Goal: Task Accomplishment & Management: Manage account settings

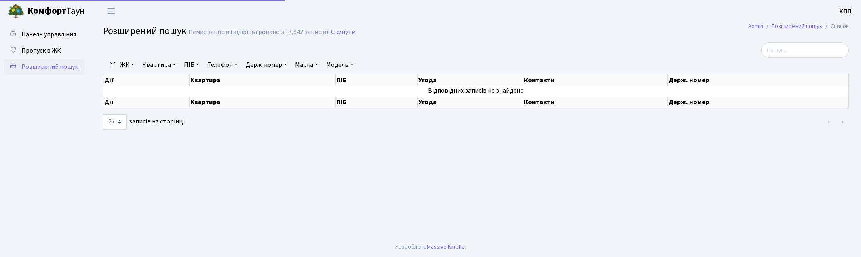
select select "25"
click at [783, 51] on input "search" at bounding box center [805, 49] width 88 height 15
click at [167, 60] on link "Квартира" at bounding box center [159, 65] width 40 height 14
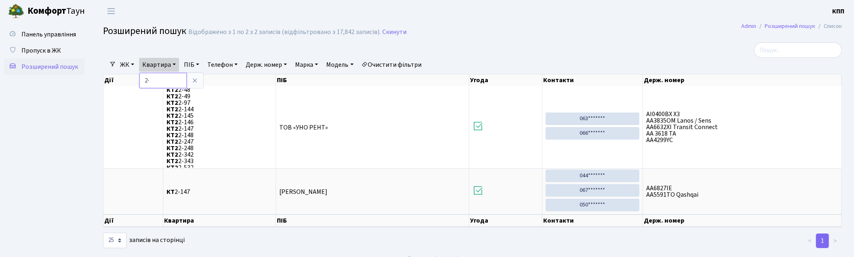
type input "2"
click at [78, 40] on link "Панель управління" at bounding box center [44, 34] width 81 height 16
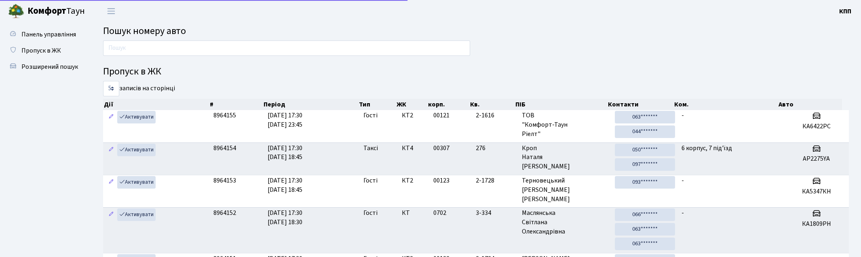
click at [65, 53] on link "Пропуск в ЖК" at bounding box center [44, 50] width 81 height 16
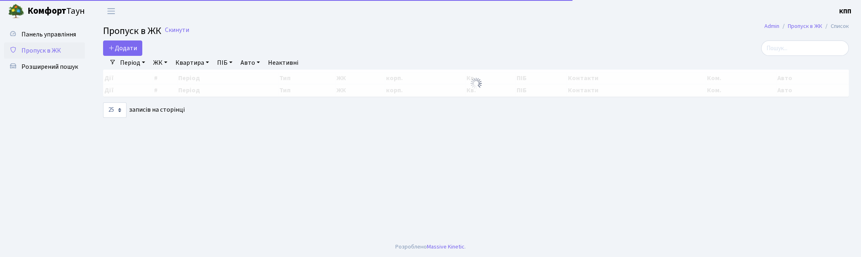
select select "25"
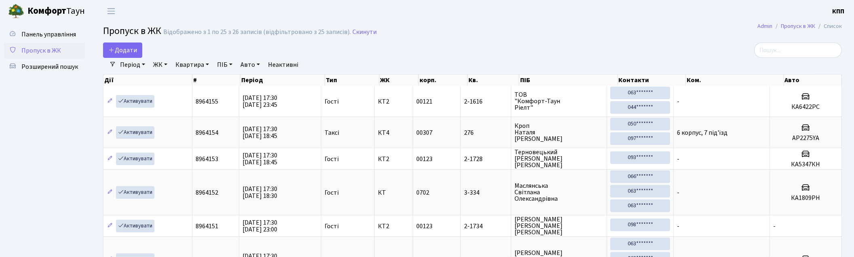
drag, startPoint x: 813, startPoint y: 39, endPoint x: 811, endPoint y: 51, distance: 11.5
click at [811, 51] on input "search" at bounding box center [798, 49] width 88 height 15
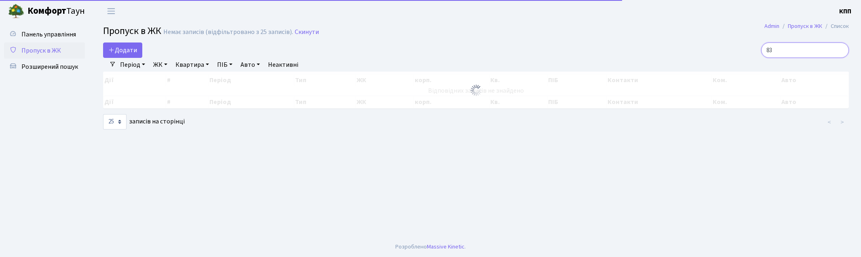
type input "8"
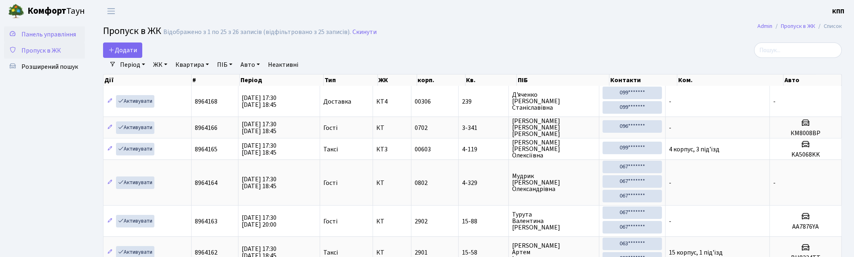
click at [47, 30] on span "Панель управління" at bounding box center [48, 34] width 55 height 9
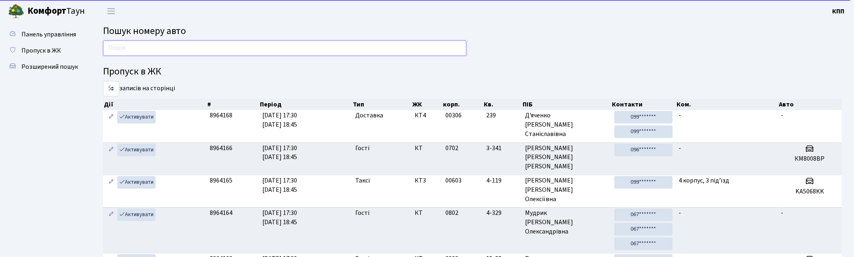
click at [302, 46] on input "text" at bounding box center [284, 47] width 363 height 15
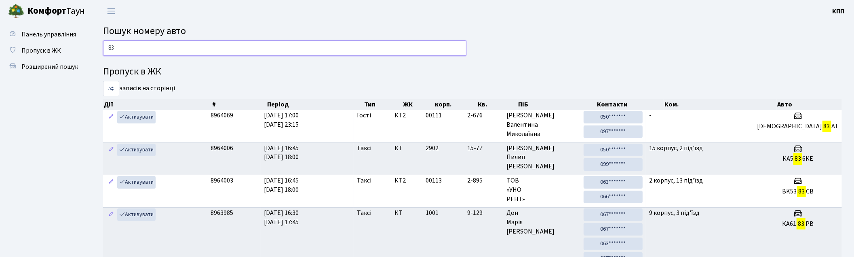
type input "8"
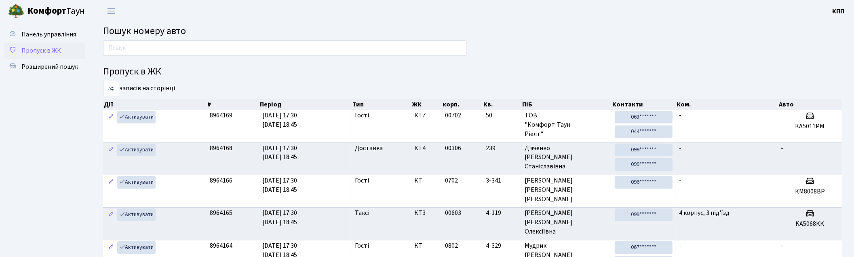
click at [51, 53] on span "Пропуск в ЖК" at bounding box center [41, 50] width 40 height 9
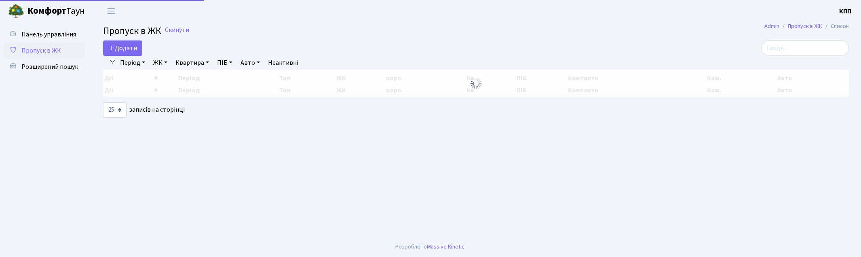
select select "25"
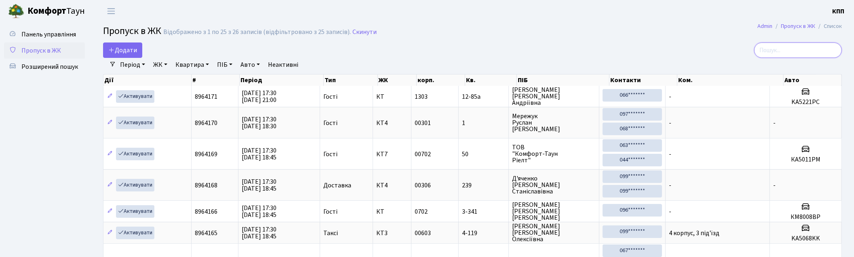
click at [784, 57] on input "search" at bounding box center [798, 49] width 88 height 15
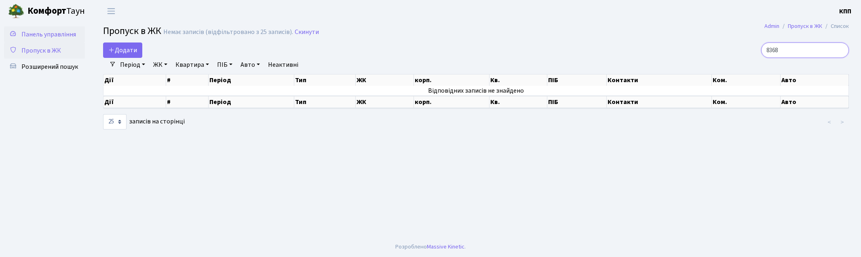
type input "8368"
click at [19, 39] on link "Панель управління" at bounding box center [44, 34] width 81 height 16
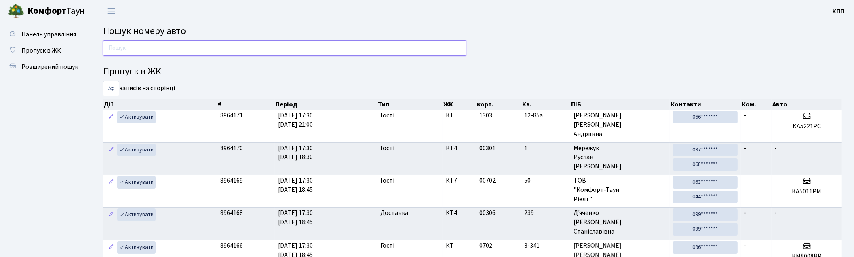
click at [160, 49] on input "text" at bounding box center [284, 47] width 363 height 15
click at [65, 51] on link "Пропуск в ЖК" at bounding box center [44, 50] width 81 height 16
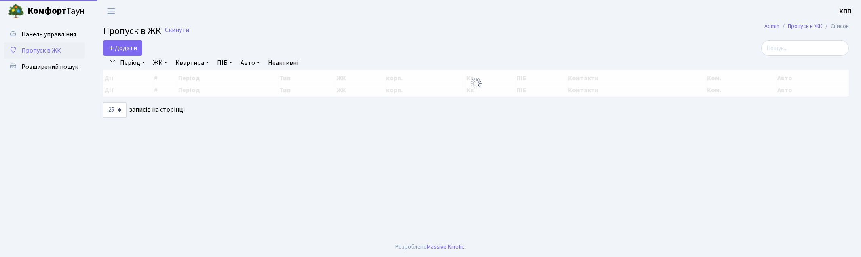
select select "25"
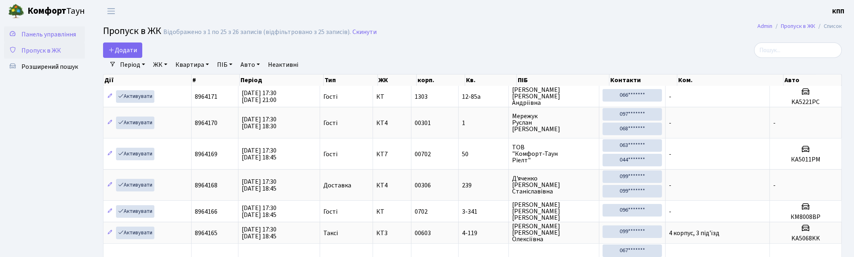
click at [45, 30] on span "Панель управління" at bounding box center [48, 34] width 55 height 9
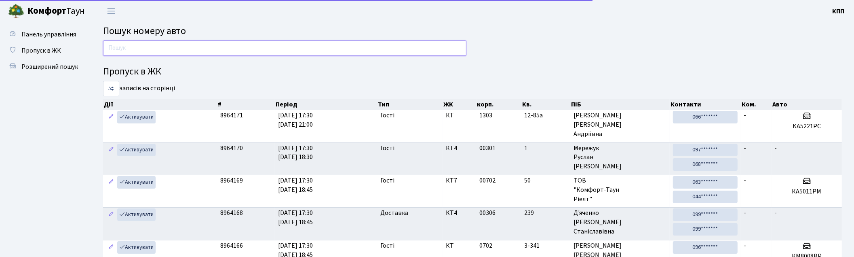
click at [208, 53] on input "text" at bounding box center [284, 47] width 363 height 15
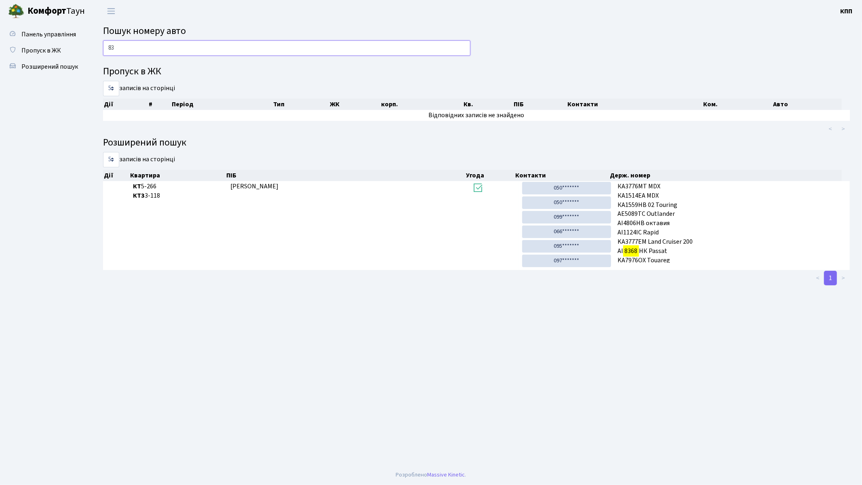
type input "83"
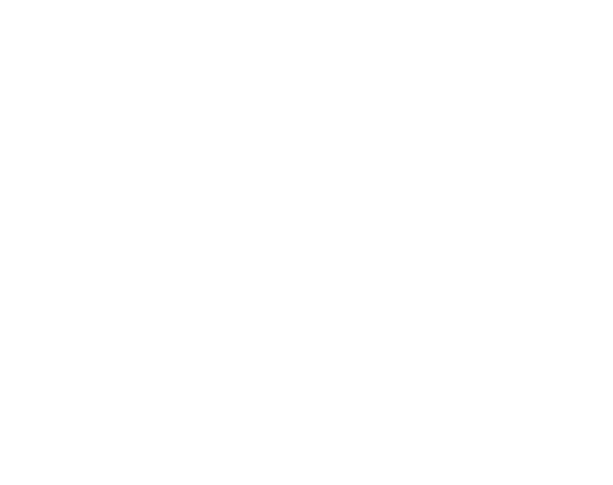
drag, startPoint x: 537, startPoint y: 93, endPoint x: 524, endPoint y: 129, distance: 37.8
click at [532, 0] on html at bounding box center [306, 0] width 613 height 0
drag, startPoint x: 439, startPoint y: 163, endPoint x: 530, endPoint y: 112, distance: 105.0
click at [439, 0] on html at bounding box center [306, 0] width 613 height 0
drag, startPoint x: 560, startPoint y: 71, endPoint x: 604, endPoint y: 79, distance: 44.8
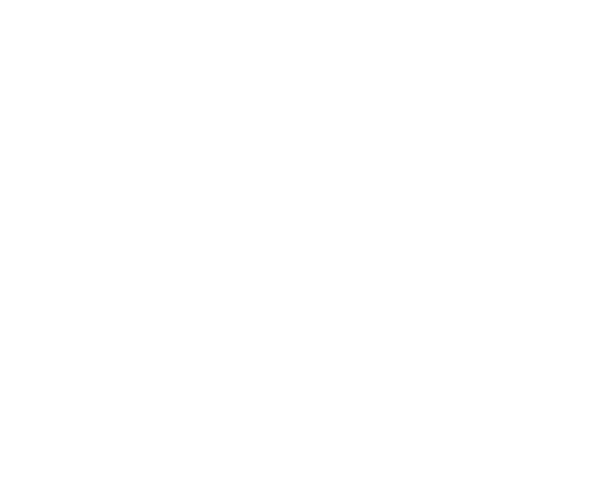
click at [604, 0] on html at bounding box center [306, 0] width 613 height 0
click at [582, 0] on html at bounding box center [431, 0] width 862 height 0
drag, startPoint x: 611, startPoint y: 159, endPoint x: 629, endPoint y: 156, distance: 18.9
click at [621, 0] on html at bounding box center [431, 0] width 862 height 0
click at [394, 0] on html at bounding box center [431, 0] width 862 height 0
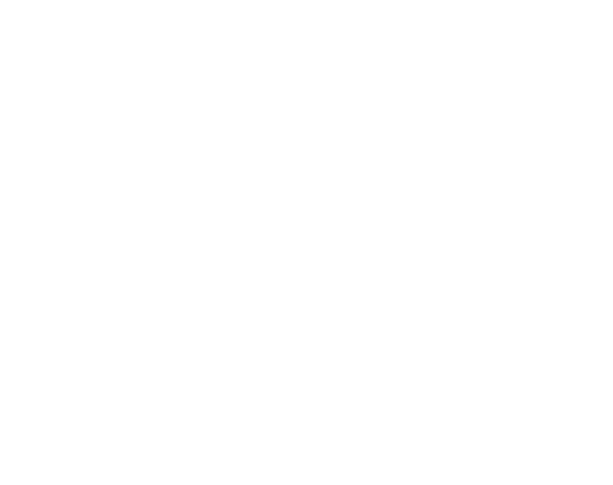
click at [393, 0] on html at bounding box center [431, 0] width 862 height 0
click at [350, 0] on html at bounding box center [431, 0] width 862 height 0
click at [461, 0] on html at bounding box center [431, 0] width 862 height 0
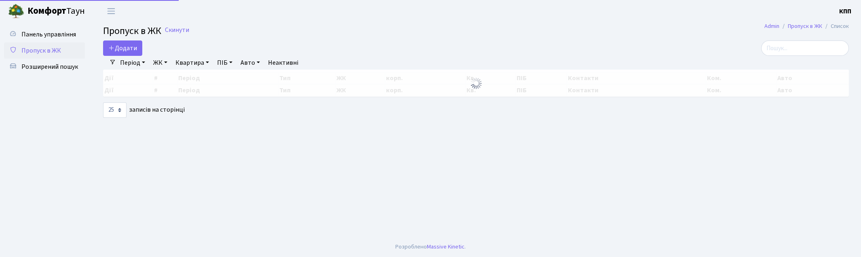
select select "25"
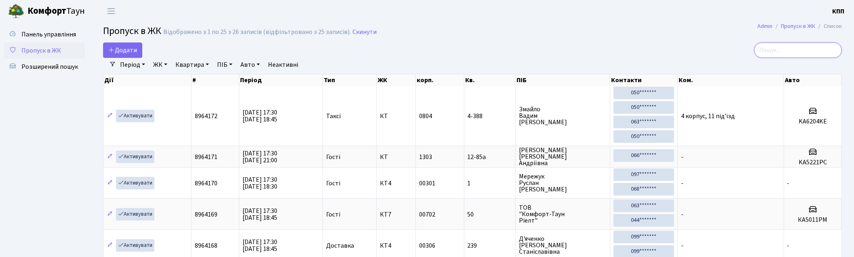
click at [804, 48] on input "search" at bounding box center [798, 49] width 88 height 15
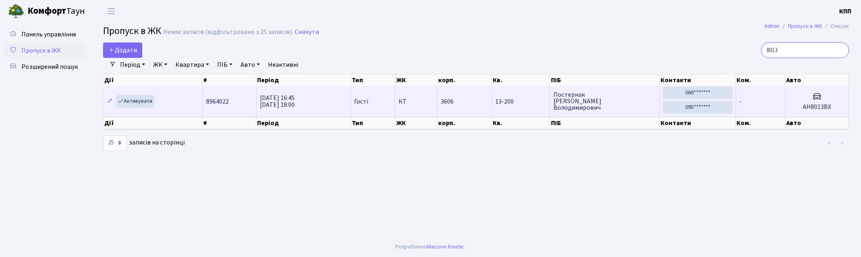
type input "8013"
click at [770, 91] on td "-" at bounding box center [761, 101] width 50 height 31
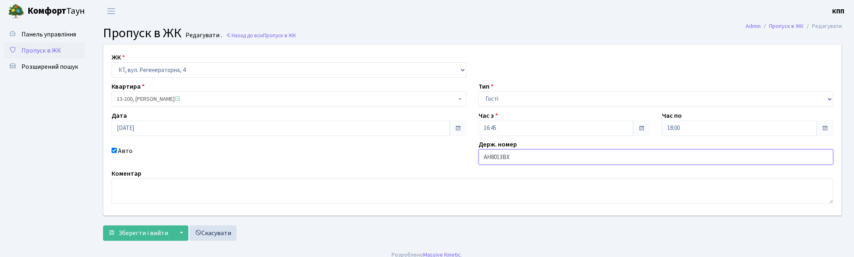
click at [504, 156] on input "АН8013ВХ" at bounding box center [656, 156] width 355 height 15
type input "АН8013НХ"
drag, startPoint x: 120, startPoint y: 230, endPoint x: 124, endPoint y: 230, distance: 4.5
click at [120, 230] on span "Зберегти і вийти" at bounding box center [143, 232] width 50 height 9
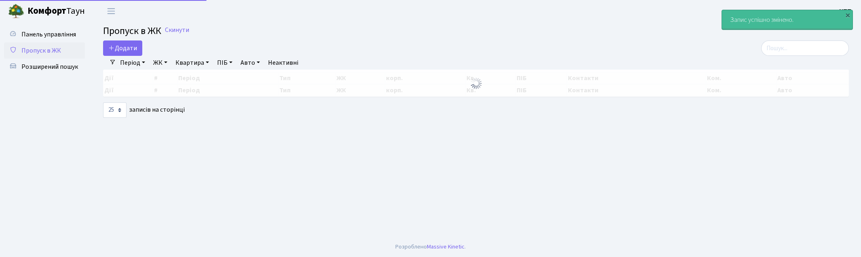
select select "25"
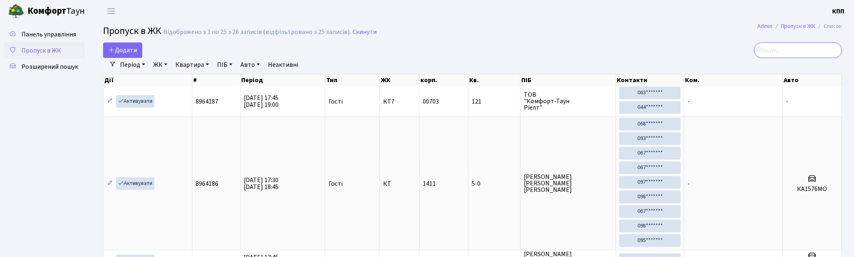
click at [781, 51] on input "search" at bounding box center [798, 49] width 88 height 15
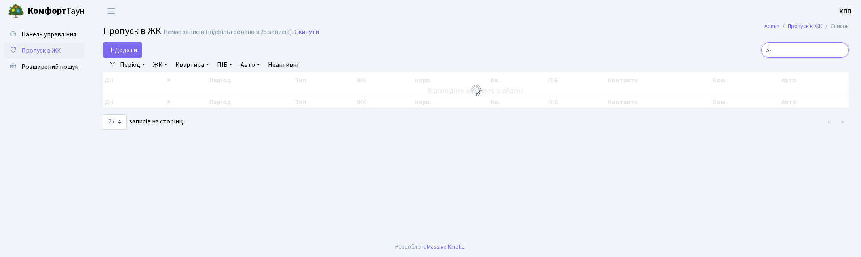
type input "5"
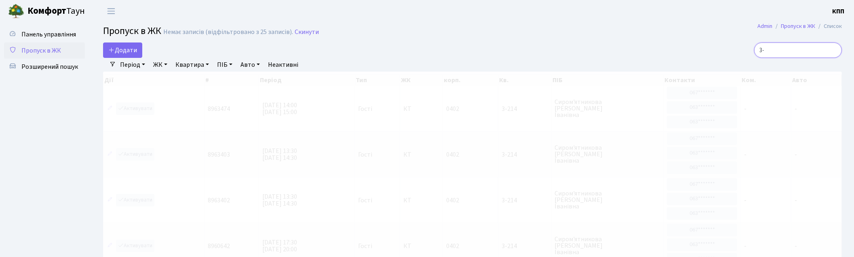
type input "3"
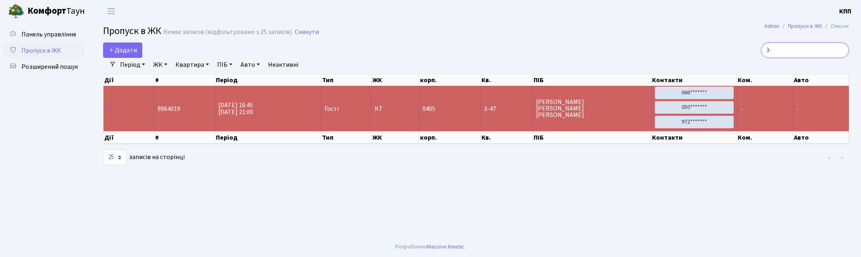
type input "3"
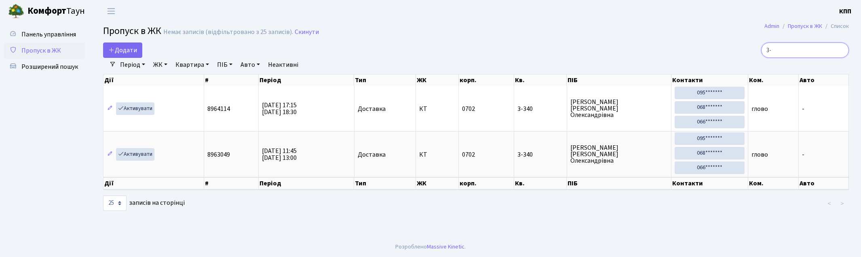
type input "3"
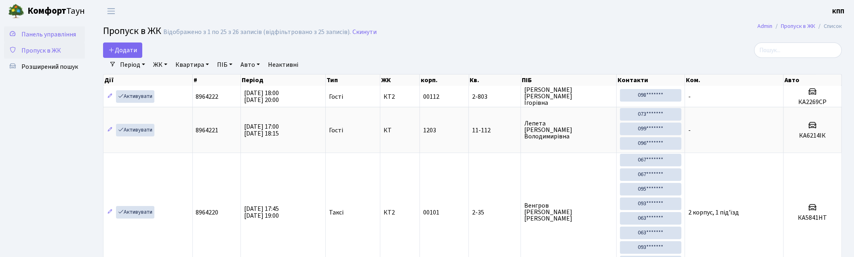
click at [34, 38] on span "Панель управління" at bounding box center [48, 34] width 55 height 9
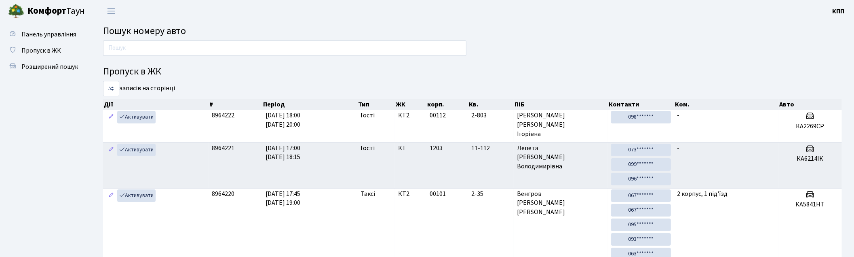
click at [184, 58] on div at bounding box center [285, 49] width 376 height 19
click at [184, 50] on input "text" at bounding box center [284, 47] width 363 height 15
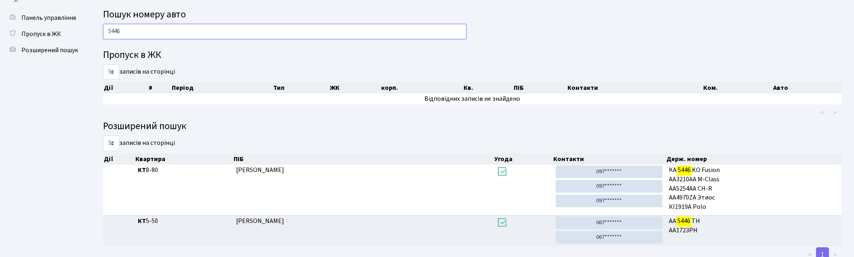
scroll to position [42, 0]
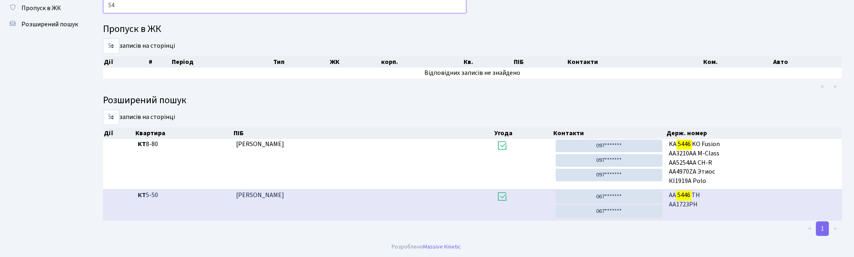
type input "5"
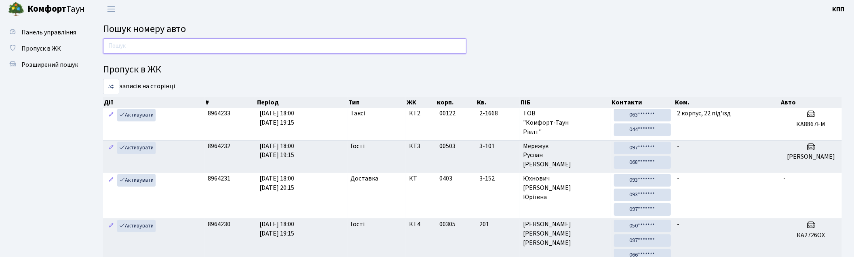
scroll to position [0, 0]
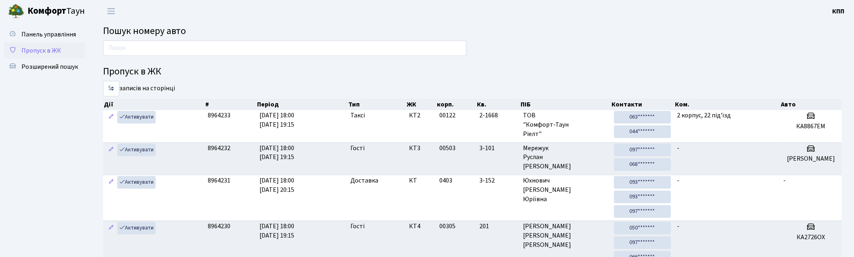
click at [51, 46] on span "Пропуск в ЖК" at bounding box center [41, 50] width 40 height 9
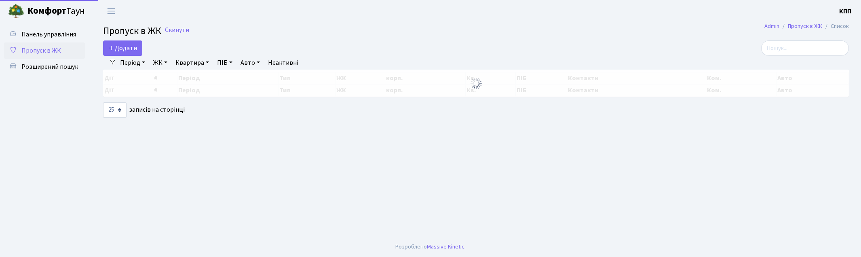
select select "25"
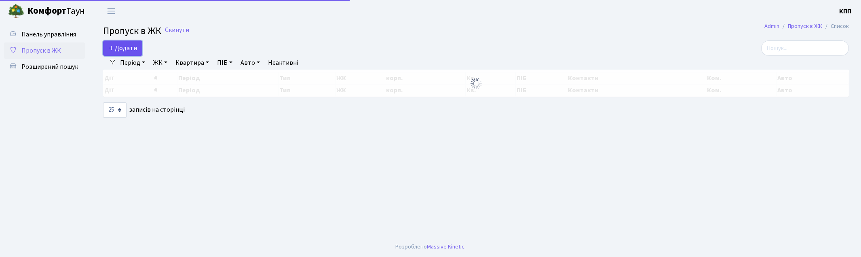
click at [127, 42] on link "Додати" at bounding box center [122, 47] width 39 height 15
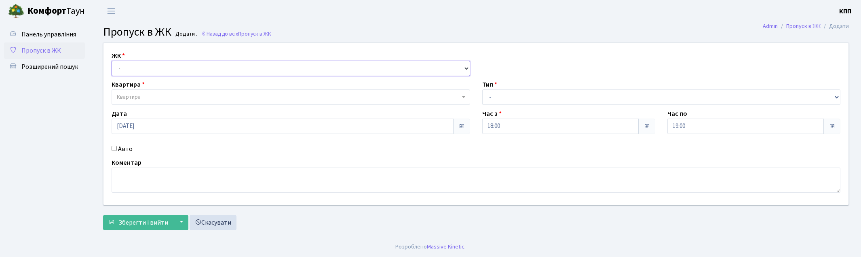
click at [142, 70] on select "- КТ, вул. Регенераторна, 4 КТ2, просп. [STREET_ADDRESS] [STREET_ADDRESS] [PERS…" at bounding box center [291, 68] width 359 height 15
select select "271"
click at [112, 61] on select "- КТ, вул. Регенераторна, 4 КТ2, просп. [STREET_ADDRESS] [STREET_ADDRESS] [PERS…" at bounding box center [291, 68] width 359 height 15
select select
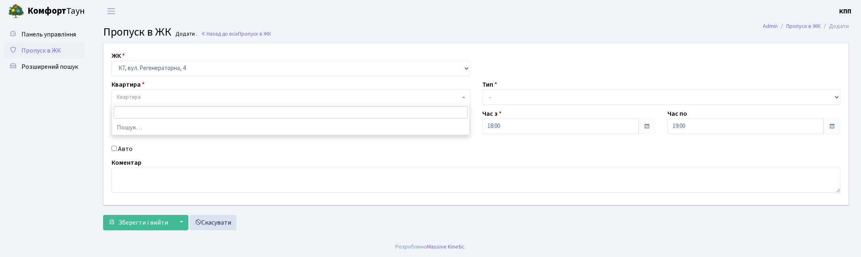
click at [146, 100] on span "Квартира" at bounding box center [288, 97] width 343 height 8
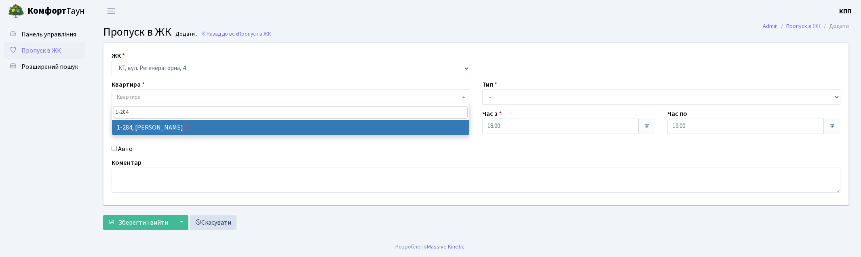
type input "1-284"
select select "284"
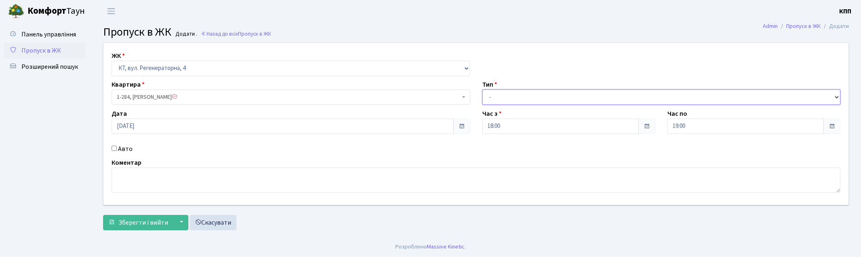
click at [579, 98] on select "- Доставка Таксі Гості Сервіс" at bounding box center [661, 96] width 359 height 15
select select "3"
click at [482, 89] on select "- Доставка Таксі Гості Сервіс" at bounding box center [661, 96] width 359 height 15
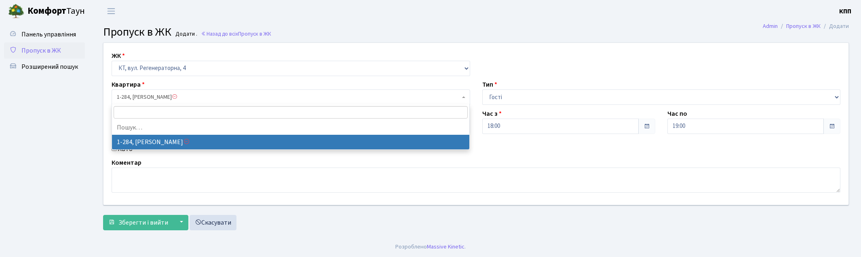
click at [195, 97] on span "1-284, [PERSON_NAME]" at bounding box center [288, 97] width 343 height 8
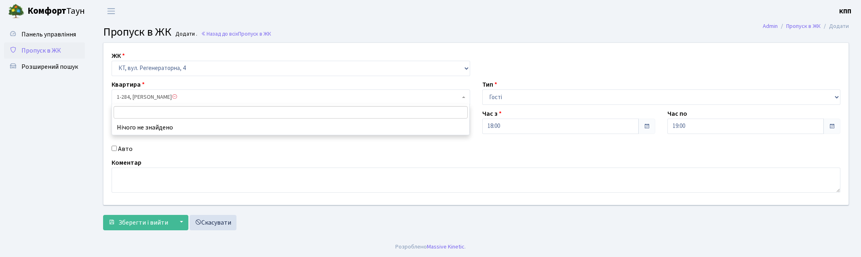
click at [195, 97] on span "1-284, [PERSON_NAME]" at bounding box center [288, 97] width 343 height 8
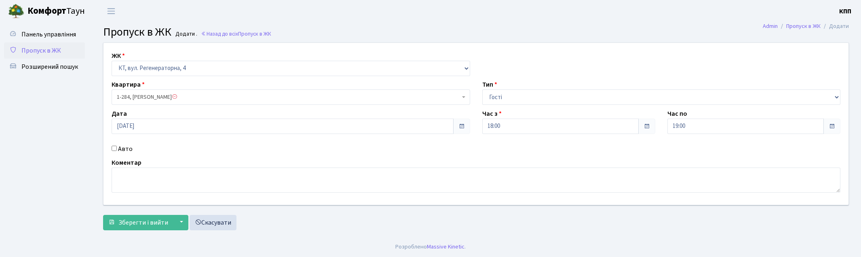
click at [195, 97] on span "1-284, [PERSON_NAME]" at bounding box center [288, 97] width 343 height 8
click at [136, 225] on span "Зберегти і вийти" at bounding box center [143, 222] width 50 height 9
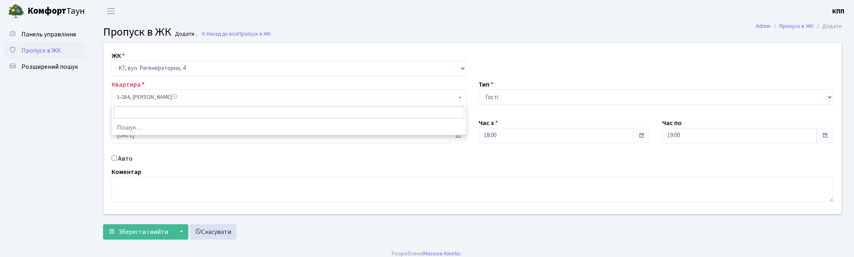
click at [177, 97] on span at bounding box center [175, 97] width 6 height 6
click at [189, 166] on div "ЖК - КТ, вул. Регенераторна, 4 КТ2, просп. Соборності, 17 КТ3, вул. Березнева, …" at bounding box center [472, 128] width 750 height 171
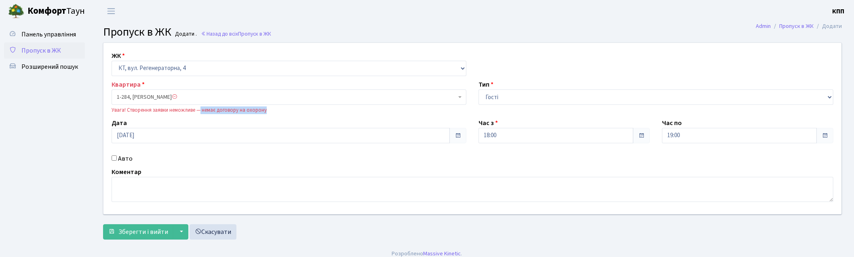
drag, startPoint x: 199, startPoint y: 111, endPoint x: 301, endPoint y: 114, distance: 101.5
click at [301, 114] on div "Увага! Створення заявки неможливе — немає договору на охорону" at bounding box center [289, 110] width 355 height 8
click at [68, 40] on link "Панель управління" at bounding box center [44, 34] width 81 height 16
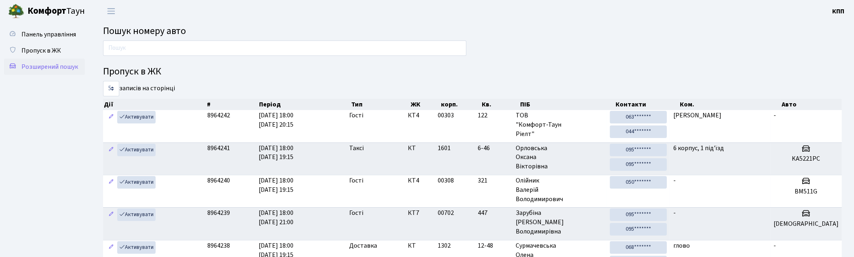
click at [51, 65] on span "Розширений пошук" at bounding box center [49, 66] width 57 height 9
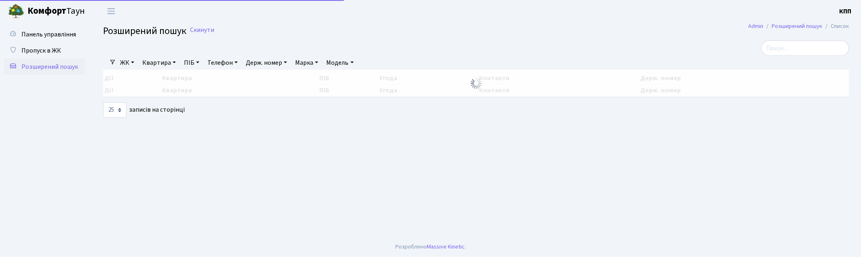
select select "25"
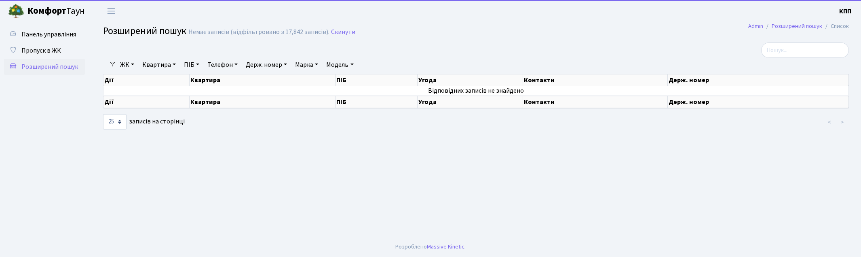
click at [160, 65] on link "Квартира" at bounding box center [159, 65] width 40 height 14
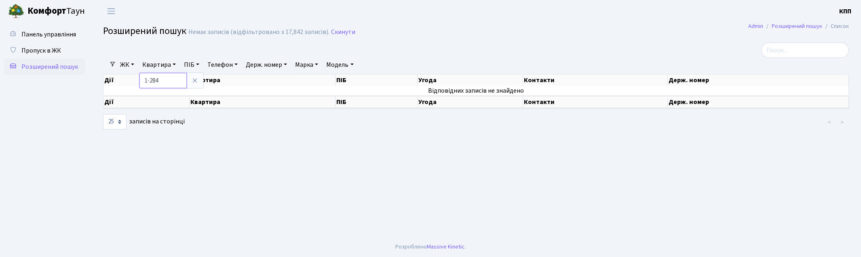
type input "1-284"
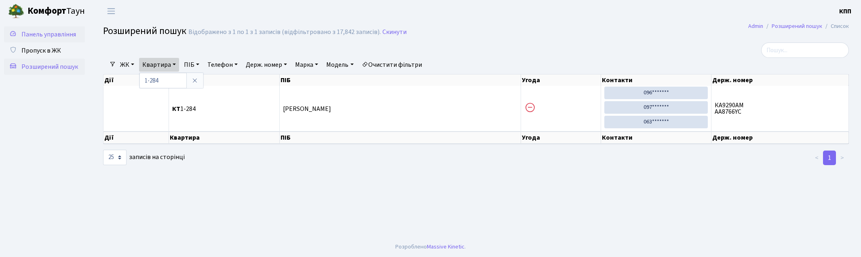
click at [63, 35] on span "Панель управління" at bounding box center [48, 34] width 55 height 9
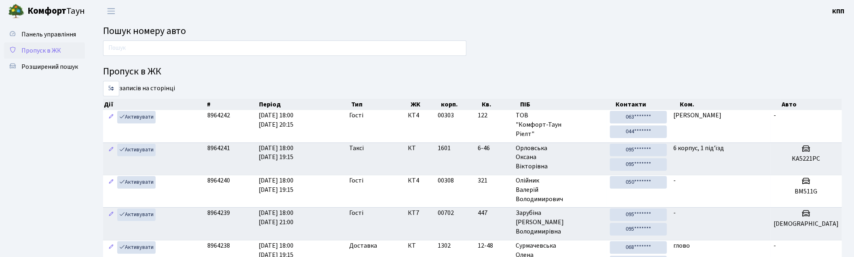
click at [54, 47] on span "Пропуск в ЖК" at bounding box center [41, 50] width 40 height 9
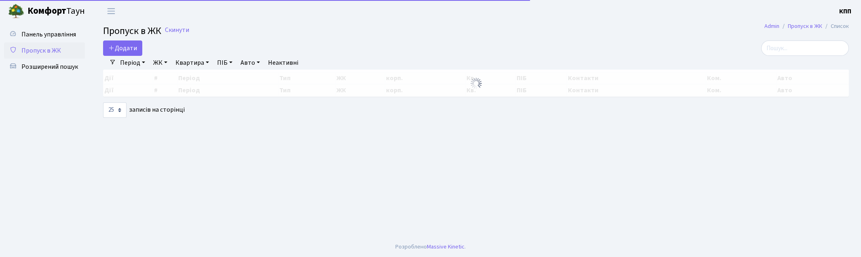
select select "25"
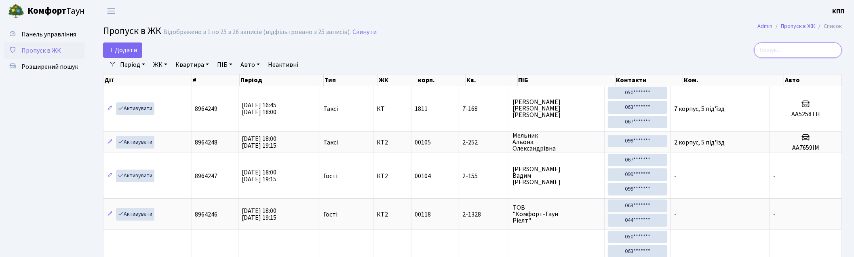
click at [803, 49] on input "search" at bounding box center [798, 49] width 88 height 15
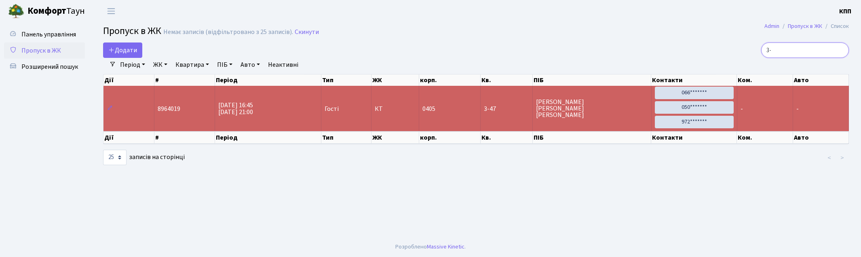
type input "3"
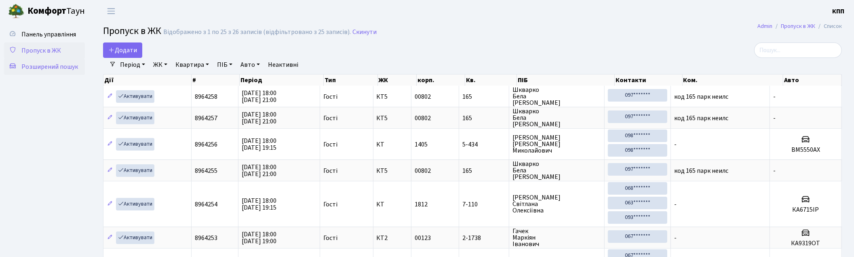
click at [66, 72] on link "Розширений пошук" at bounding box center [44, 67] width 81 height 16
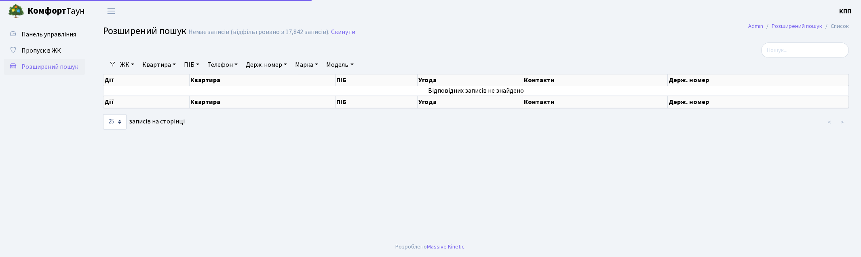
select select "25"
click at [158, 60] on link "Квартира" at bounding box center [159, 65] width 40 height 14
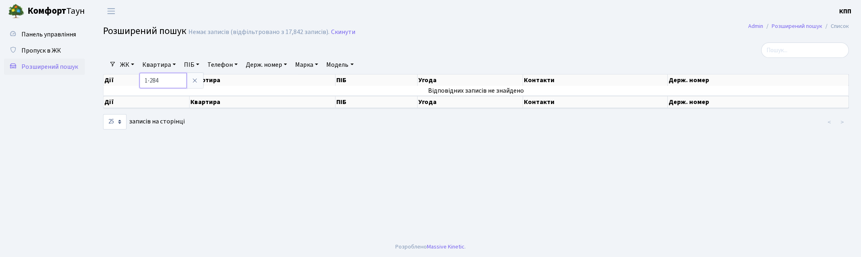
type input "1-284"
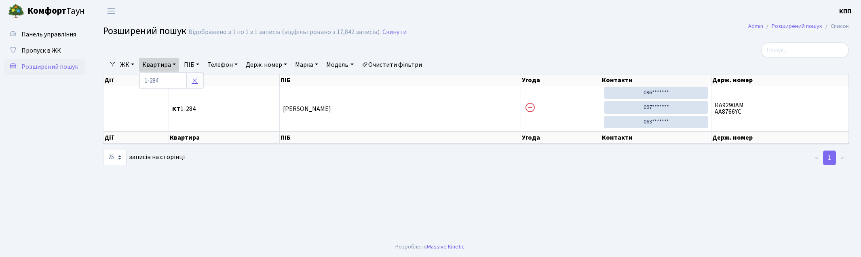
click at [201, 73] on link at bounding box center [194, 80] width 17 height 15
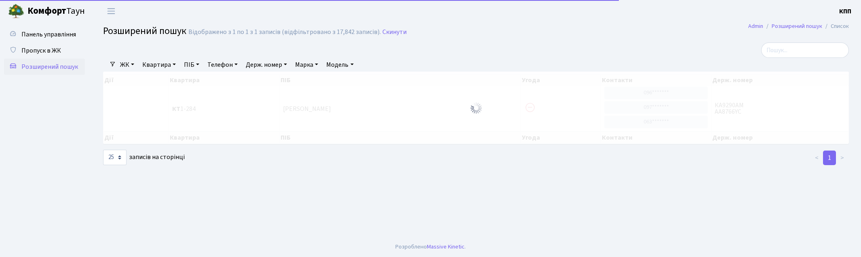
click at [196, 67] on link "ПІБ" at bounding box center [192, 65] width 22 height 14
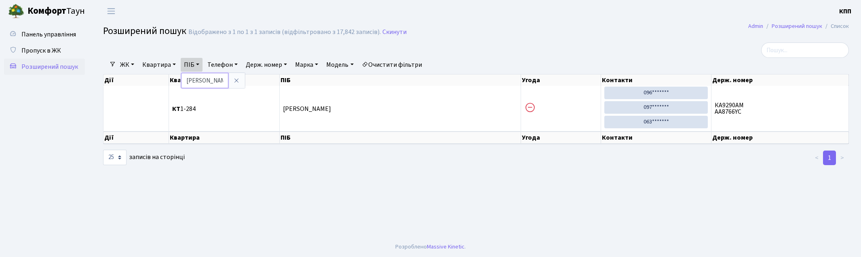
type input "Ш"
click at [241, 78] on link at bounding box center [236, 80] width 17 height 15
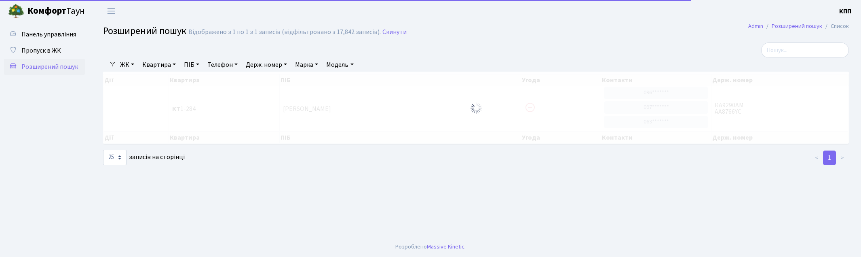
click at [275, 49] on div at bounding box center [349, 49] width 505 height 15
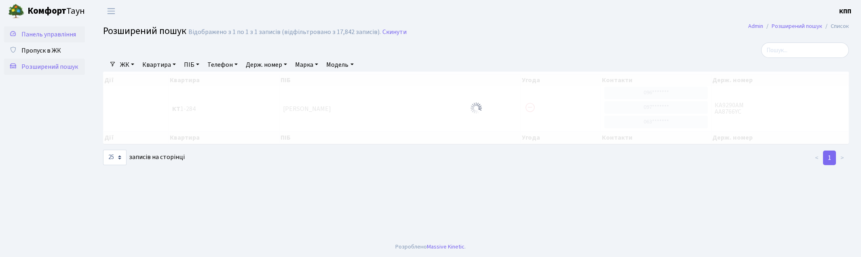
click at [66, 34] on span "Панель управління" at bounding box center [48, 34] width 55 height 9
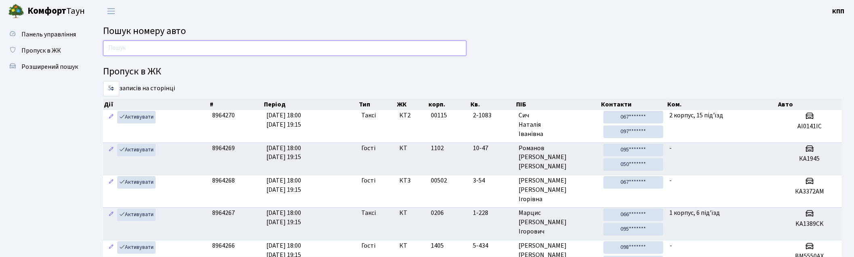
click at [165, 46] on input "text" at bounding box center [284, 47] width 363 height 15
type input "[PERSON_NAME]"
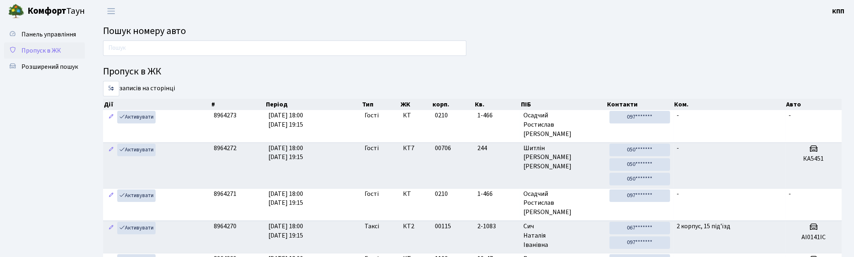
click at [41, 53] on span "Пропуск в ЖК" at bounding box center [41, 50] width 40 height 9
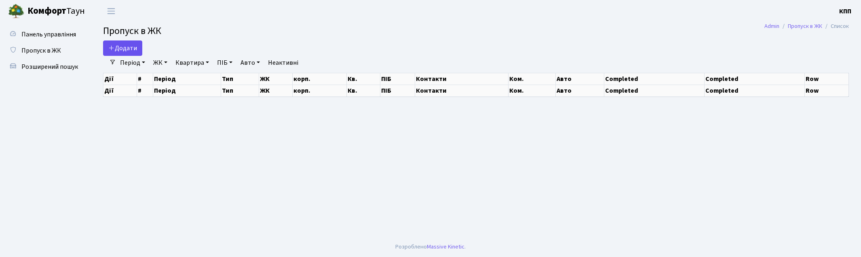
select select "25"
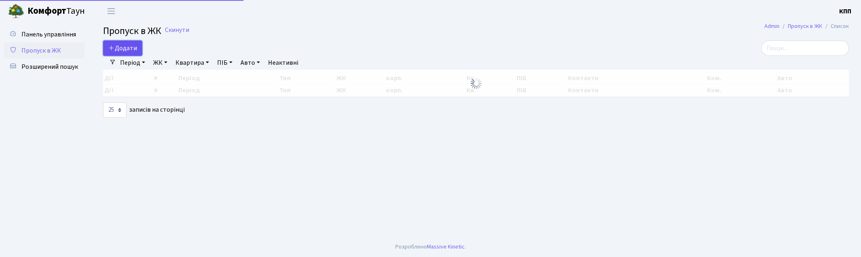
click at [127, 45] on span "Додати" at bounding box center [122, 48] width 29 height 9
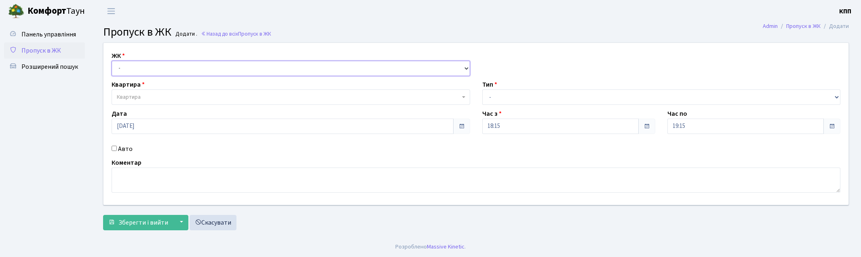
click at [158, 63] on select "- КТ, вул. Регенераторна, 4 КТ2, просп. [STREET_ADDRESS] [STREET_ADDRESS] [PERS…" at bounding box center [291, 68] width 359 height 15
select select "271"
click at [112, 61] on select "- КТ, вул. Регенераторна, 4 КТ2, просп. [STREET_ADDRESS] [STREET_ADDRESS] [PERS…" at bounding box center [291, 68] width 359 height 15
select select
click at [159, 93] on span "Квартира" at bounding box center [288, 97] width 343 height 8
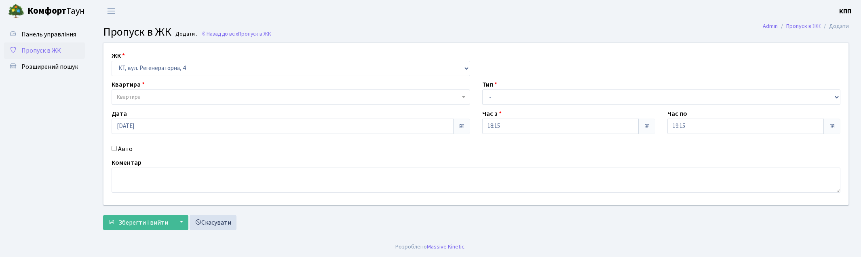
click at [112, 150] on input "Авто" at bounding box center [114, 148] width 5 height 5
checkbox input "true"
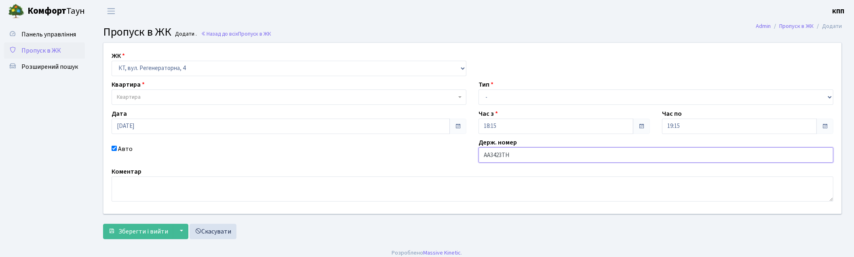
type input "АА3423ТН"
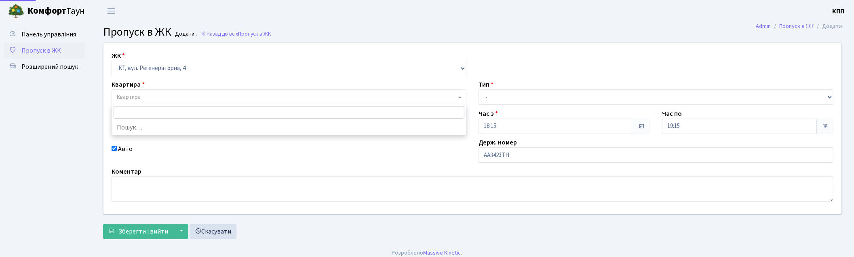
drag, startPoint x: 208, startPoint y: 97, endPoint x: 223, endPoint y: 102, distance: 15.2
click at [213, 101] on span "Квартира" at bounding box center [289, 96] width 355 height 15
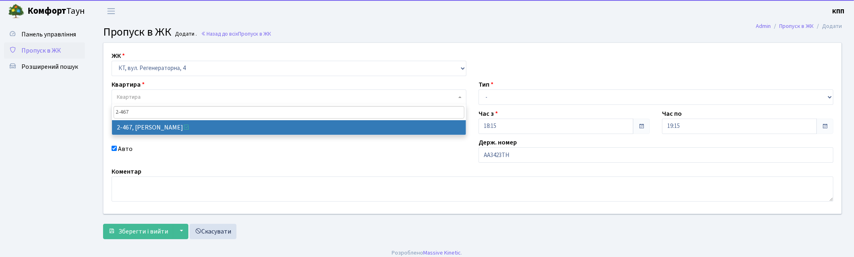
type input "2-467"
select select "1481"
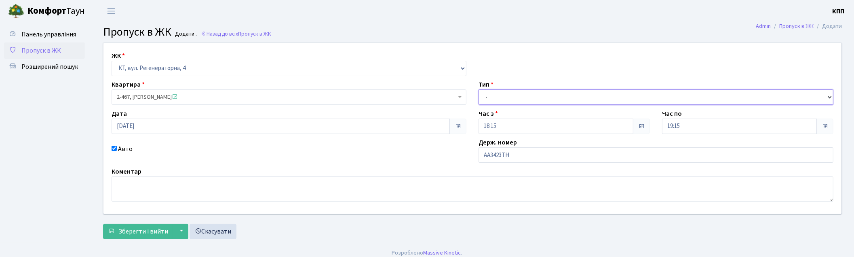
click at [521, 98] on select "- Доставка Таксі Гості Сервіс" at bounding box center [656, 96] width 355 height 15
select select "3"
click at [479, 89] on select "- Доставка Таксі Гості Сервіс" at bounding box center [656, 96] width 355 height 15
click at [124, 236] on button "Зберегти і вийти" at bounding box center [138, 231] width 70 height 15
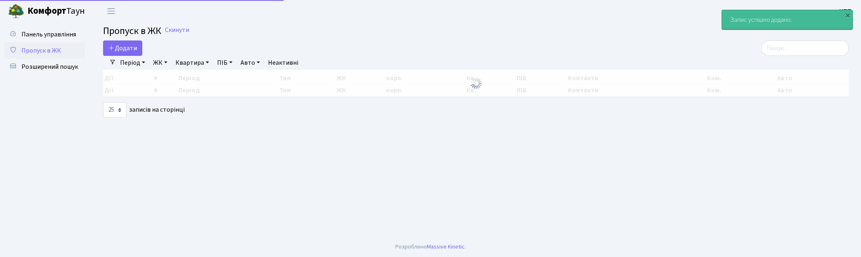
select select "25"
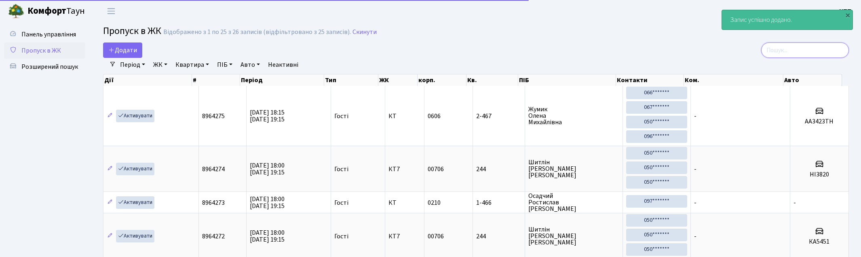
click at [819, 50] on input "search" at bounding box center [805, 49] width 88 height 15
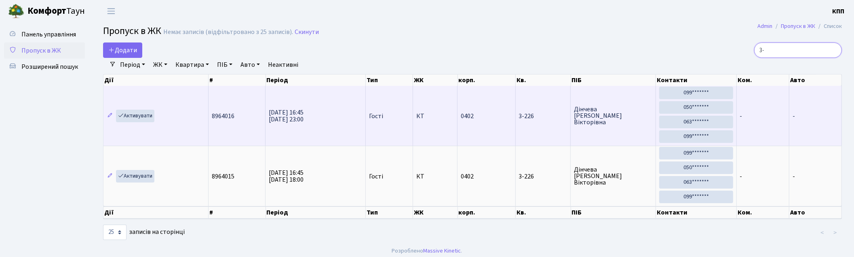
type input "3"
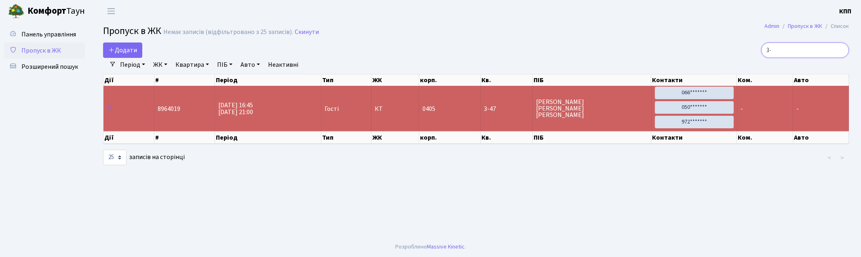
type input "3"
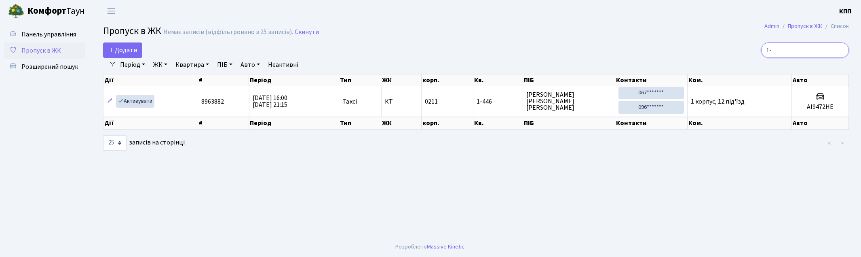
type input "1"
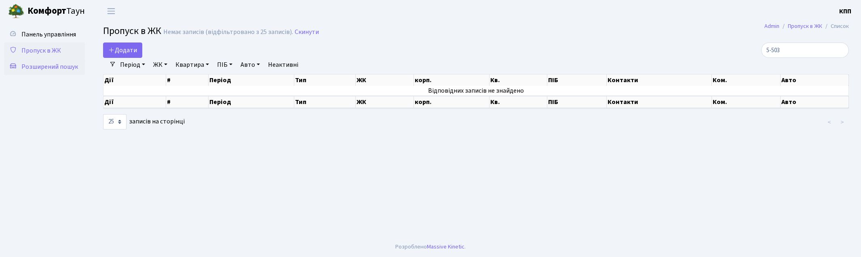
drag, startPoint x: 53, startPoint y: 52, endPoint x: 42, endPoint y: 69, distance: 20.5
click at [804, 46] on input "5-503" at bounding box center [805, 49] width 88 height 15
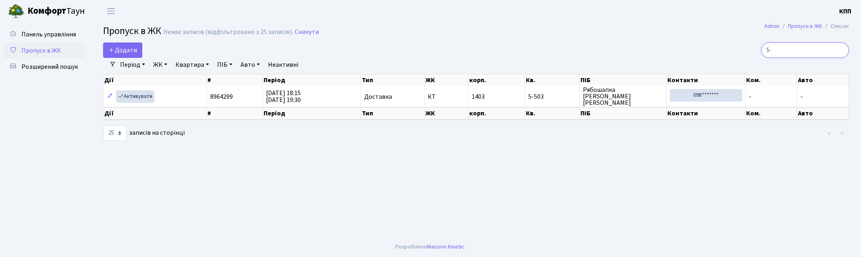
type input "5"
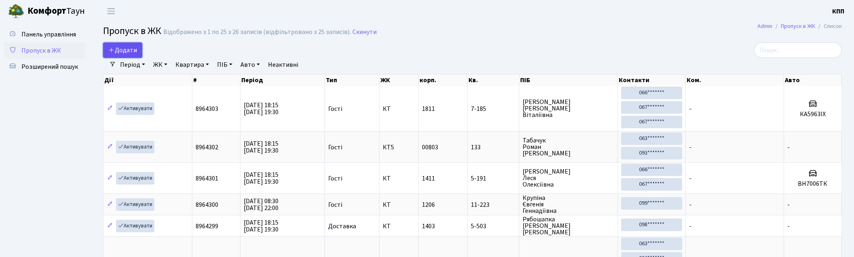
click at [115, 53] on span "Додати" at bounding box center [122, 50] width 29 height 9
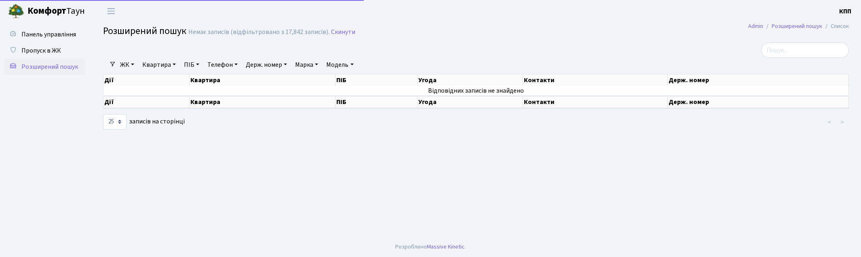
select select "25"
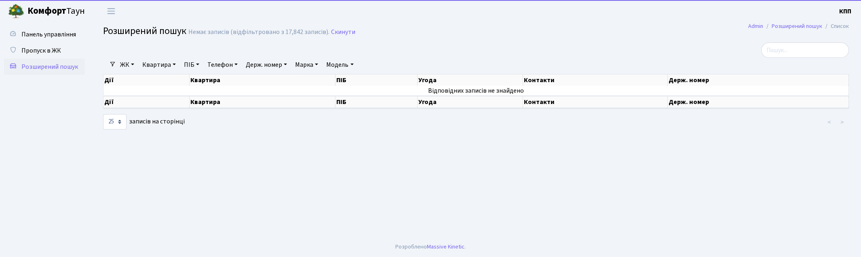
click at [152, 64] on link "Квартира" at bounding box center [159, 65] width 40 height 14
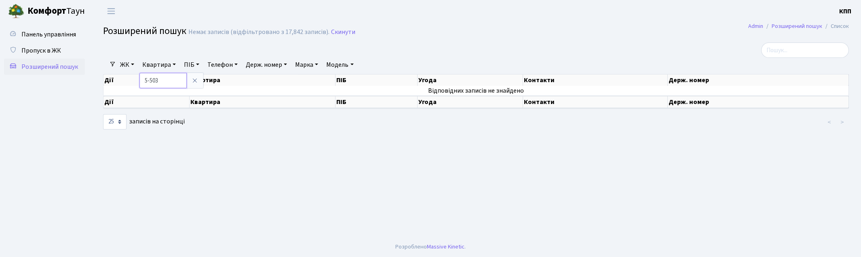
type input "5-503"
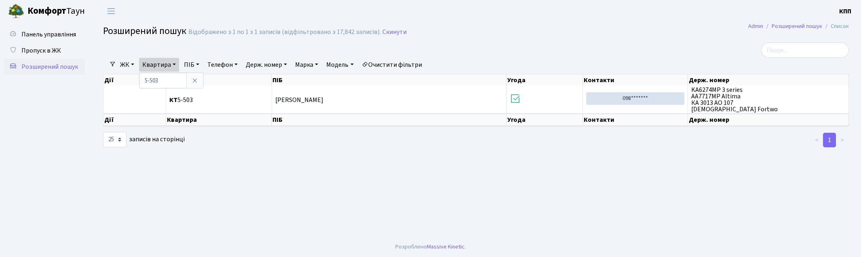
click at [275, 20] on header "[PERSON_NAME] КПП Мій обліковий запис Вийти" at bounding box center [430, 11] width 861 height 22
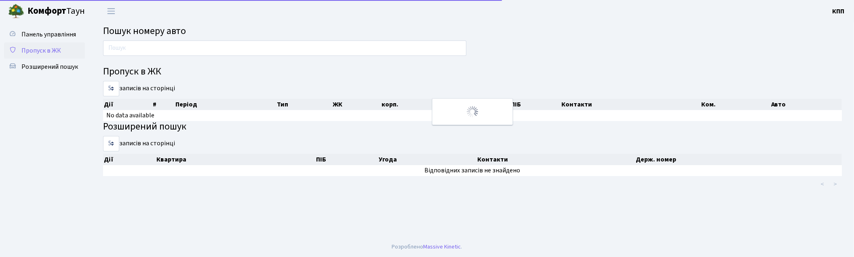
click at [54, 51] on span "Пропуск в ЖК" at bounding box center [41, 50] width 40 height 9
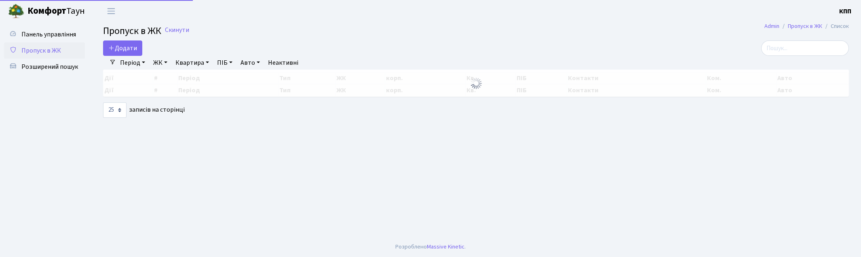
select select "25"
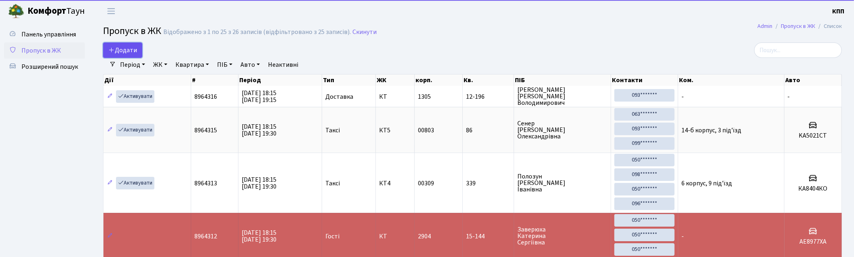
click at [134, 48] on span "Додати" at bounding box center [122, 50] width 29 height 9
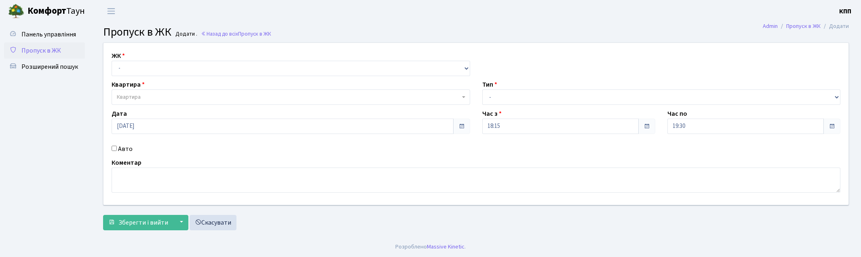
select select "271"
click at [112, 61] on select "- КТ, вул. Регенераторна, 4 КТ2, просп. [STREET_ADDRESS] [STREET_ADDRESS] [PERS…" at bounding box center [291, 68] width 359 height 15
select select
click at [172, 97] on span "Квартира" at bounding box center [288, 97] width 343 height 8
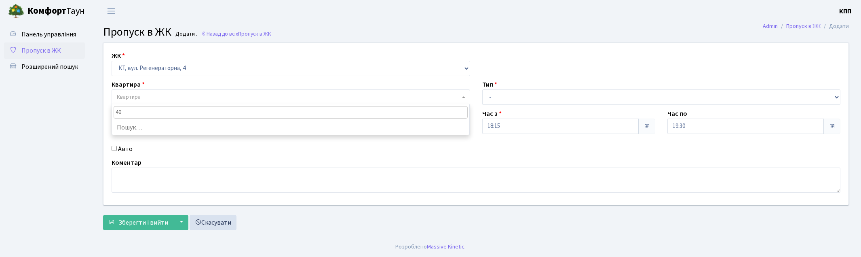
type input "402"
click at [116, 148] on div "Авто" at bounding box center [291, 149] width 371 height 10
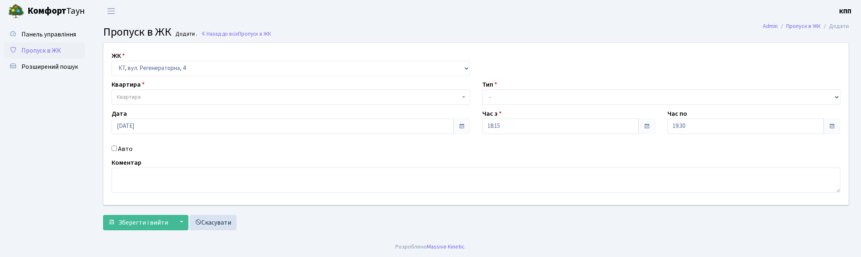
click at [112, 146] on input "Авто" at bounding box center [114, 148] width 5 height 5
checkbox input "true"
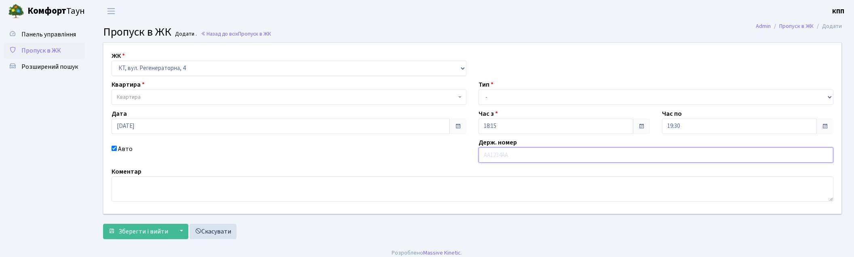
click at [527, 160] on input "text" at bounding box center [656, 154] width 355 height 15
type input "АА3363ХК"
click at [525, 106] on div "ЖК - КТ, вул. Регенераторна, 4 КТ2, просп. Соборності, 17 КТ3, вул. Березнева, …" at bounding box center [472, 128] width 750 height 171
click at [516, 100] on select "- Доставка Таксі Гості Сервіс" at bounding box center [656, 96] width 355 height 15
select select "3"
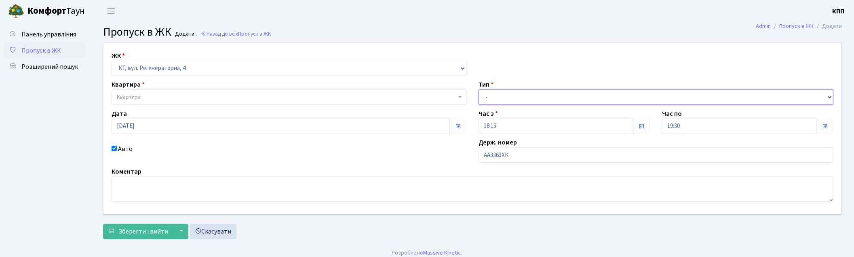
click at [479, 89] on select "- Доставка Таксі Гості Сервіс" at bounding box center [656, 96] width 355 height 15
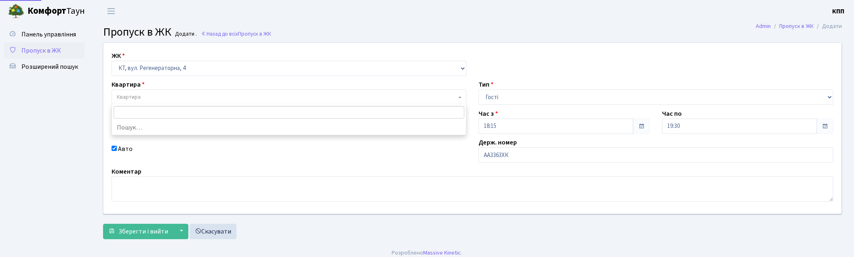
click at [163, 97] on span "Квартира" at bounding box center [287, 97] width 340 height 8
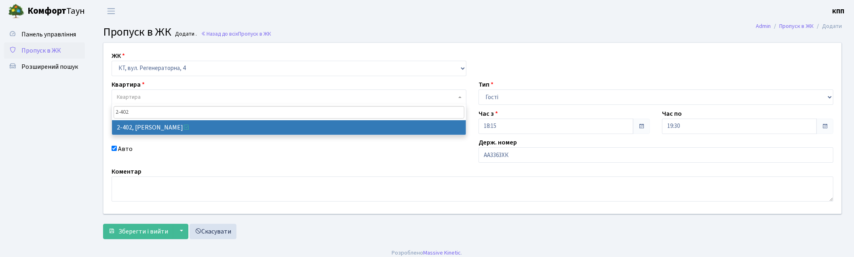
type input "2-402"
select select "1416"
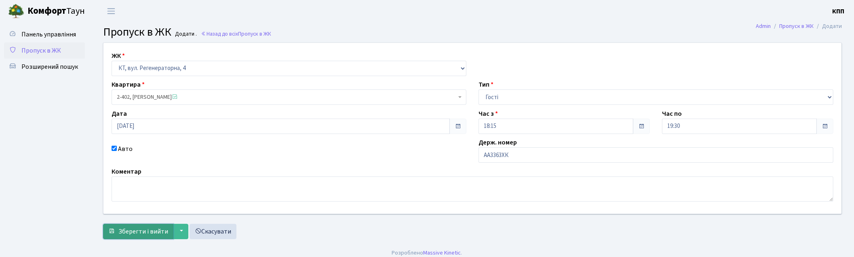
click at [140, 235] on span "Зберегти і вийти" at bounding box center [143, 231] width 50 height 9
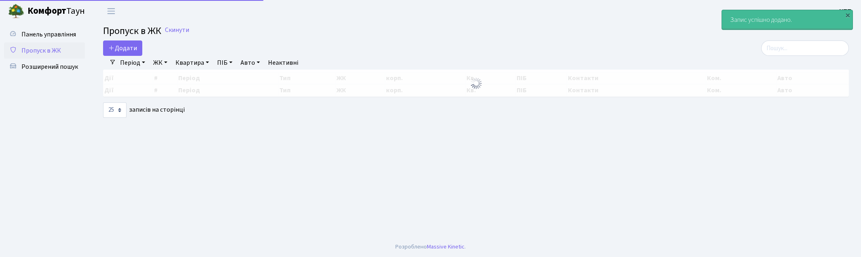
select select "25"
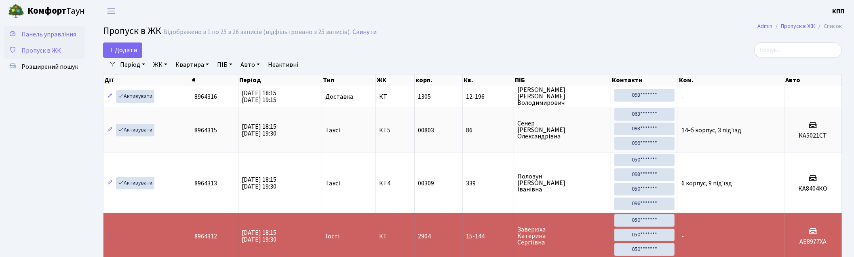
click at [52, 35] on span "Панель управління" at bounding box center [48, 34] width 55 height 9
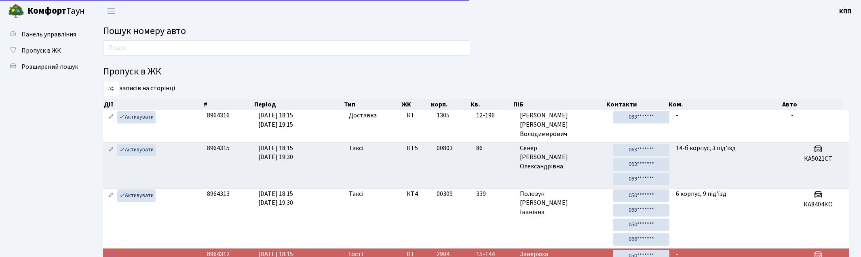
click at [133, 49] on input "text" at bounding box center [286, 47] width 367 height 15
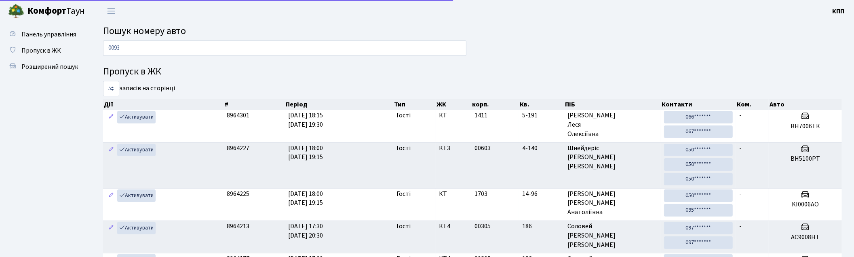
type input "0093"
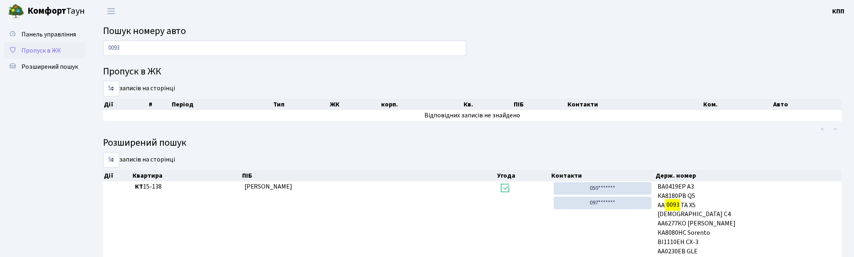
click at [67, 48] on link "Пропуск в ЖК" at bounding box center [44, 50] width 81 height 16
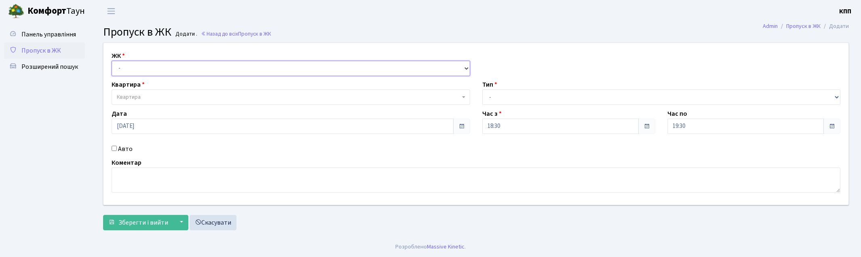
click at [150, 70] on select "- КТ, вул. Регенераторна, 4 КТ2, просп. Соборності, 17 КТ3, вул. Березнева, 16 …" at bounding box center [291, 68] width 359 height 15
select select "271"
click at [112, 61] on select "- КТ, вул. Регенераторна, 4 КТ2, просп. Соборності, 17 КТ3, вул. Березнева, 16 …" at bounding box center [291, 68] width 359 height 15
select select
click at [156, 102] on span "Квартира" at bounding box center [291, 96] width 359 height 15
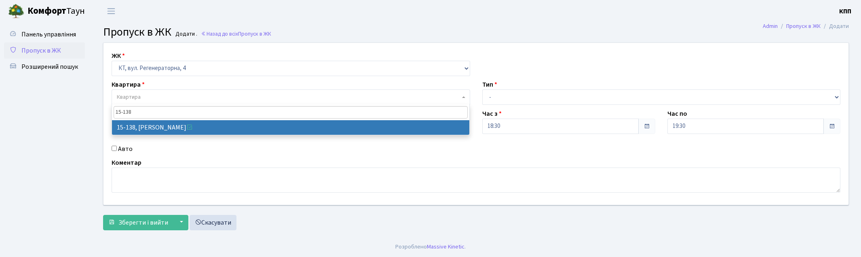
type input "15-138"
select select "8913"
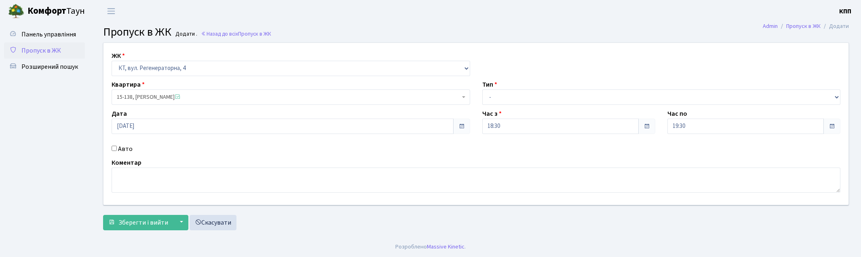
click at [524, 111] on div "Час з 18:30" at bounding box center [568, 121] width 185 height 25
click at [522, 102] on select "- Доставка Таксі Гості Сервіс" at bounding box center [661, 96] width 359 height 15
click at [482, 89] on select "- Доставка Таксі Гості Сервіс" at bounding box center [661, 96] width 359 height 15
click at [502, 86] on div "Тип - Доставка Таксі Гості Сервіс" at bounding box center [661, 92] width 371 height 25
drag, startPoint x: 504, startPoint y: 98, endPoint x: 510, endPoint y: 104, distance: 8.3
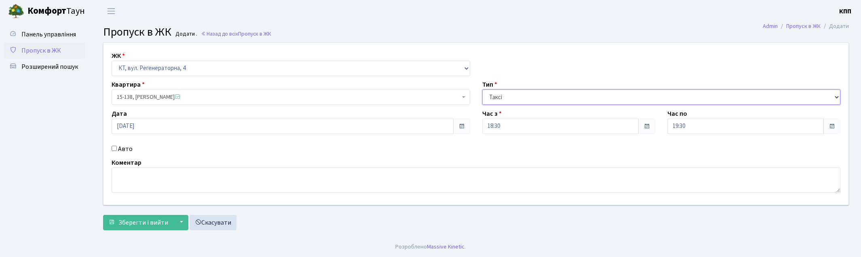
click at [504, 98] on select "- Доставка Таксі Гості Сервіс" at bounding box center [661, 96] width 359 height 15
select select "3"
click at [482, 89] on select "- Доставка Таксі Гості Сервіс" at bounding box center [661, 96] width 359 height 15
click at [120, 147] on label "Авто" at bounding box center [125, 149] width 15 height 10
click at [117, 147] on input "Авто" at bounding box center [114, 148] width 5 height 5
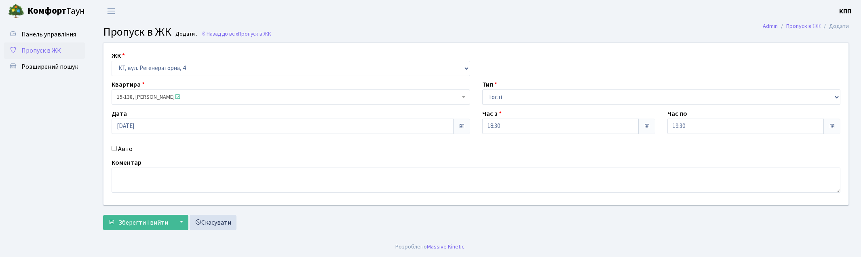
checkbox input "true"
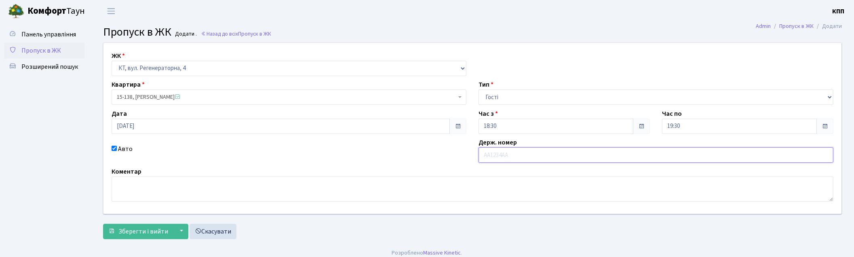
paste input "КА2319КВ"
type input "КА2319КВ"
click at [118, 226] on button "Зберегти і вийти" at bounding box center [138, 231] width 70 height 15
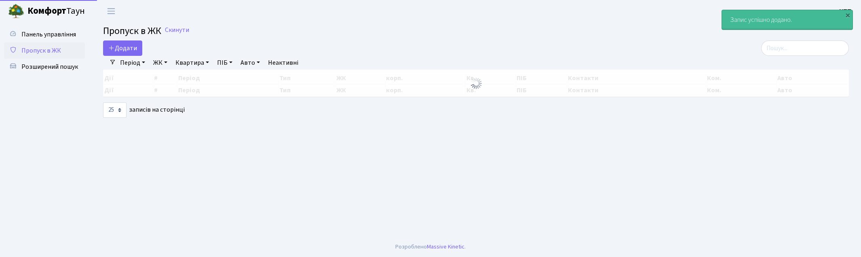
select select "25"
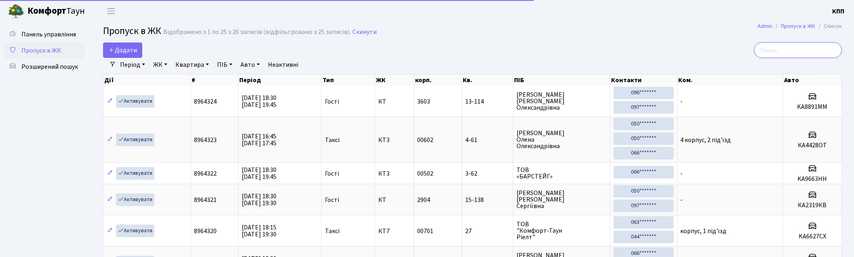
click at [792, 51] on input "search" at bounding box center [798, 49] width 88 height 15
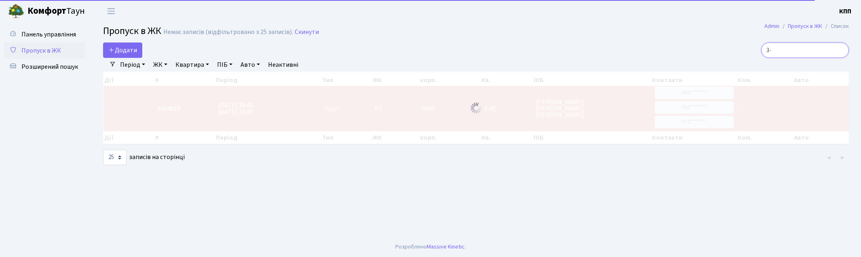
type input "3"
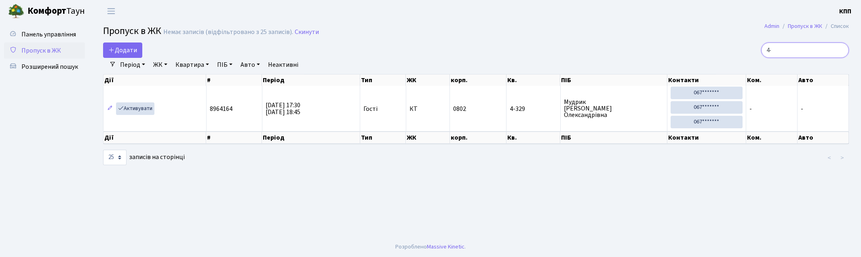
type input "4"
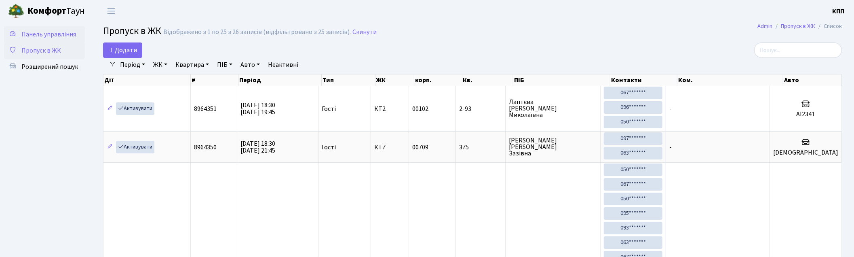
click at [46, 38] on span "Панель управління" at bounding box center [48, 34] width 55 height 9
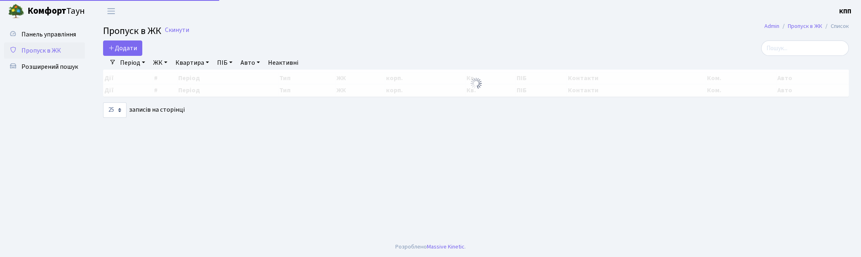
select select "25"
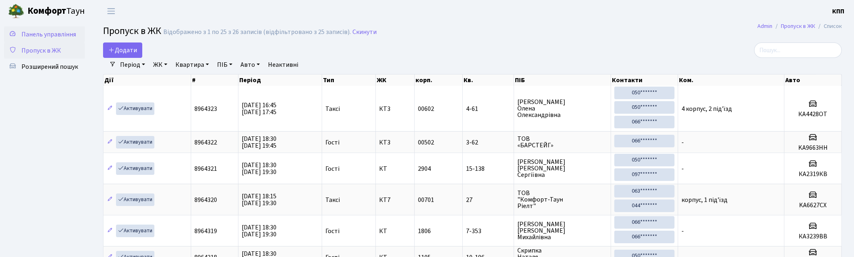
click at [55, 30] on span "Панель управління" at bounding box center [48, 34] width 55 height 9
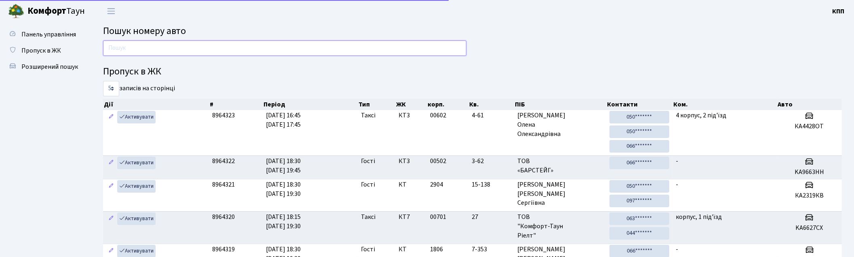
click at [167, 42] on input "text" at bounding box center [284, 47] width 363 height 15
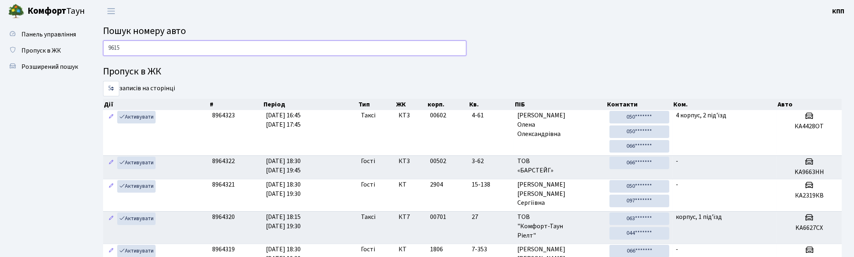
type input "9615"
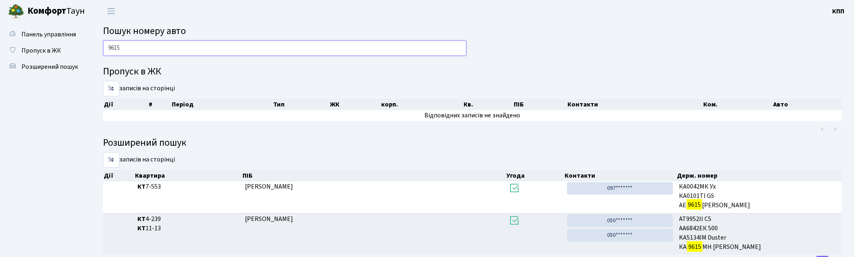
drag, startPoint x: 134, startPoint y: 43, endPoint x: 0, endPoint y: 47, distance: 133.9
click at [0, 45] on html "[PERSON_NAME] КПП Мій обліковий запис Вийти Панель управління Пропуск в ЖК Розш…" at bounding box center [427, 145] width 854 height 291
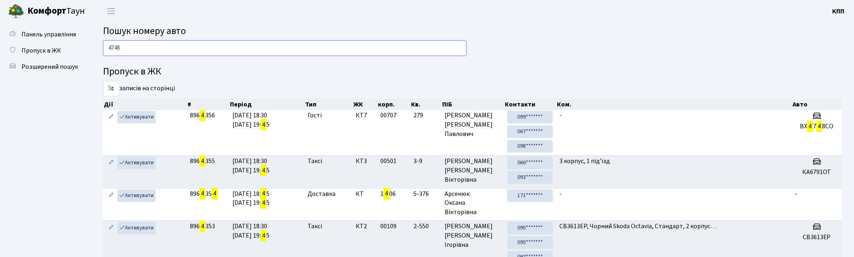
type input "4748"
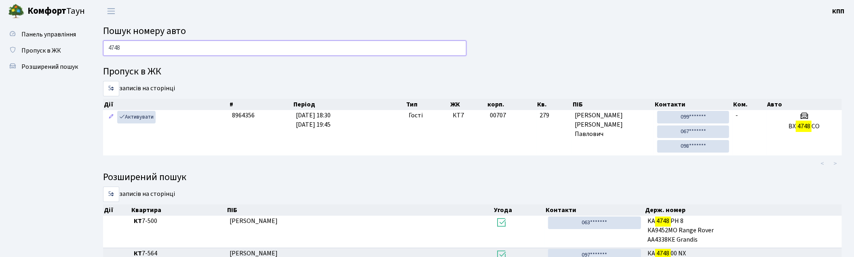
drag, startPoint x: 175, startPoint y: 50, endPoint x: -2, endPoint y: 18, distance: 179.5
click at [0, 18] on html "Комфорт Таун КПП Мій обліковий запис Вийти Панель управління Пропуск в ЖК Розши…" at bounding box center [427, 158] width 854 height 317
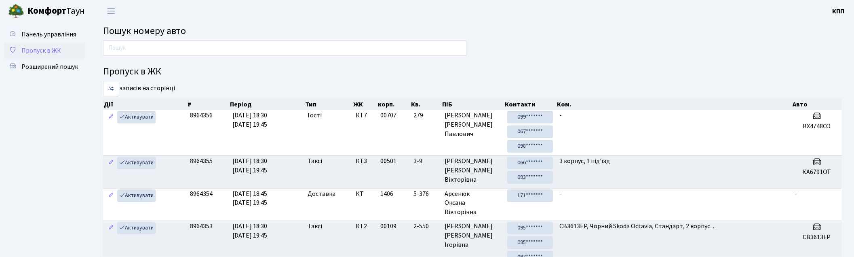
click at [44, 51] on span "Пропуск в ЖК" at bounding box center [41, 50] width 40 height 9
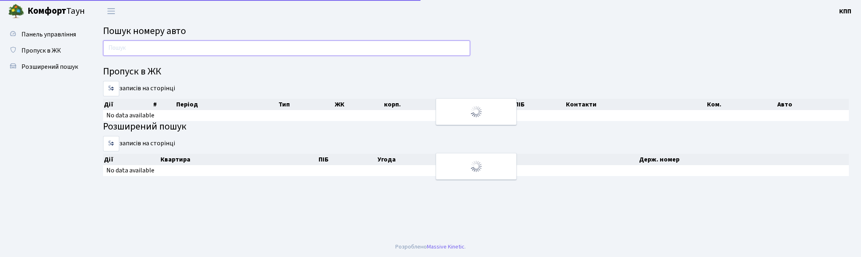
click at [133, 50] on input "text" at bounding box center [286, 47] width 367 height 15
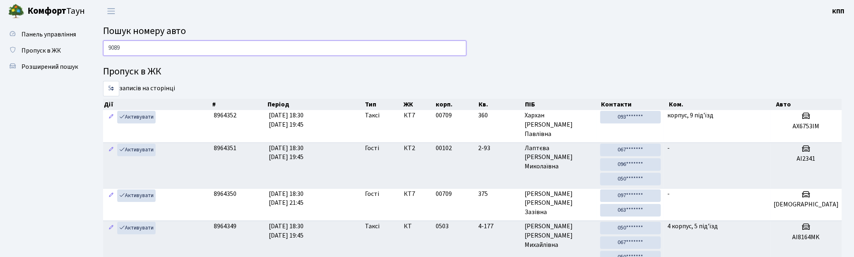
type input "9089"
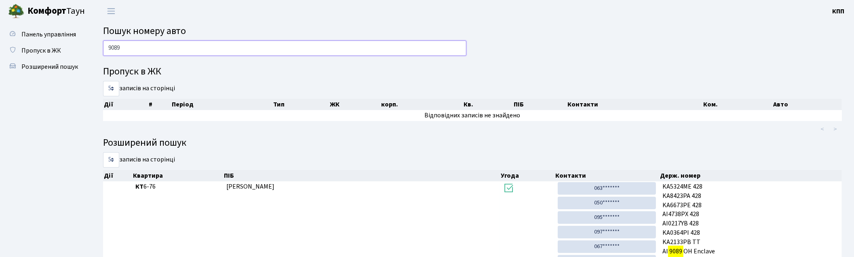
drag, startPoint x: 160, startPoint y: 44, endPoint x: -2, endPoint y: 36, distance: 162.7
click at [0, 36] on html "Комфорт Таун КПП Мій обліковий запис Вийти Панель управління Пропуск в ЖК Розши…" at bounding box center [427, 153] width 854 height 306
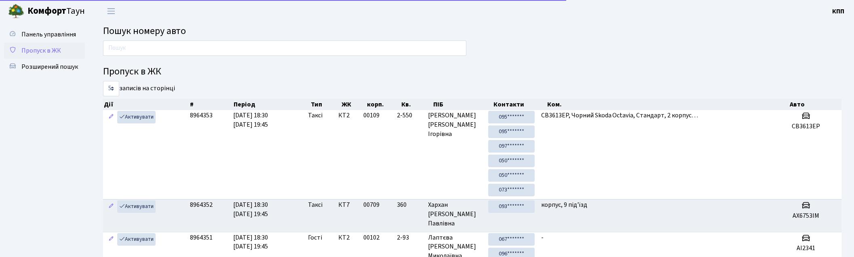
click at [50, 47] on span "Пропуск в ЖК" at bounding box center [41, 50] width 40 height 9
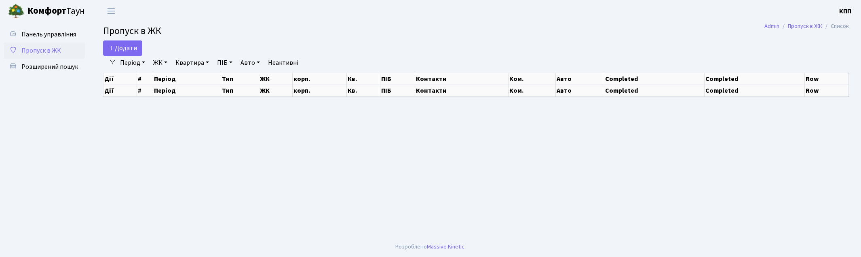
select select "25"
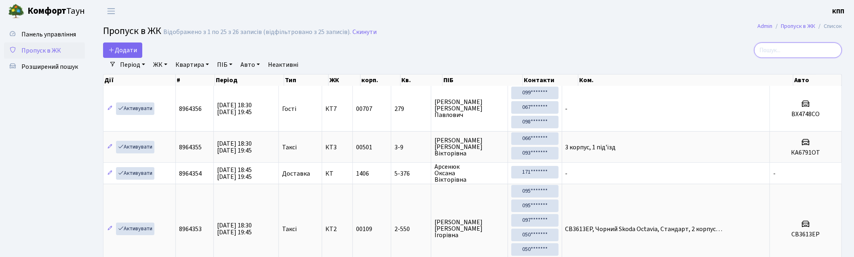
click at [800, 51] on input "search" at bounding box center [798, 49] width 88 height 15
click at [61, 69] on span "Розширений пошук" at bounding box center [49, 66] width 57 height 9
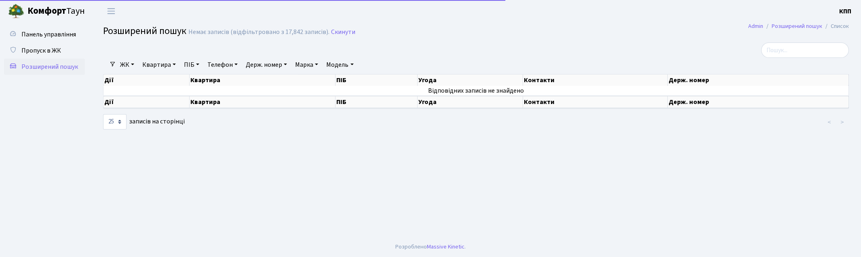
select select "25"
click at [165, 64] on link "Квартира" at bounding box center [159, 65] width 40 height 14
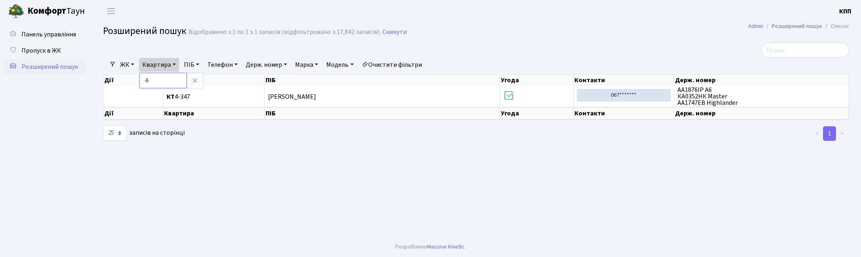
type input "4"
click at [41, 45] on link "Пропуск в ЖК" at bounding box center [44, 50] width 81 height 16
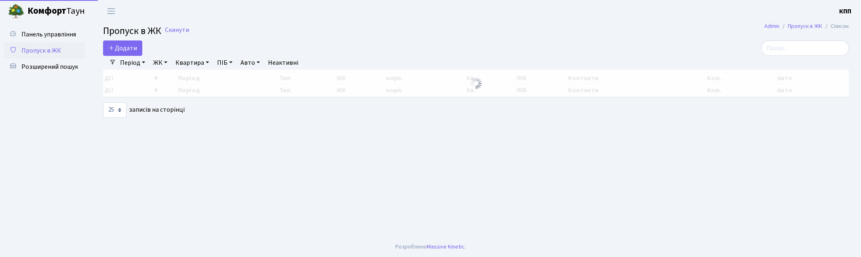
select select "25"
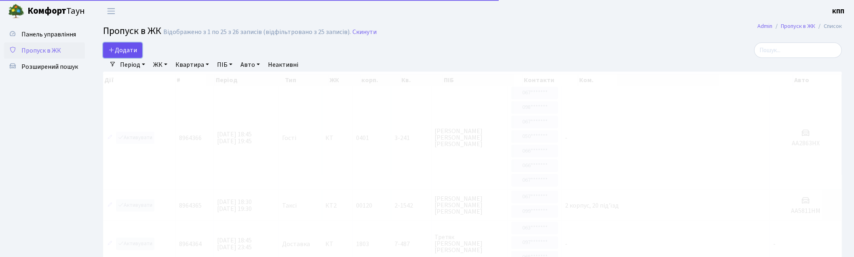
click at [126, 46] on span "Додати" at bounding box center [122, 50] width 29 height 9
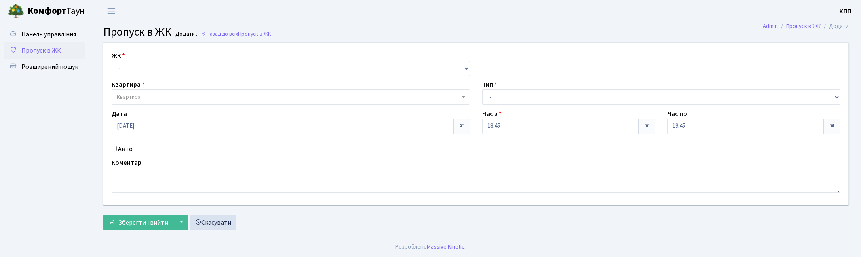
click at [177, 55] on div "ЖК - КТ, вул. Регенераторна, 4 КТ2, просп. Соборності, 17 КТ3, вул. Березнева, …" at bounding box center [291, 63] width 371 height 25
click at [173, 70] on select "- КТ, вул. Регенераторна, 4 КТ2, просп. [STREET_ADDRESS] [STREET_ADDRESS] [PERS…" at bounding box center [291, 68] width 359 height 15
select select "271"
click at [112, 61] on select "- КТ, вул. Регенераторна, 4 КТ2, просп. Соборності, 17 КТ3, вул. Березнева, 16 …" at bounding box center [291, 68] width 359 height 15
select select
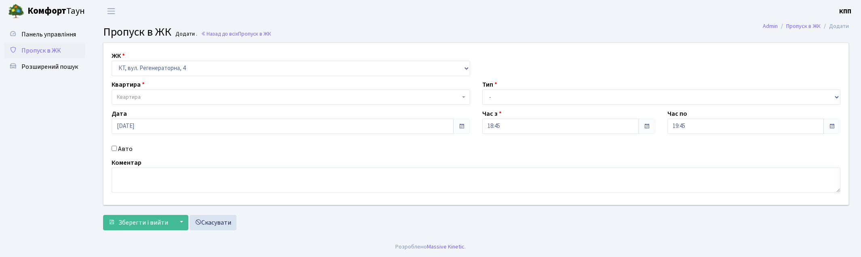
click at [124, 147] on label "Авто" at bounding box center [125, 149] width 15 height 10
click at [117, 147] on input "Авто" at bounding box center [114, 148] width 5 height 5
checkbox input "true"
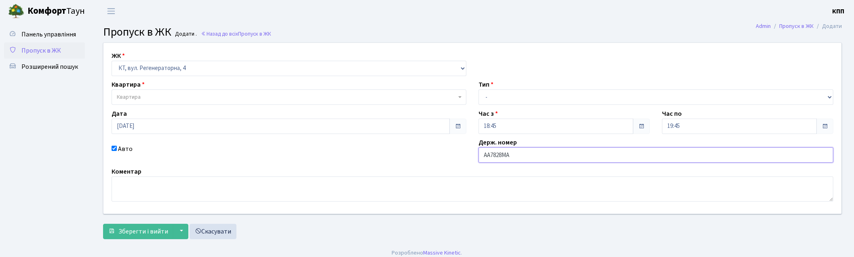
type input "АА7828МА"
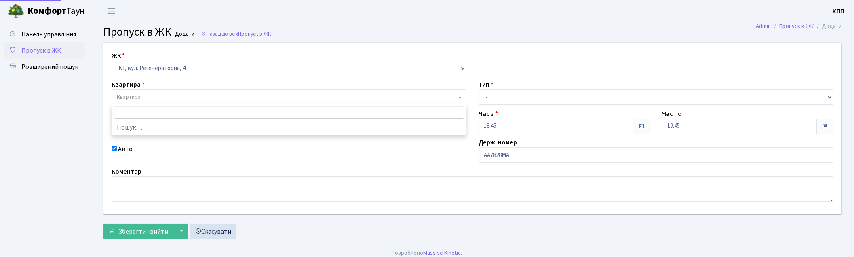
click at [188, 94] on span "Квартира" at bounding box center [287, 97] width 340 height 8
type input "3-387"
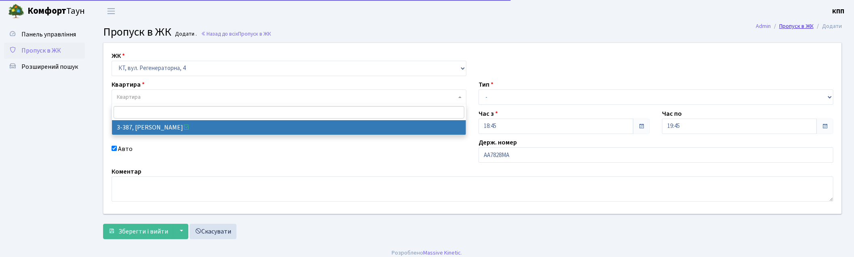
select select "1605"
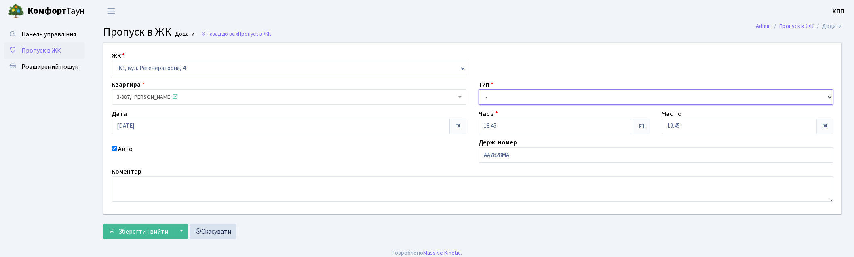
click at [564, 91] on select "- Доставка Таксі Гості Сервіс" at bounding box center [656, 96] width 355 height 15
click at [479, 89] on select "- Доставка Таксі Гості Сервіс" at bounding box center [656, 96] width 355 height 15
click at [516, 100] on select "- Доставка Таксі Гості Сервіс" at bounding box center [656, 96] width 355 height 15
select select "3"
click at [479, 89] on select "- Доставка Таксі Гості Сервіс" at bounding box center [656, 96] width 355 height 15
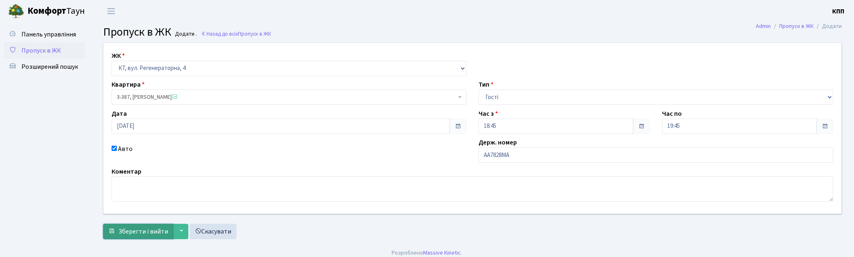
click at [118, 229] on button "Зберегти і вийти" at bounding box center [138, 231] width 70 height 15
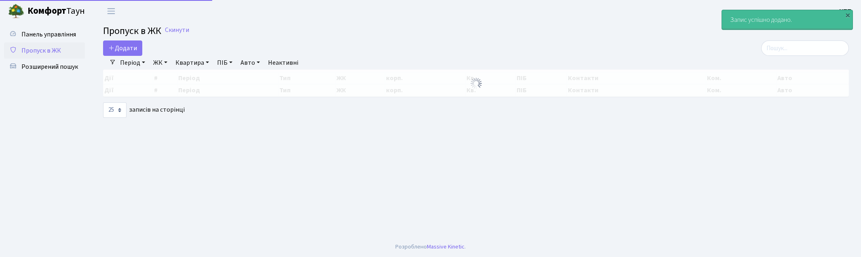
select select "25"
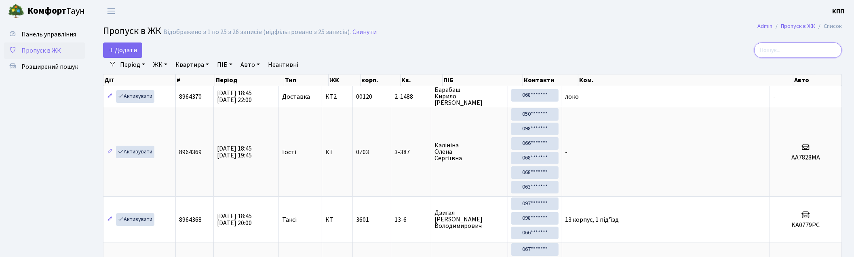
click at [805, 49] on input "search" at bounding box center [798, 49] width 88 height 15
type input "1-163"
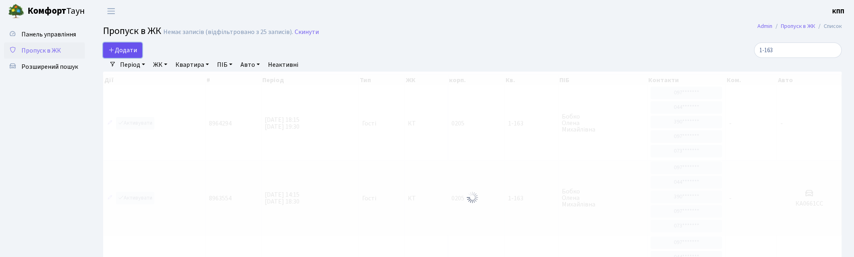
click at [117, 43] on link "Додати" at bounding box center [122, 49] width 39 height 15
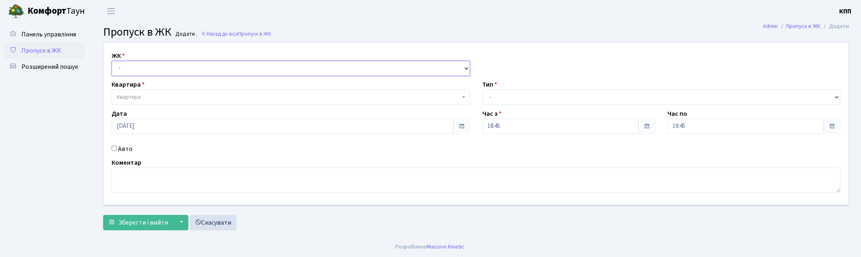
click at [155, 68] on select "- КТ, вул. Регенераторна, 4 КТ2, просп. Соборності, 17 КТ3, вул. Березнева, 16 …" at bounding box center [291, 68] width 359 height 15
select select "271"
click at [112, 61] on select "- КТ, вул. Регенераторна, 4 КТ2, просп. Соборності, 17 КТ3, вул. Березнева, 16 …" at bounding box center [291, 68] width 359 height 15
select select
click at [160, 94] on span "Квартира" at bounding box center [288, 97] width 343 height 8
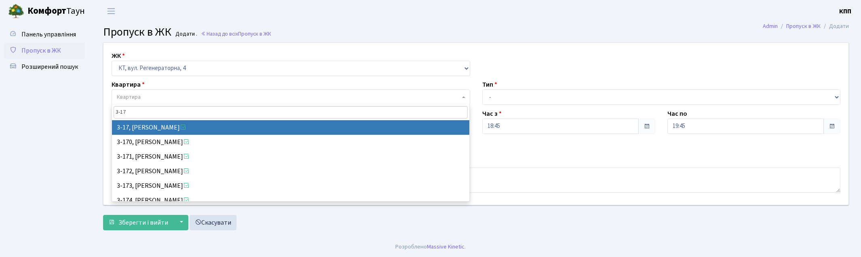
type input "3-17"
select select "988"
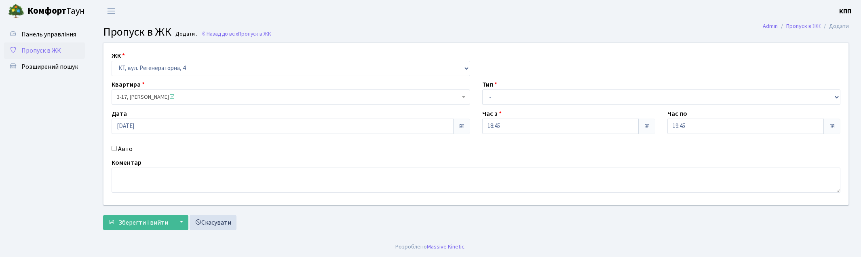
click at [507, 86] on div "Тип - Доставка Таксі Гості Сервіс" at bounding box center [661, 92] width 371 height 25
click at [506, 98] on select "- Доставка Таксі Гості Сервіс" at bounding box center [661, 96] width 359 height 15
select select "1"
click at [482, 89] on select "- Доставка Таксі Гості Сервіс" at bounding box center [661, 96] width 359 height 15
click at [145, 226] on span "Зберегти і вийти" at bounding box center [143, 222] width 50 height 9
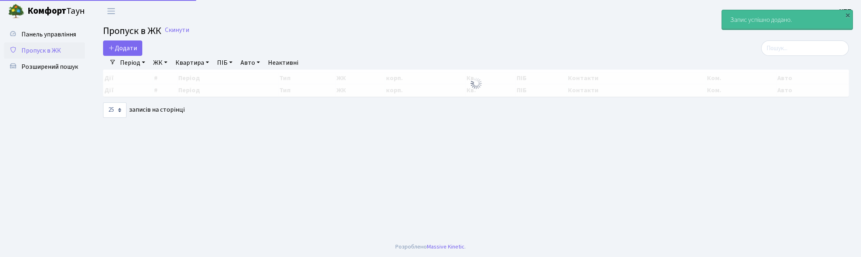
select select "25"
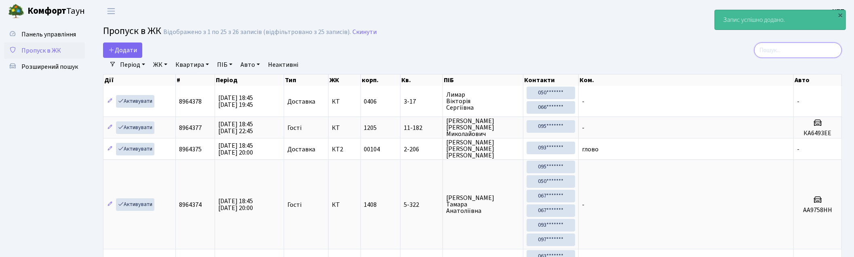
click at [787, 45] on input "search" at bounding box center [798, 49] width 88 height 15
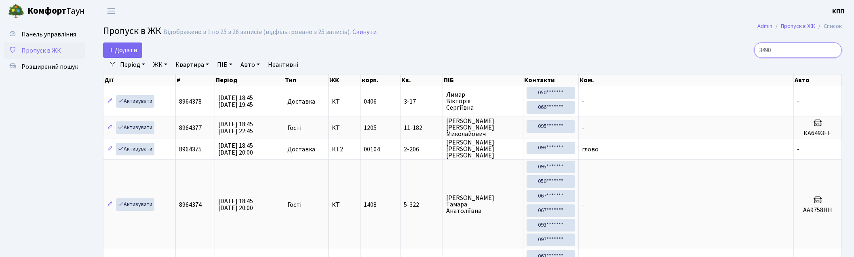
type input "3490"
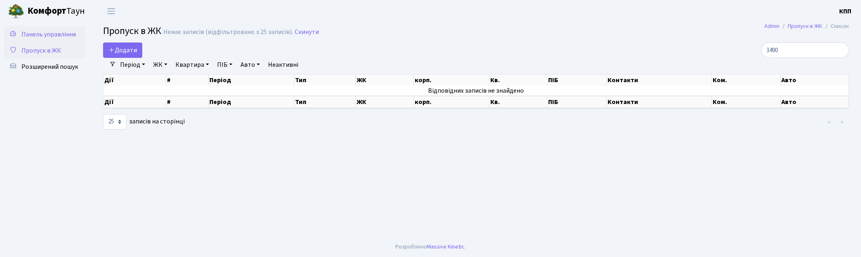
click at [67, 27] on link "Панель управління" at bounding box center [44, 34] width 81 height 16
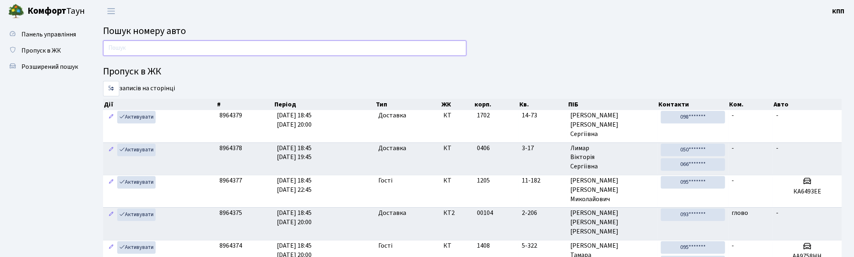
click at [183, 53] on input "text" at bounding box center [284, 47] width 363 height 15
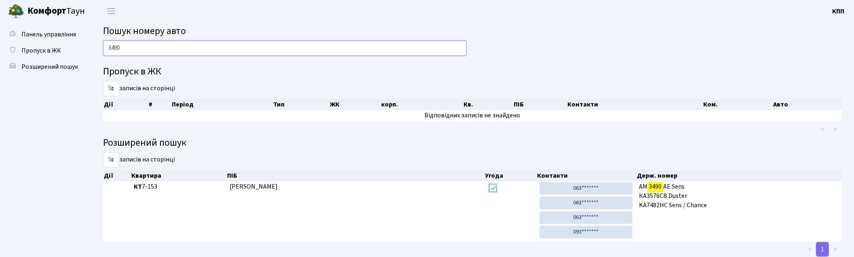
click at [138, 50] on input "3490" at bounding box center [284, 47] width 363 height 15
type input "3"
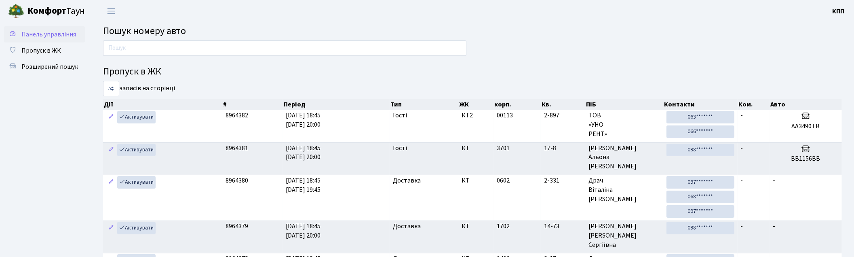
click at [53, 33] on span "Панель управління" at bounding box center [48, 34] width 55 height 9
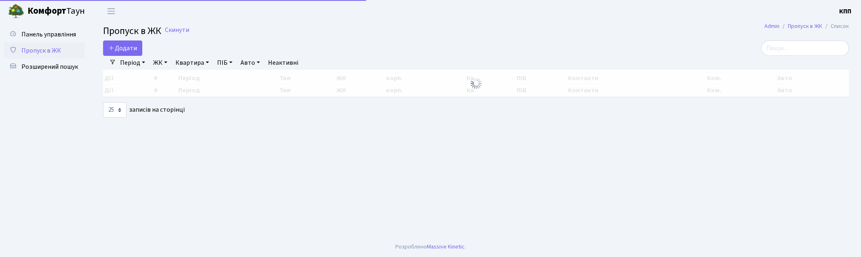
select select "25"
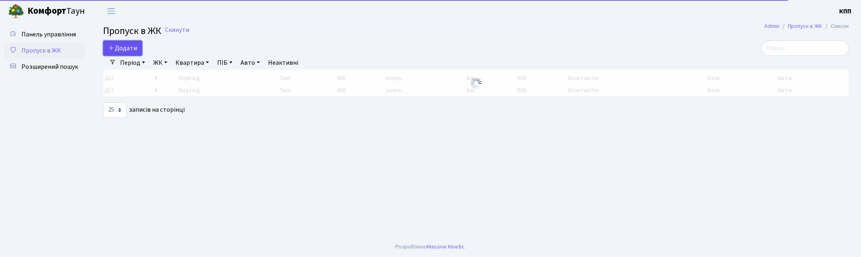
click at [132, 47] on span "Додати" at bounding box center [122, 48] width 29 height 9
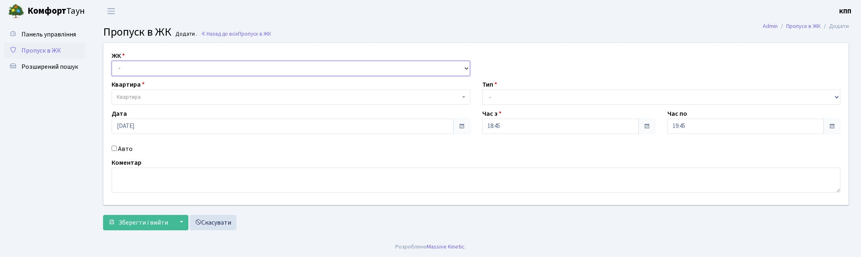
click at [173, 62] on select "- КТ, вул. Регенераторна, 4 КТ2, просп. [STREET_ADDRESS] [STREET_ADDRESS] [PERS…" at bounding box center [291, 68] width 359 height 15
select select "271"
click at [112, 61] on select "- КТ, вул. Регенераторна, 4 КТ2, просп. [STREET_ADDRESS] [STREET_ADDRESS] [PERS…" at bounding box center [291, 68] width 359 height 15
select select
click at [178, 92] on span "Квартира" at bounding box center [291, 96] width 359 height 15
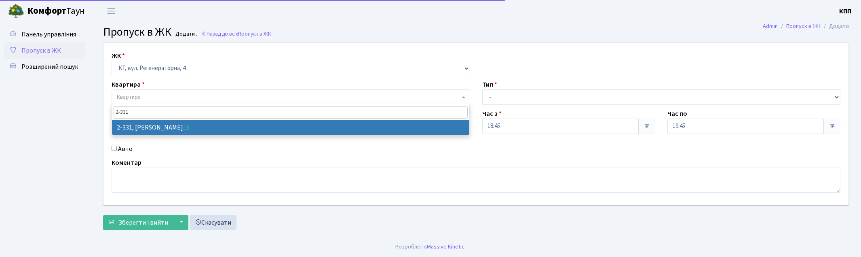
type input "2-331"
select select "1345"
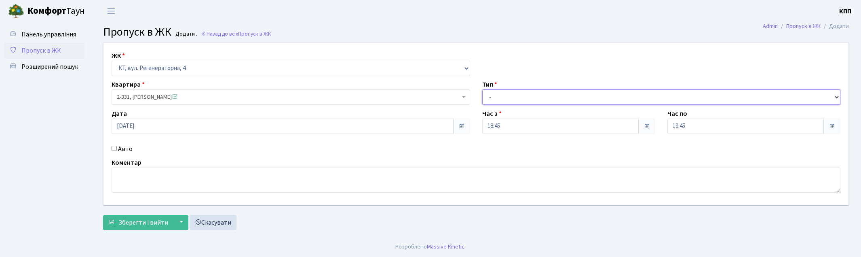
click at [505, 99] on select "- Доставка Таксі Гості Сервіс" at bounding box center [661, 96] width 359 height 15
select select "1"
click at [482, 89] on select "- Доставка Таксі Гості Сервіс" at bounding box center [661, 96] width 359 height 15
click at [132, 226] on span "Зберегти і вийти" at bounding box center [143, 222] width 50 height 9
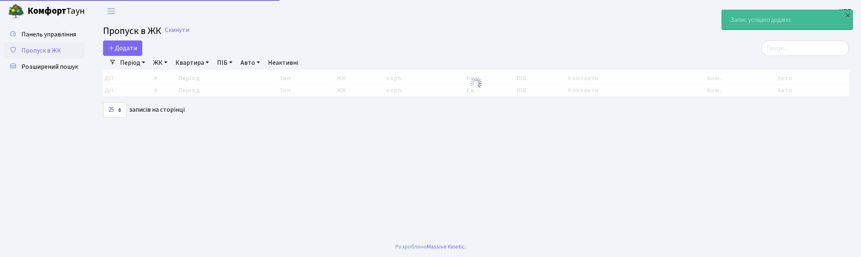
select select "25"
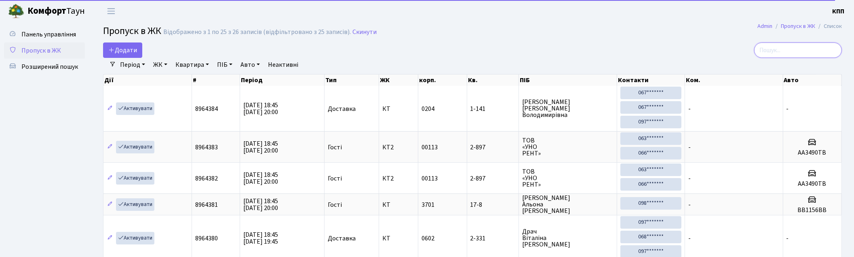
click at [775, 57] on input "search" at bounding box center [798, 49] width 88 height 15
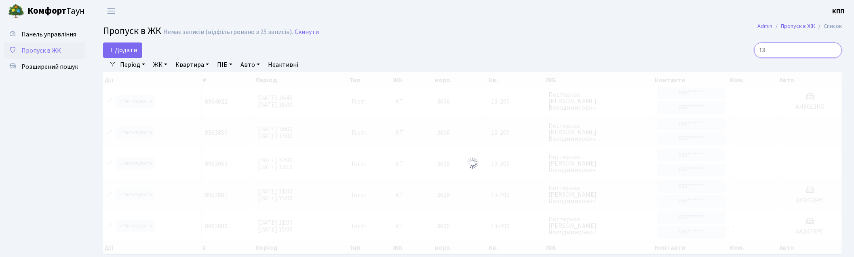
type input "1"
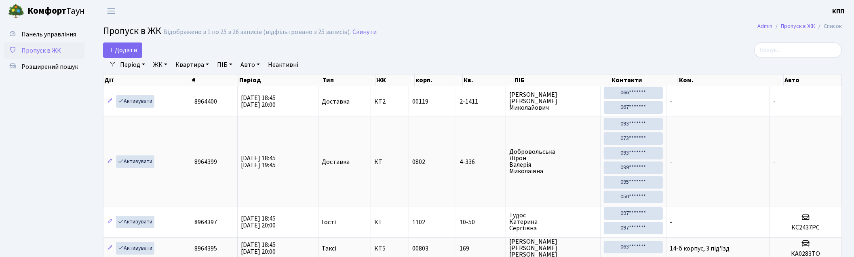
click at [798, 61] on div "Період 09.09.2025 - 09.09.2025 ЖК - КТ, вул. Регенераторна, 4 КТ2, просп. Собор…" at bounding box center [476, 65] width 720 height 14
click at [800, 53] on input "search" at bounding box center [798, 49] width 88 height 15
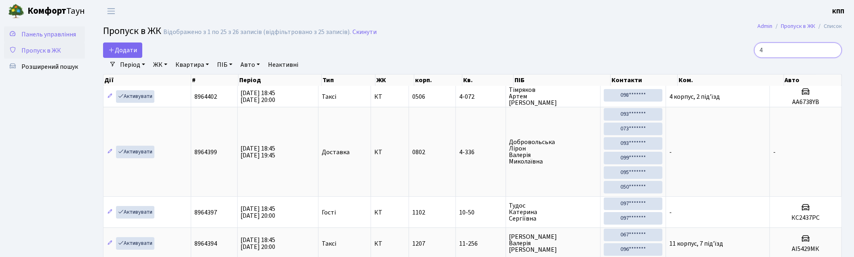
type input "4"
click at [59, 37] on span "Панель управління" at bounding box center [48, 34] width 55 height 9
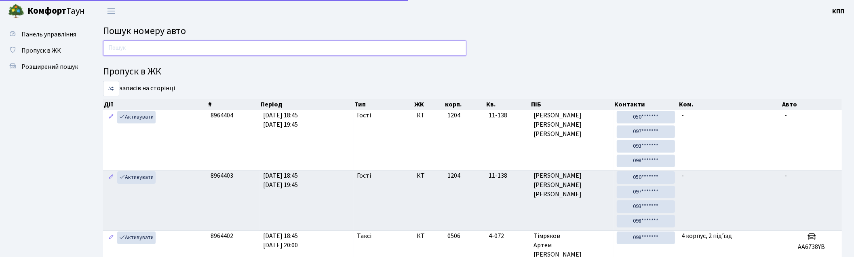
click at [122, 53] on input "text" at bounding box center [284, 47] width 363 height 15
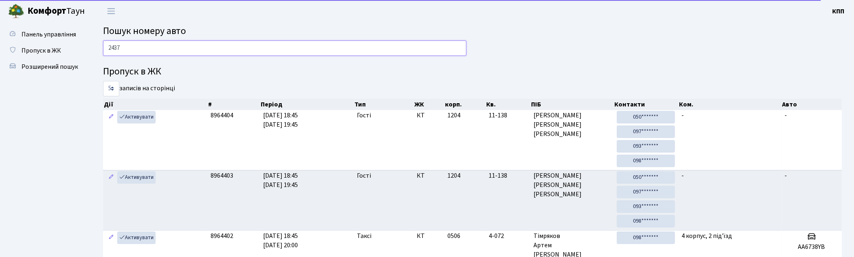
type input "2437"
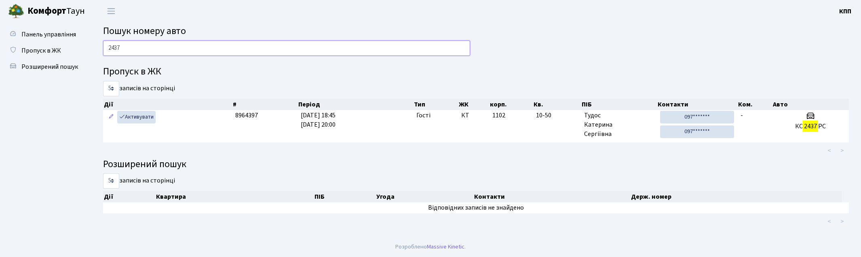
drag, startPoint x: 150, startPoint y: 50, endPoint x: -2, endPoint y: 50, distance: 152.0
click at [0, 50] on html "Комфорт Таун КПП Мій обліковий запис Вийти Панель управління Пропуск в ЖК Розши…" at bounding box center [430, 128] width 861 height 257
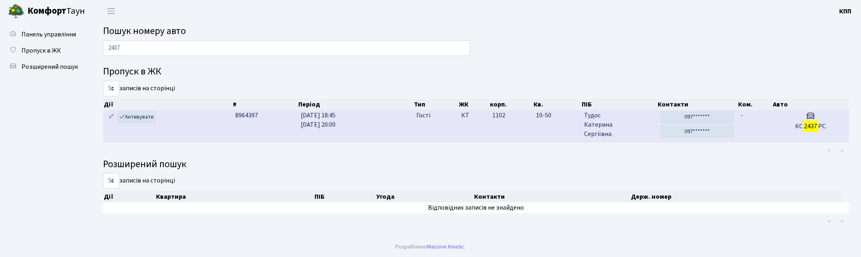
click at [753, 128] on td "-" at bounding box center [754, 126] width 35 height 32
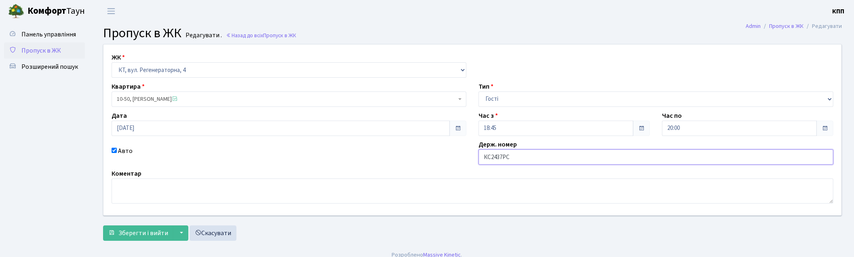
click at [491, 157] on input "КС2437РС" at bounding box center [656, 156] width 355 height 15
type input "КА2437РС"
click at [103, 225] on button "Зберегти і вийти" at bounding box center [138, 232] width 70 height 15
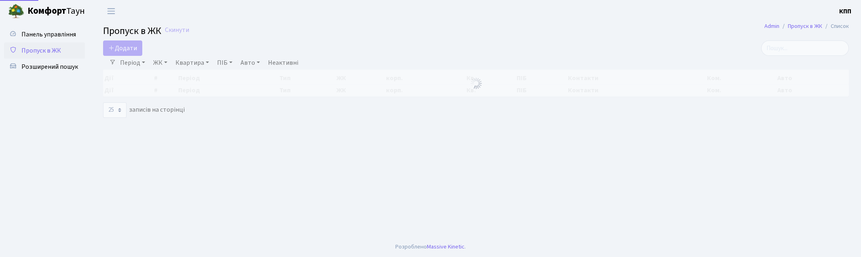
select select "25"
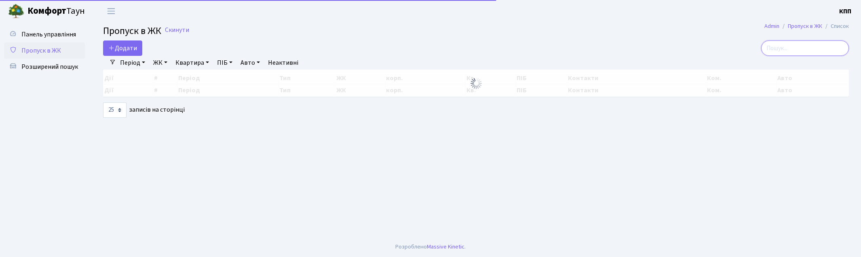
click at [804, 45] on input "search" at bounding box center [805, 47] width 88 height 15
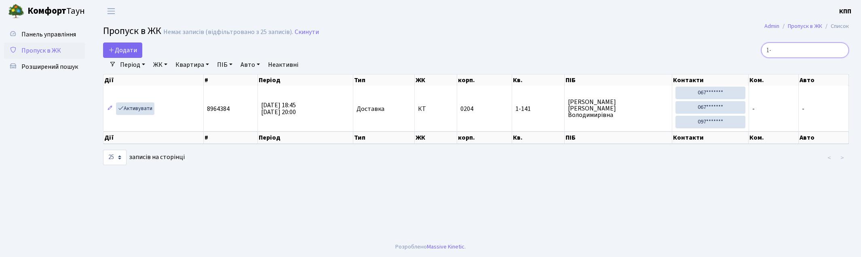
type input "1"
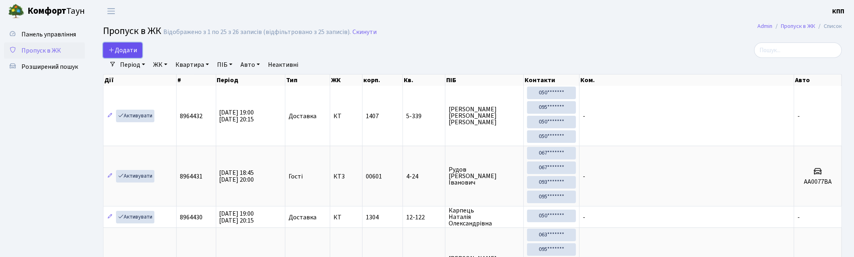
click at [123, 46] on span "Додати" at bounding box center [122, 50] width 29 height 9
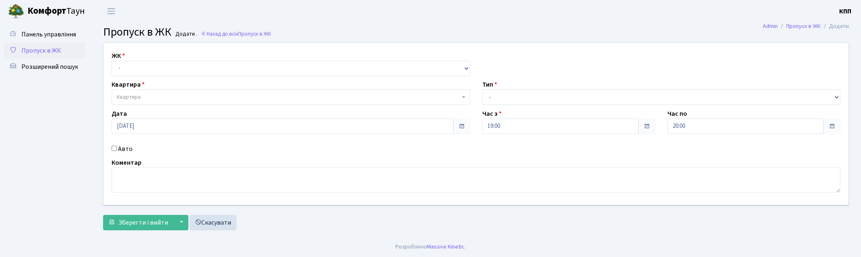
click at [154, 54] on div "ЖК - КТ, вул. Регенераторна, 4 КТ2, просп. [STREET_ADDRESS] [STREET_ADDRESS] [P…" at bounding box center [291, 63] width 371 height 25
click at [161, 62] on select "- КТ, вул. Регенераторна, 4 КТ2, просп. Соборності, 17 КТ3, вул. Березнева, 16 …" at bounding box center [291, 68] width 359 height 15
select select "271"
click at [112, 61] on select "- КТ, вул. Регенераторна, 4 КТ2, просп. Соборності, 17 КТ3, вул. Березнева, 16 …" at bounding box center [291, 68] width 359 height 15
select select
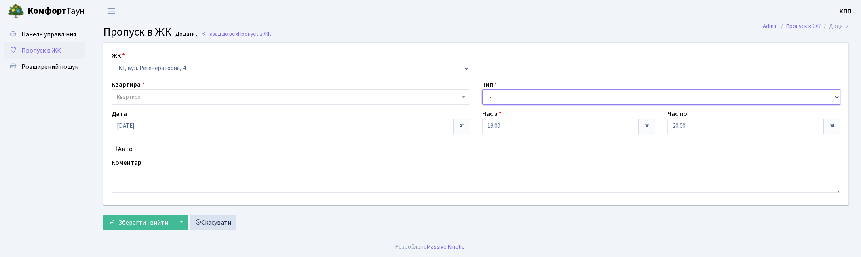
click at [534, 103] on select "- Доставка Таксі Гості Сервіс" at bounding box center [661, 96] width 359 height 15
select select "1"
click at [482, 89] on select "- Доставка Таксі Гості Сервіс" at bounding box center [661, 96] width 359 height 15
click at [209, 99] on span "Квартира" at bounding box center [288, 97] width 343 height 8
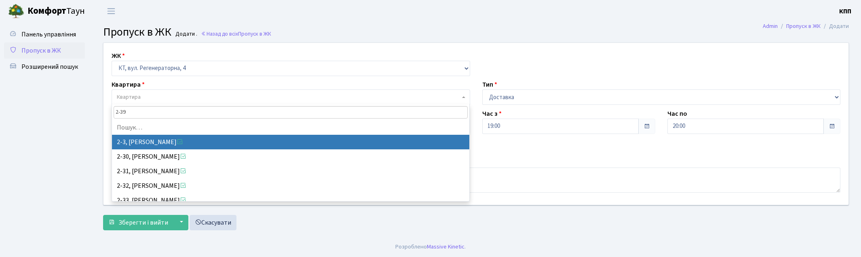
type input "2-396"
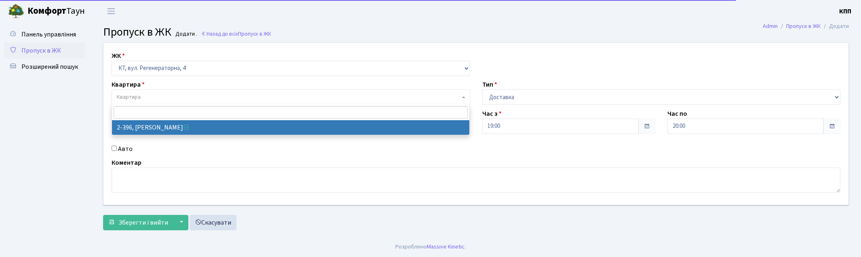
select select "1410"
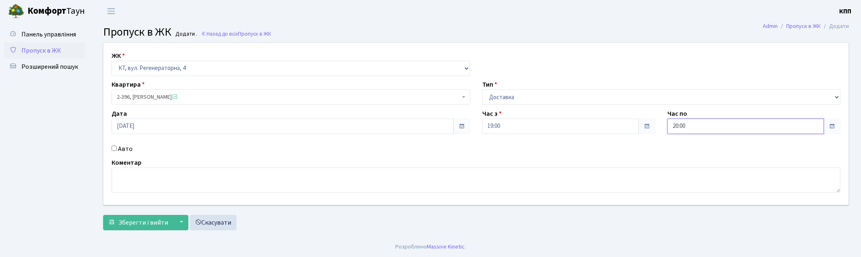
click at [698, 126] on input "20:00" at bounding box center [745, 125] width 156 height 15
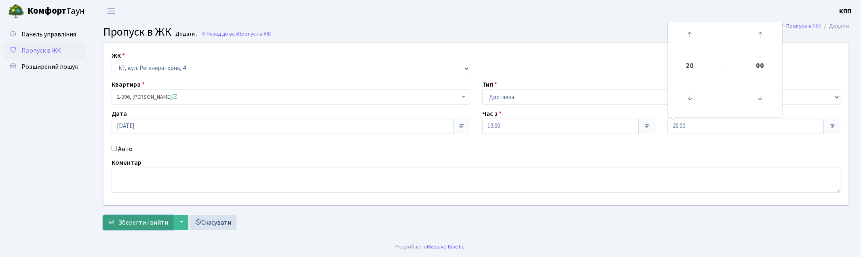
click at [129, 218] on span "Зберегти і вийти" at bounding box center [143, 222] width 50 height 9
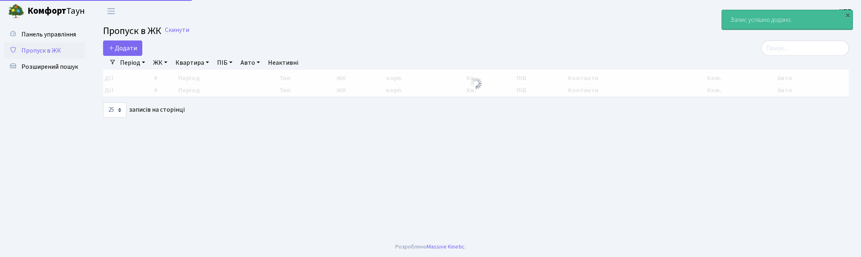
select select "25"
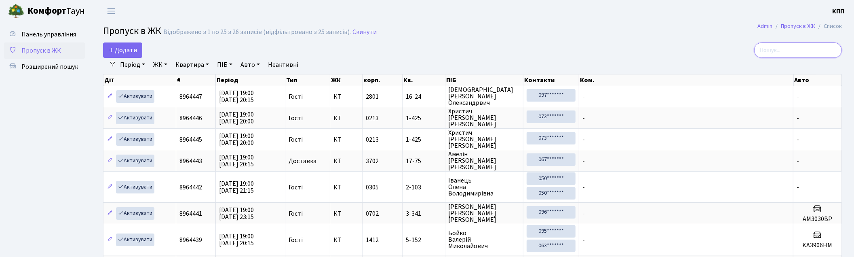
click at [807, 51] on input "search" at bounding box center [798, 49] width 88 height 15
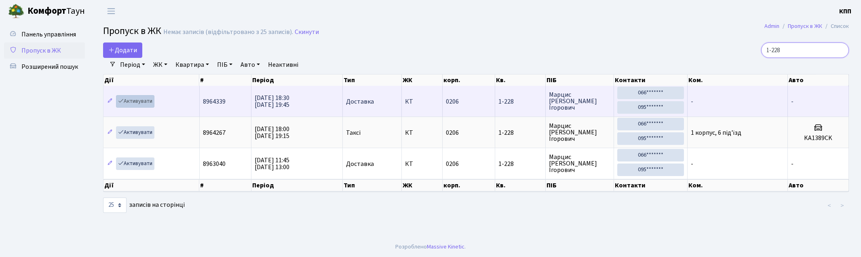
type input "1-228"
click at [138, 99] on link "Активувати" at bounding box center [135, 101] width 38 height 13
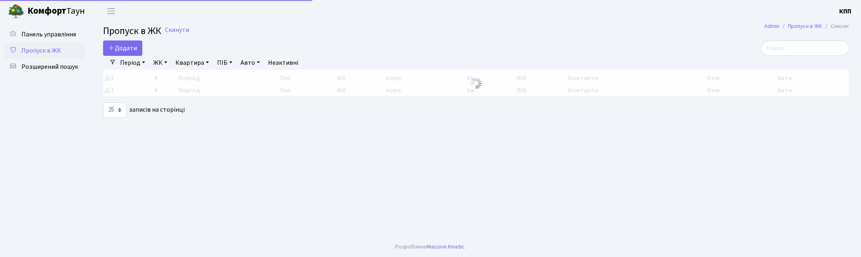
select select "25"
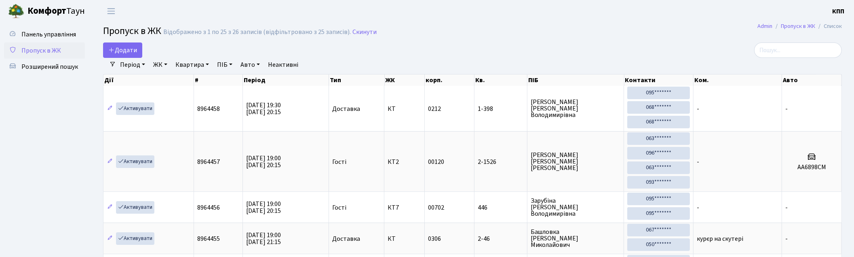
click at [42, 46] on span "Пропуск в ЖК" at bounding box center [41, 50] width 40 height 9
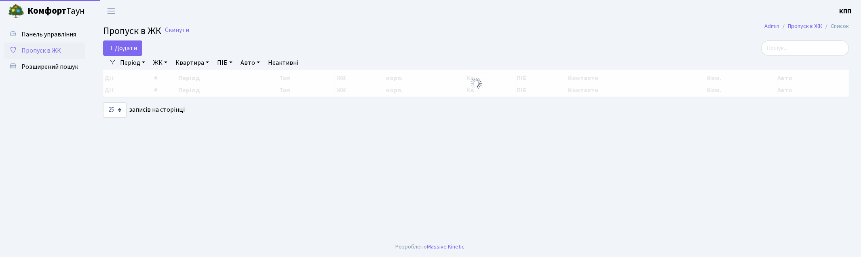
select select "25"
click at [789, 53] on input "search" at bounding box center [805, 47] width 88 height 15
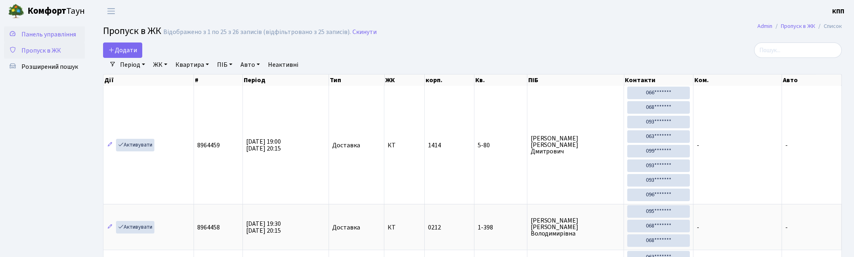
click at [32, 37] on span "Панель управління" at bounding box center [48, 34] width 55 height 9
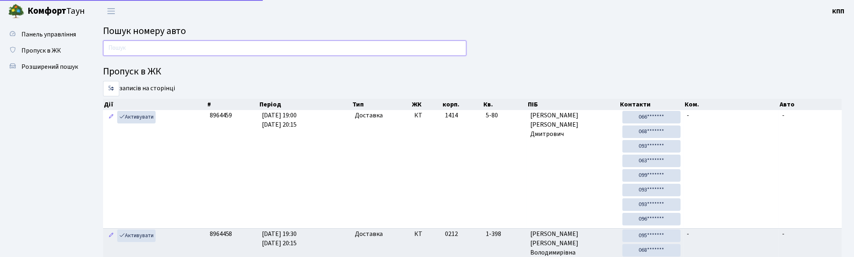
drag, startPoint x: 0, startPoint y: 0, endPoint x: 152, endPoint y: 50, distance: 160.4
click at [152, 50] on input "text" at bounding box center [284, 47] width 363 height 15
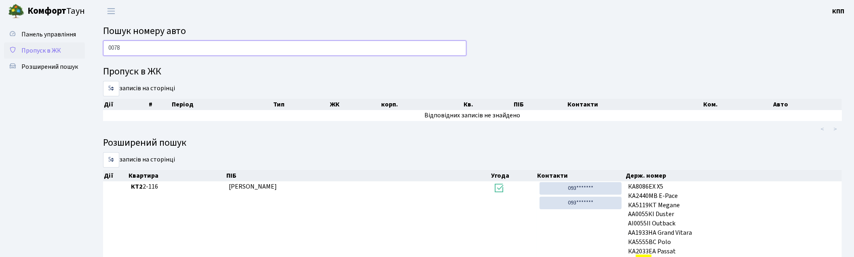
type input "0078"
click at [43, 50] on span "Пропуск в ЖК" at bounding box center [41, 50] width 40 height 9
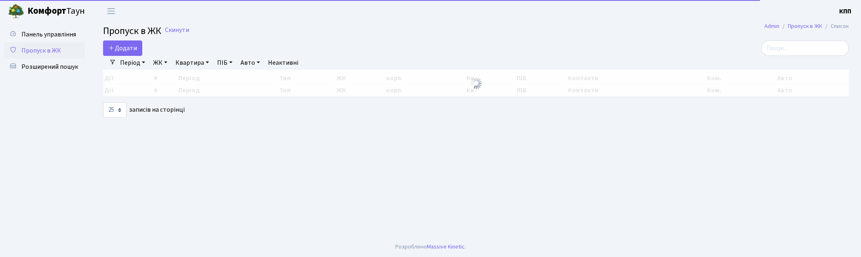
select select "25"
click at [800, 43] on input "search" at bounding box center [805, 47] width 88 height 15
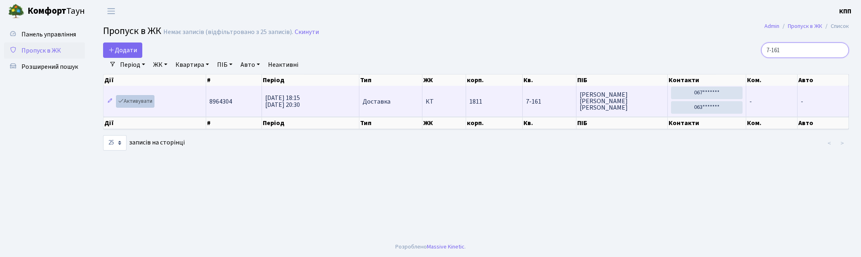
type input "7-161"
click at [138, 96] on link "Активувати" at bounding box center [135, 101] width 38 height 13
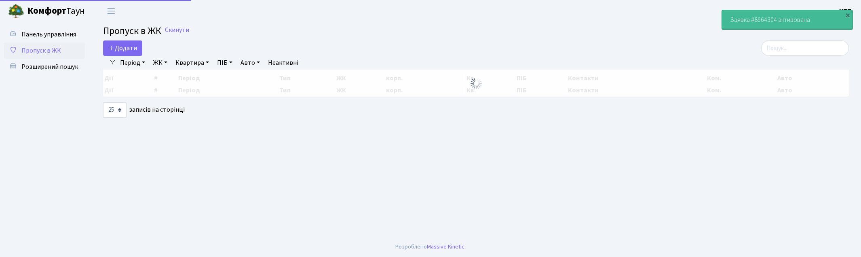
select select "25"
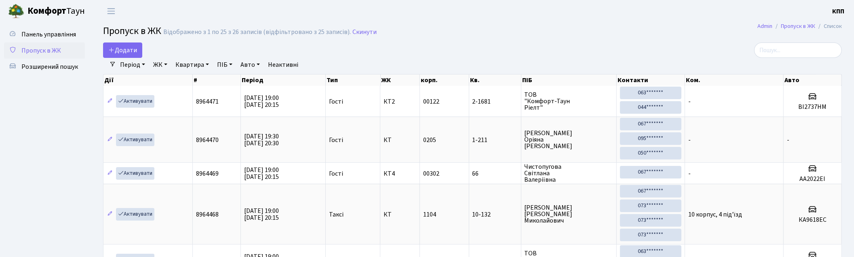
click at [783, 58] on div "Період [DATE] - [DATE] ЖК - КТ, вул. Регенераторна, 4 КТ2, просп. [STREET_ADDRE…" at bounding box center [476, 65] width 720 height 14
click at [783, 54] on input "search" at bounding box center [798, 49] width 88 height 15
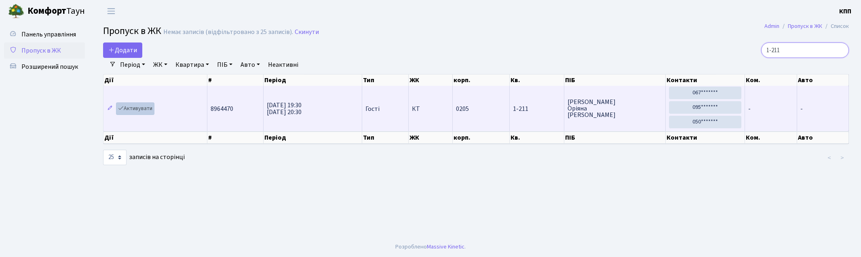
type input "1-211"
click at [130, 107] on link "Активувати" at bounding box center [135, 108] width 38 height 13
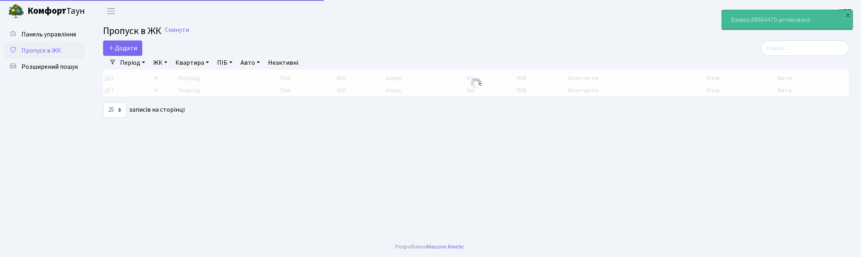
select select "25"
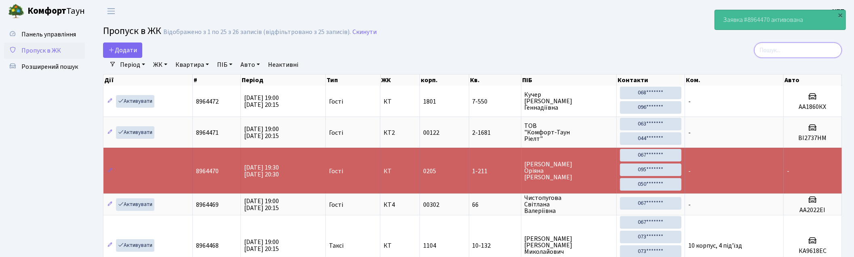
click at [804, 52] on input "search" at bounding box center [798, 49] width 88 height 15
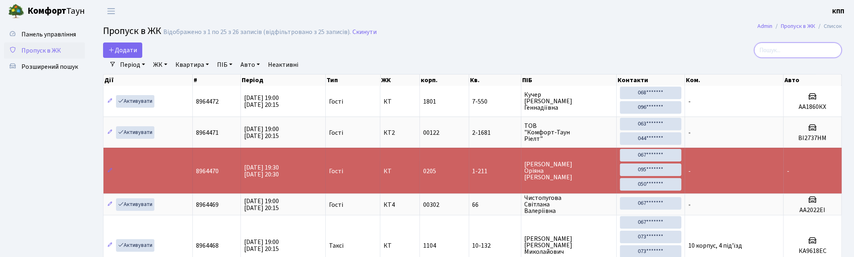
click at [796, 51] on input "search" at bounding box center [798, 49] width 88 height 15
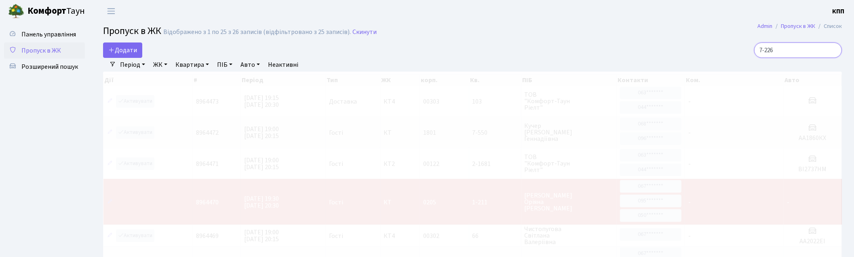
drag, startPoint x: 799, startPoint y: 47, endPoint x: 682, endPoint y: 49, distance: 117.2
click at [682, 49] on div "7-226" at bounding box center [723, 49] width 238 height 15
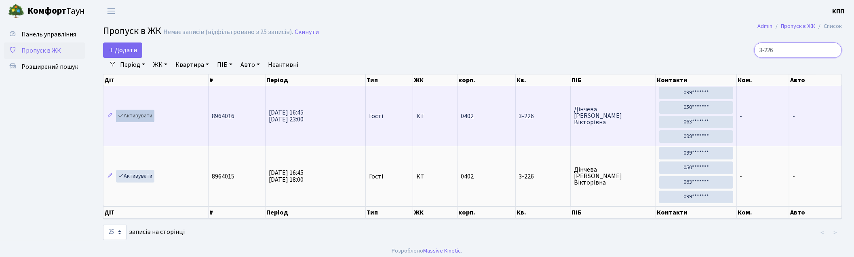
type input "3-226"
click at [132, 111] on link "Активувати" at bounding box center [135, 116] width 38 height 13
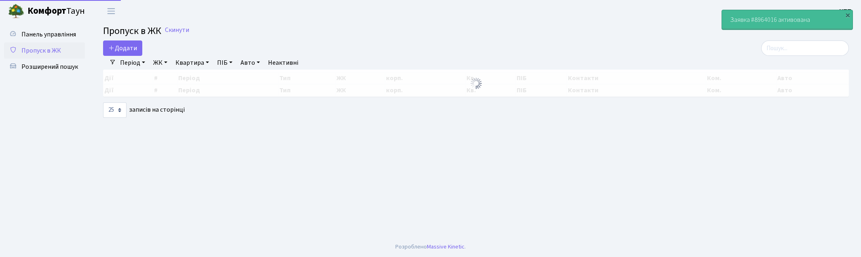
select select "25"
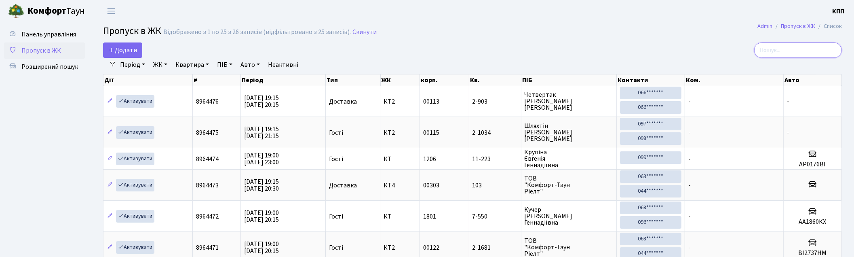
drag, startPoint x: 801, startPoint y: 57, endPoint x: 790, endPoint y: 57, distance: 10.9
click at [801, 57] on input "search" at bounding box center [798, 49] width 88 height 15
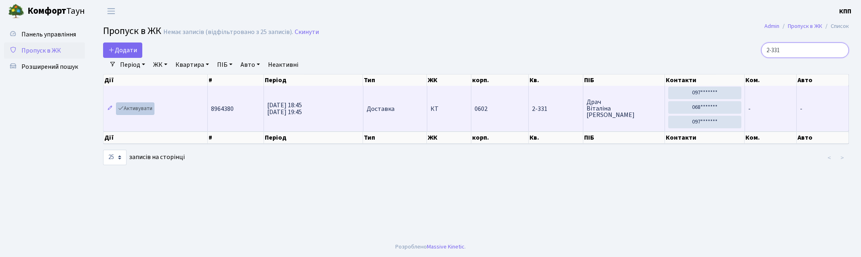
type input "2-331"
click at [144, 109] on link "Активувати" at bounding box center [135, 108] width 38 height 13
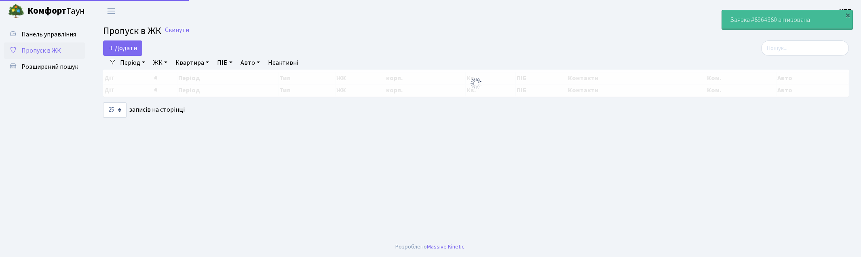
select select "25"
click at [801, 50] on input "search" at bounding box center [805, 47] width 88 height 15
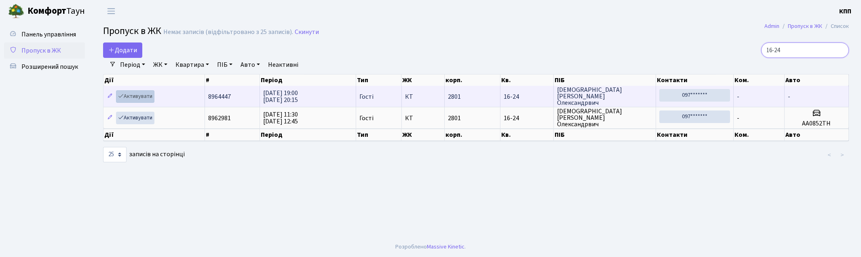
type input "16-24"
click at [137, 91] on link "Активувати" at bounding box center [135, 96] width 38 height 13
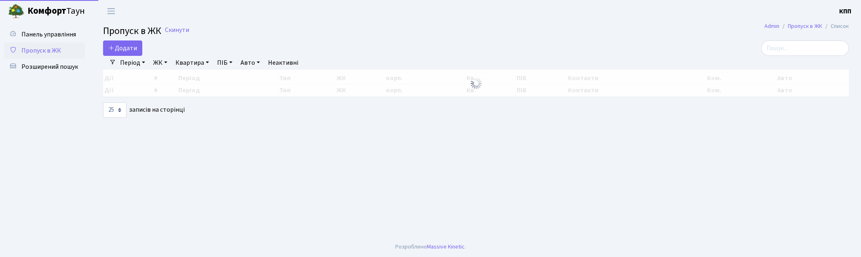
select select "25"
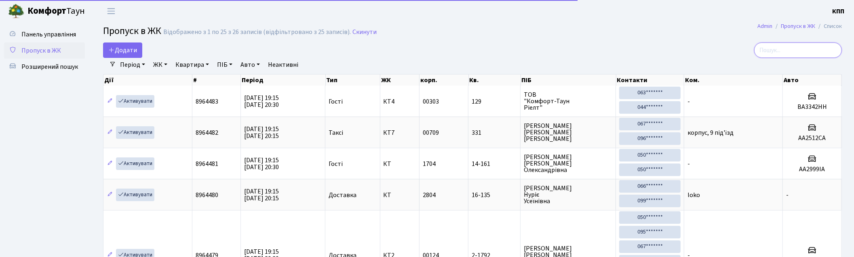
click at [817, 49] on input "search" at bounding box center [798, 49] width 88 height 15
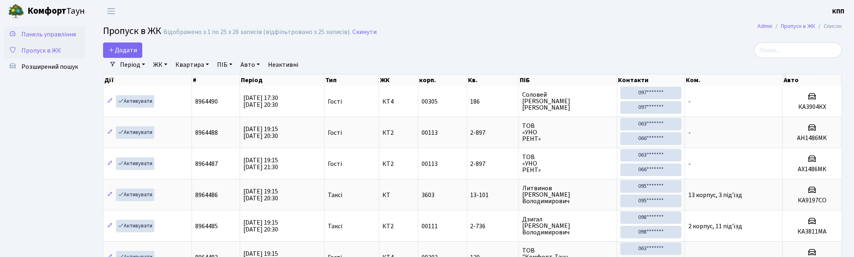
click at [69, 36] on span "Панель управління" at bounding box center [48, 34] width 55 height 9
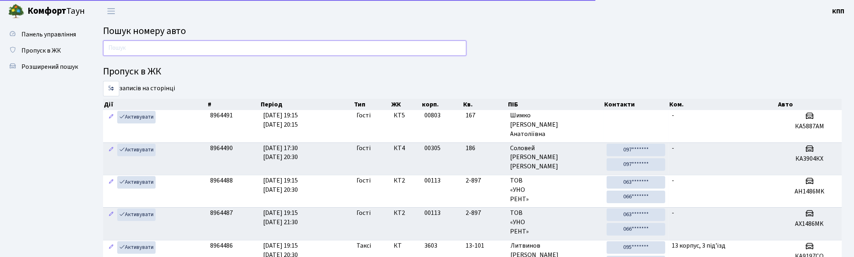
click at [154, 47] on input "text" at bounding box center [284, 47] width 363 height 15
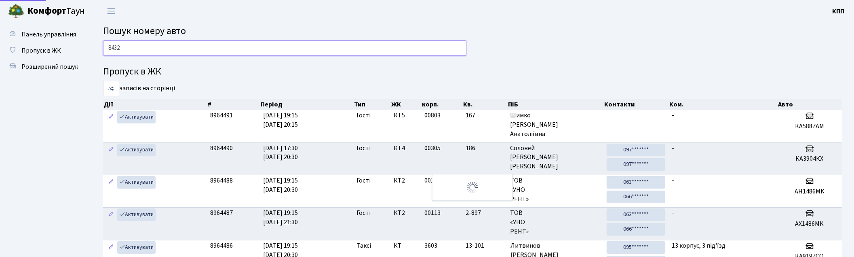
type input "8432"
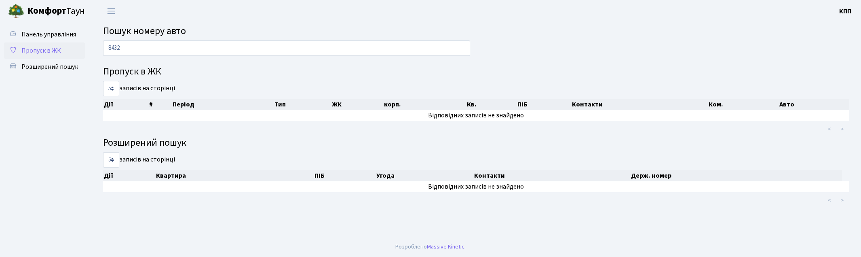
click at [45, 53] on span "Пропуск в ЖК" at bounding box center [41, 50] width 40 height 9
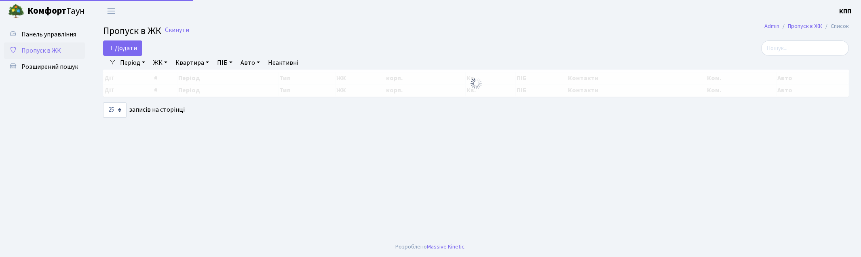
select select "25"
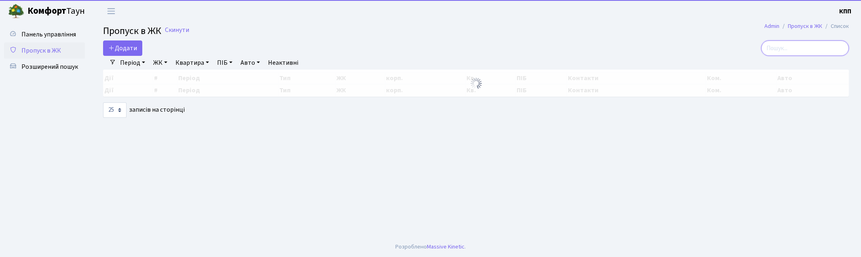
click at [801, 49] on input "search" at bounding box center [805, 47] width 88 height 15
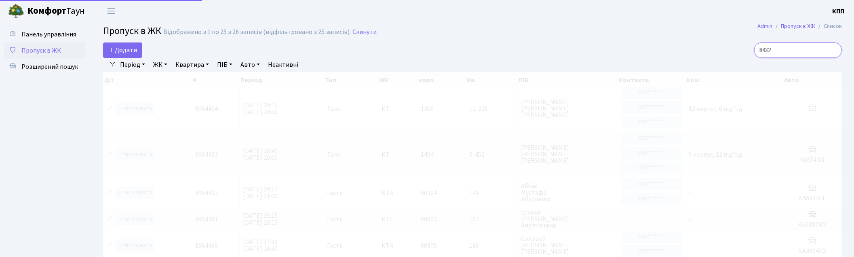
type input "8432"
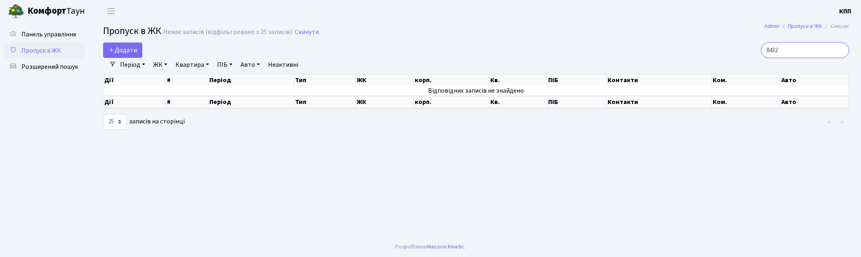
drag, startPoint x: 807, startPoint y: 49, endPoint x: 704, endPoint y: 49, distance: 103.1
click at [704, 49] on div "8432" at bounding box center [728, 49] width 241 height 15
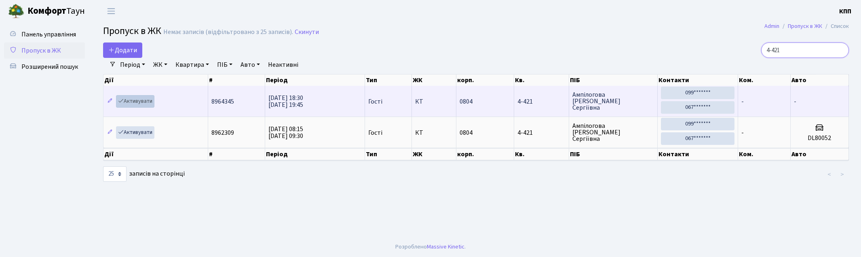
type input "4-421"
click at [131, 99] on link "Активувати" at bounding box center [135, 101] width 38 height 13
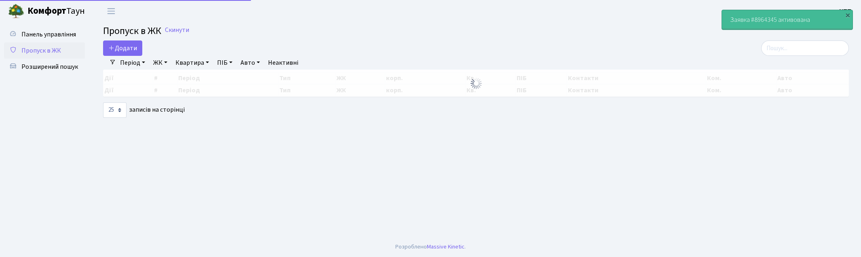
select select "25"
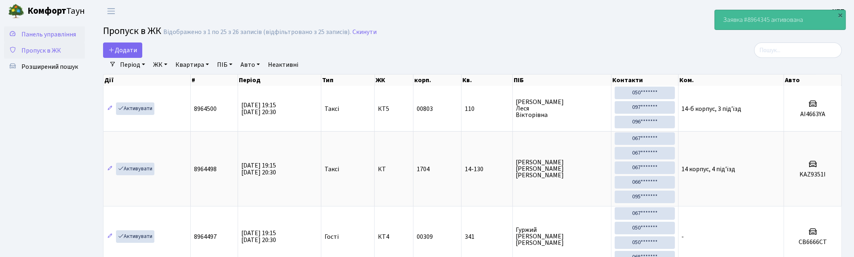
click at [54, 38] on span "Панель управління" at bounding box center [48, 34] width 55 height 9
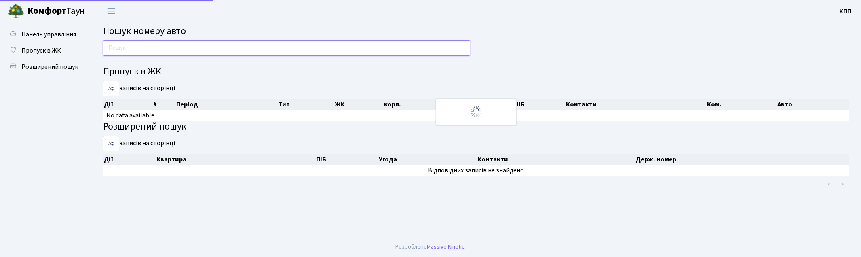
click at [177, 53] on input "text" at bounding box center [286, 47] width 367 height 15
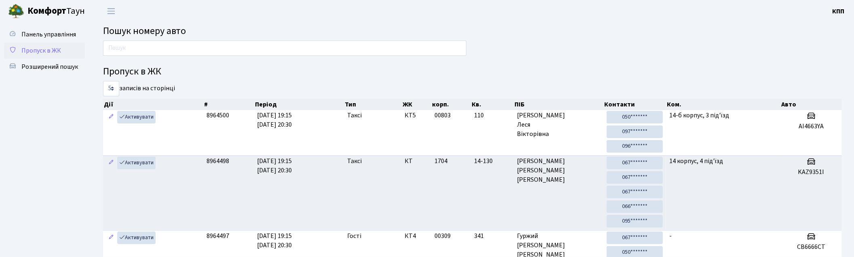
drag, startPoint x: 41, startPoint y: 47, endPoint x: 46, endPoint y: 50, distance: 5.1
click at [41, 47] on span "Пропуск в ЖК" at bounding box center [41, 50] width 40 height 9
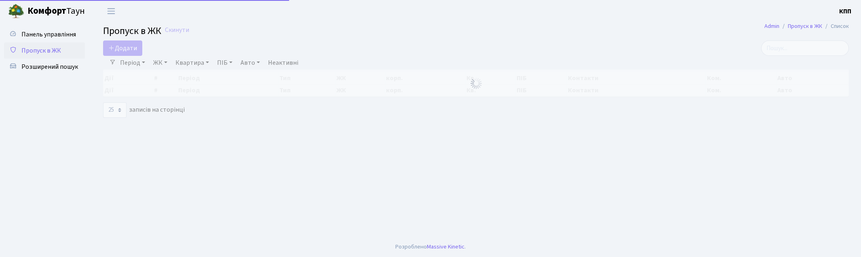
select select "25"
click at [827, 44] on input "search" at bounding box center [805, 47] width 88 height 15
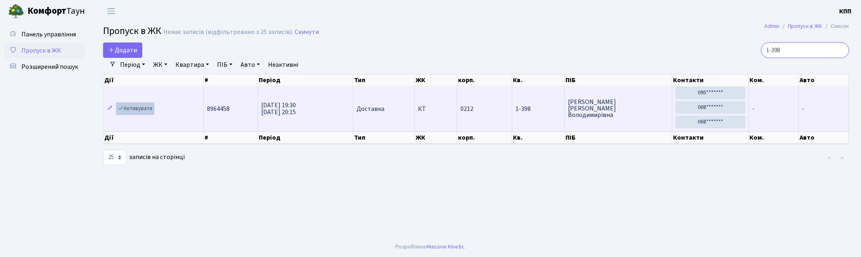
type input "1-398"
click at [136, 107] on link "Активувати" at bounding box center [135, 108] width 38 height 13
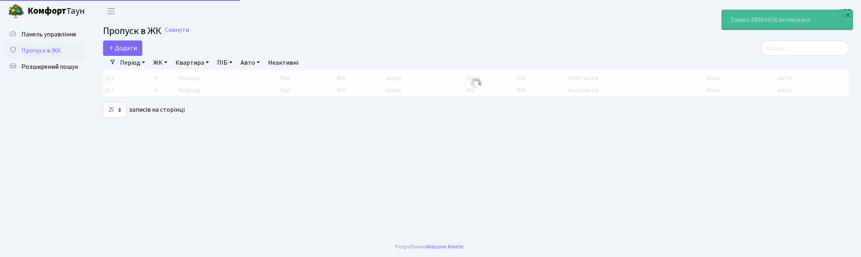
select select "25"
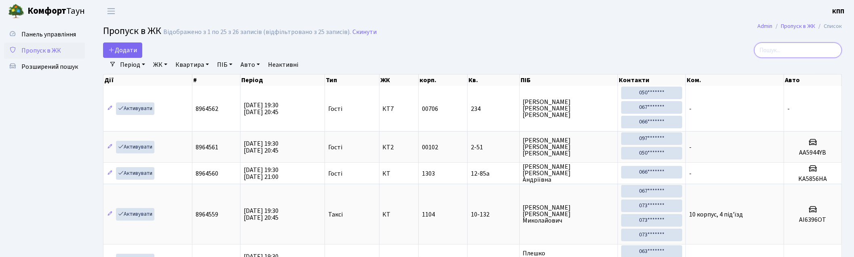
click at [795, 46] on input "search" at bounding box center [798, 49] width 88 height 15
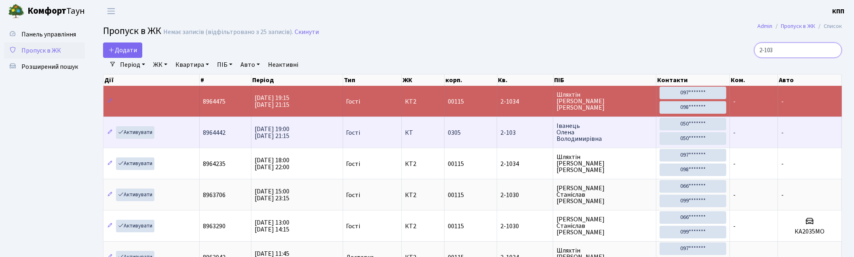
type input "2-103"
click at [142, 125] on td "Активувати" at bounding box center [151, 131] width 96 height 31
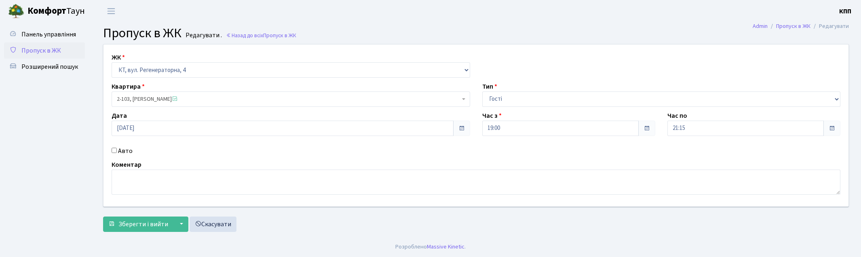
click at [35, 46] on span "Пропуск в ЖК" at bounding box center [41, 50] width 40 height 9
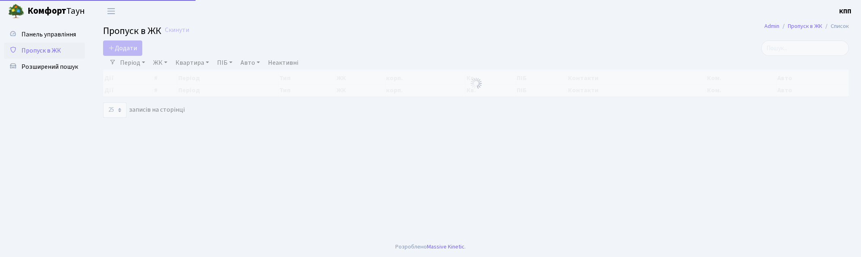
select select "25"
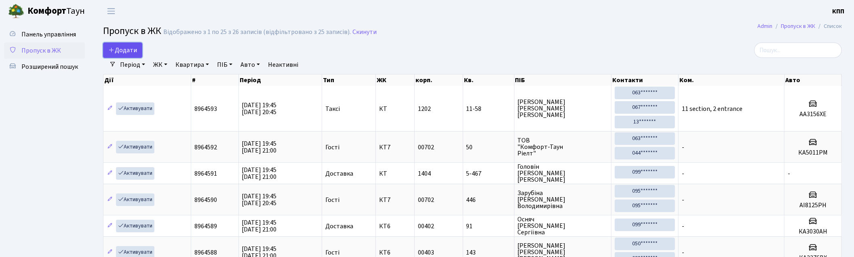
click at [126, 51] on span "Додати" at bounding box center [122, 50] width 29 height 9
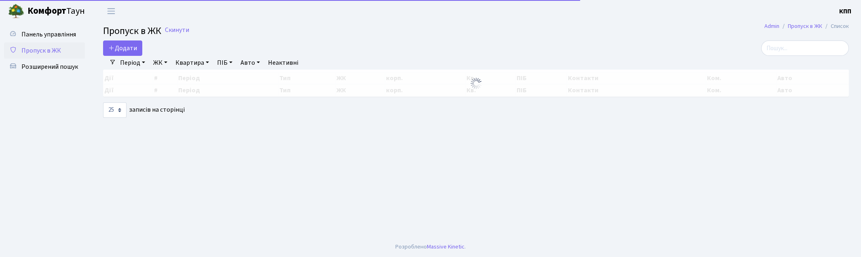
select select "25"
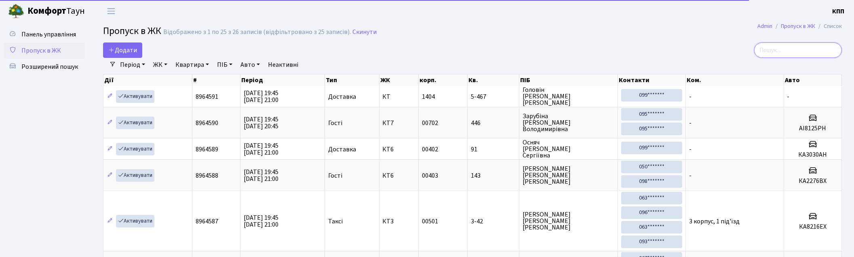
click at [781, 44] on input "search" at bounding box center [798, 49] width 88 height 15
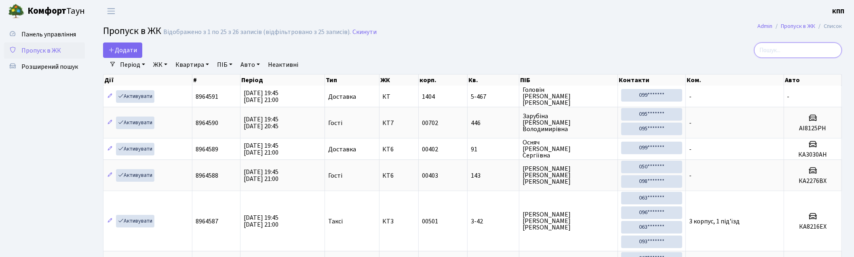
click at [791, 50] on input "search" at bounding box center [798, 49] width 88 height 15
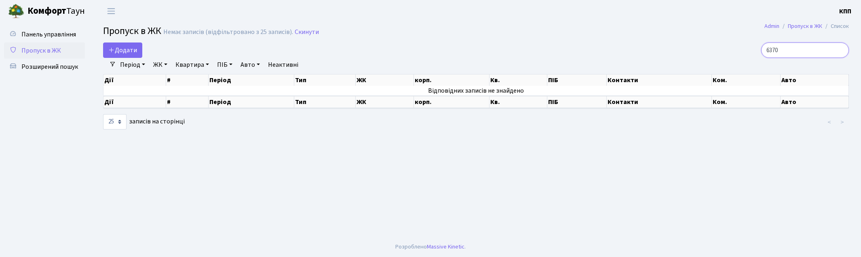
type input "6370"
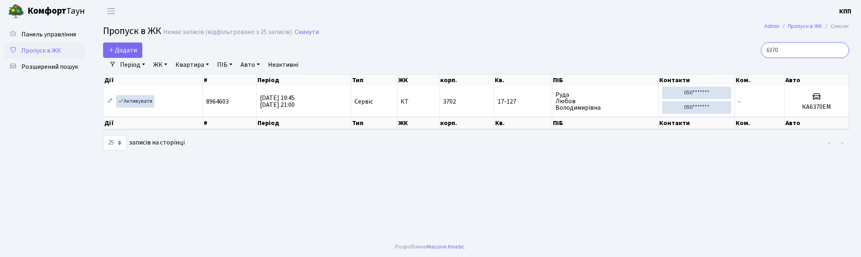
drag, startPoint x: 800, startPoint y: 44, endPoint x: 739, endPoint y: 51, distance: 62.2
click at [739, 51] on div "6370" at bounding box center [728, 49] width 241 height 15
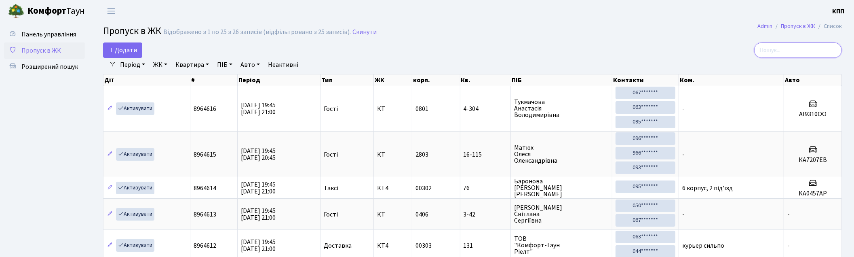
click at [785, 50] on input "search" at bounding box center [798, 49] width 88 height 15
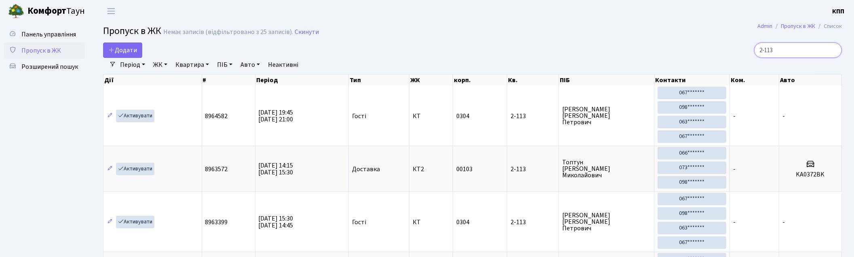
type input "2-113"
click at [23, 50] on span "Пропуск в ЖК" at bounding box center [41, 50] width 40 height 9
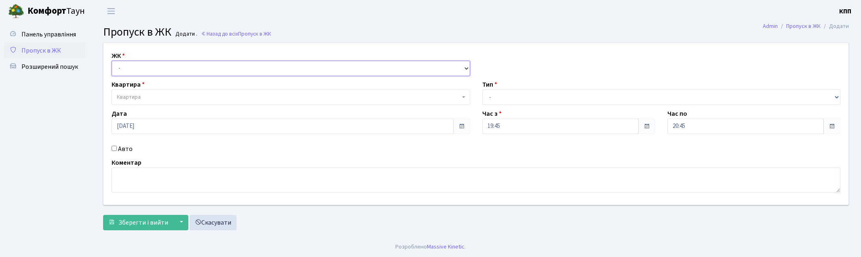
drag, startPoint x: 0, startPoint y: 0, endPoint x: 143, endPoint y: 69, distance: 158.7
click at [143, 69] on select "- КТ, вул. Регенераторна, 4 КТ2, просп. [STREET_ADDRESS] [STREET_ADDRESS] [PERS…" at bounding box center [291, 68] width 359 height 15
select select "271"
click at [112, 61] on select "- КТ, вул. Регенераторна, 4 КТ2, просп. [STREET_ADDRESS] [STREET_ADDRESS] [PERS…" at bounding box center [291, 68] width 359 height 15
select select
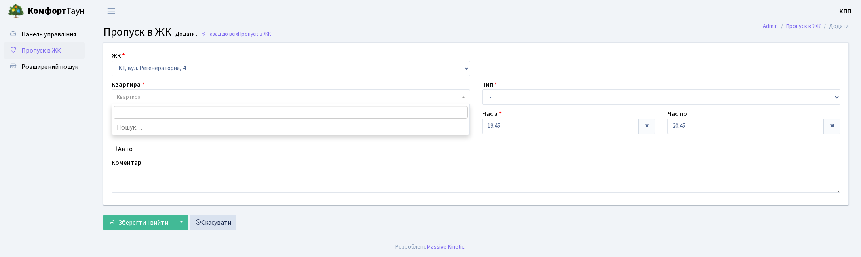
click at [148, 98] on span "Квартира" at bounding box center [288, 97] width 343 height 8
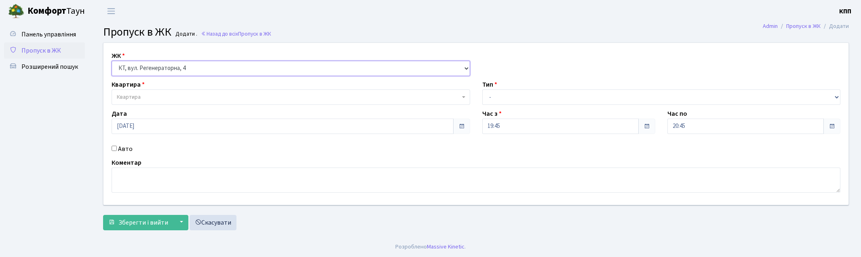
click at [169, 64] on select "- КТ, вул. Регенераторна, 4 КТ2, просп. [STREET_ADDRESS] [STREET_ADDRESS] [PERS…" at bounding box center [291, 68] width 359 height 15
select select "302"
click at [112, 61] on select "- КТ, вул. Регенераторна, 4 КТ2, просп. [STREET_ADDRESS] [STREET_ADDRESS] [PERS…" at bounding box center [291, 68] width 359 height 15
select select
click at [162, 106] on div "ЖК - КТ, вул. Регенераторна, 4 КТ2, просп. [STREET_ADDRESS] [STREET_ADDRESS] [P…" at bounding box center [475, 124] width 757 height 162
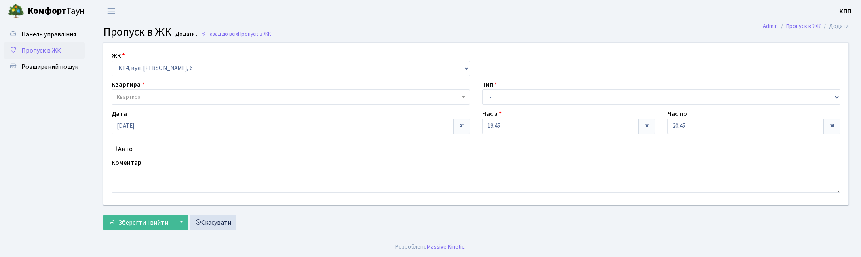
click at [161, 100] on span "Квартира" at bounding box center [288, 97] width 343 height 8
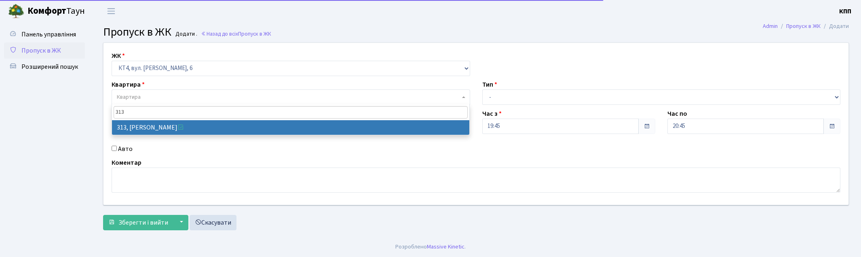
type input "313"
select select "17024"
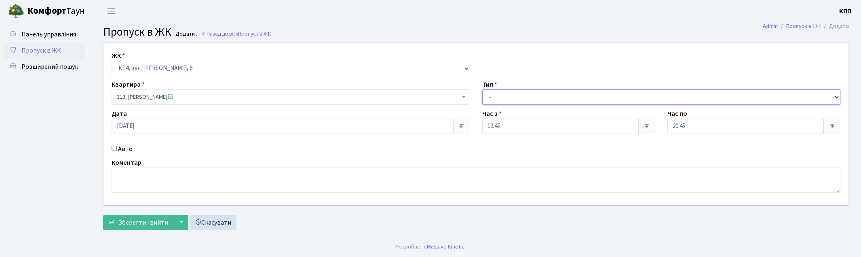
click at [509, 96] on select "- Доставка Таксі Гості Сервіс" at bounding box center [661, 96] width 359 height 15
select select "1"
click at [482, 89] on select "- Доставка Таксі Гості Сервіс" at bounding box center [661, 96] width 359 height 15
click at [141, 220] on span "Зберегти і вийти" at bounding box center [143, 222] width 50 height 9
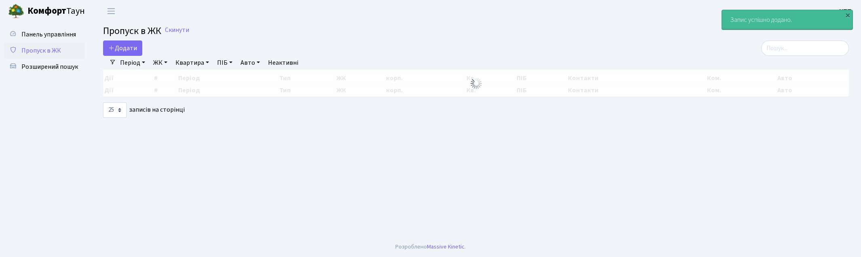
select select "25"
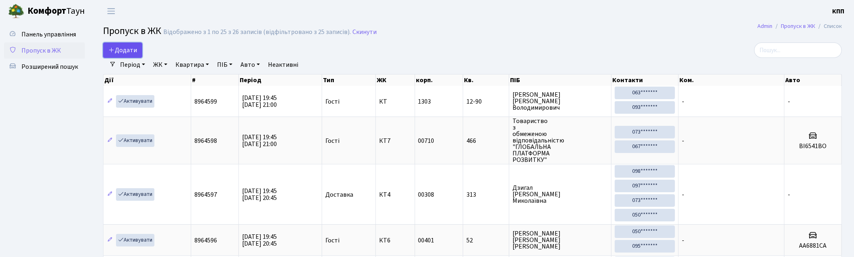
click at [126, 49] on span "Додати" at bounding box center [122, 50] width 29 height 9
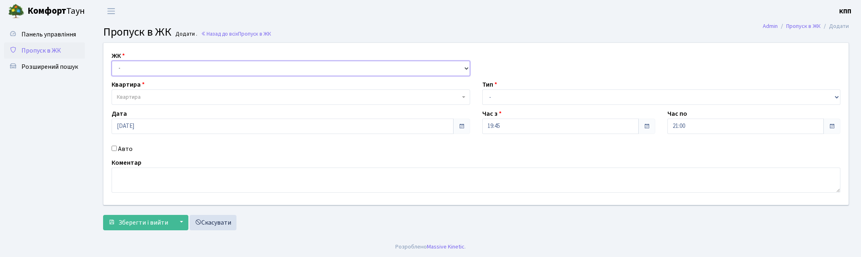
click at [152, 70] on select "- КТ, вул. Регенераторна, 4 КТ2, просп. [STREET_ADDRESS] [STREET_ADDRESS] [PERS…" at bounding box center [291, 68] width 359 height 15
select select "271"
click at [112, 61] on select "- КТ, вул. Регенераторна, 4 КТ2, просп. [STREET_ADDRESS] [STREET_ADDRESS] [PERS…" at bounding box center [291, 68] width 359 height 15
select select
click at [148, 88] on div "Квартира Квартира" at bounding box center [291, 92] width 371 height 25
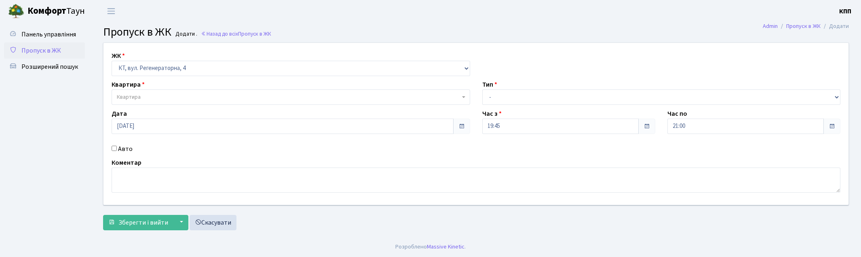
click at [144, 93] on span "Квартира" at bounding box center [288, 97] width 343 height 8
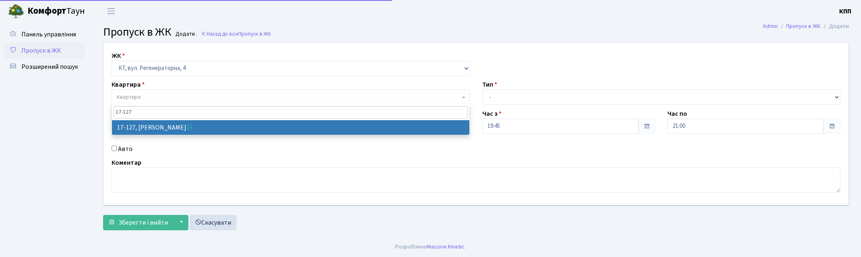
type input "17-127"
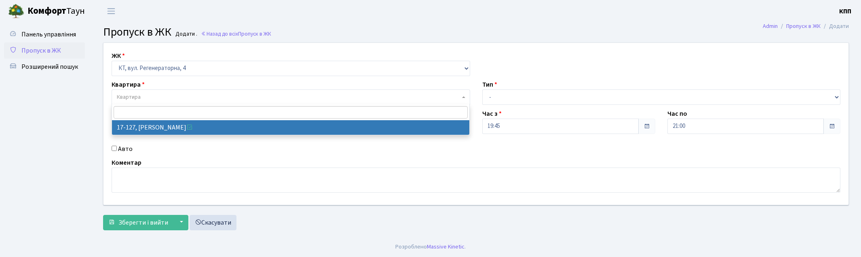
select select "13907"
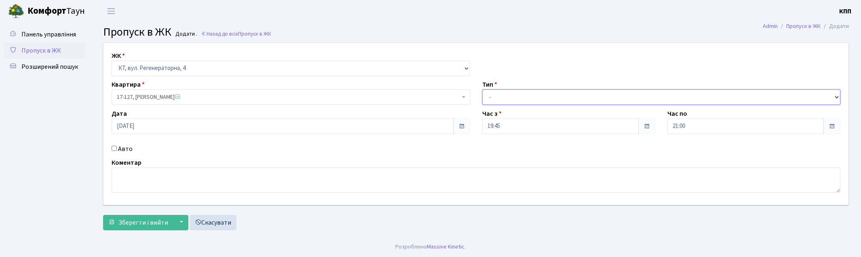
drag, startPoint x: 510, startPoint y: 92, endPoint x: 510, endPoint y: 103, distance: 10.9
click at [510, 92] on select "- Доставка Таксі Гості Сервіс" at bounding box center [661, 96] width 359 height 15
click at [482, 89] on select "- Доставка Таксі Гості Сервіс" at bounding box center [661, 96] width 359 height 15
click at [506, 98] on select "- Доставка Таксі Гості Сервіс" at bounding box center [661, 96] width 359 height 15
select select "18"
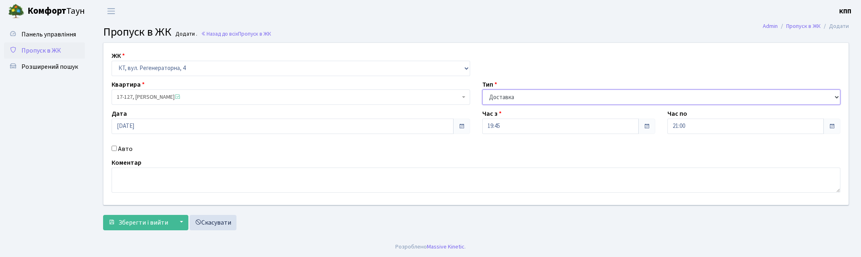
click at [482, 89] on select "- Доставка Таксі Гості Сервіс" at bounding box center [661, 96] width 359 height 15
click at [124, 146] on label "Авто" at bounding box center [125, 149] width 15 height 10
click at [117, 146] on input "Авто" at bounding box center [114, 148] width 5 height 5
checkbox input "true"
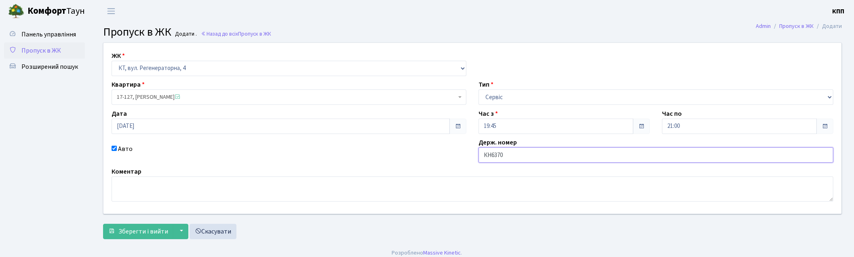
click at [492, 156] on input "КН6370" at bounding box center [656, 154] width 355 height 15
drag, startPoint x: 521, startPoint y: 142, endPoint x: 517, endPoint y: 148, distance: 7.5
click at [521, 142] on div "Держ. номер КА6370" at bounding box center [656, 149] width 367 height 25
click at [517, 149] on input "КА6370" at bounding box center [656, 154] width 355 height 15
type input "КА6370ЕМ"
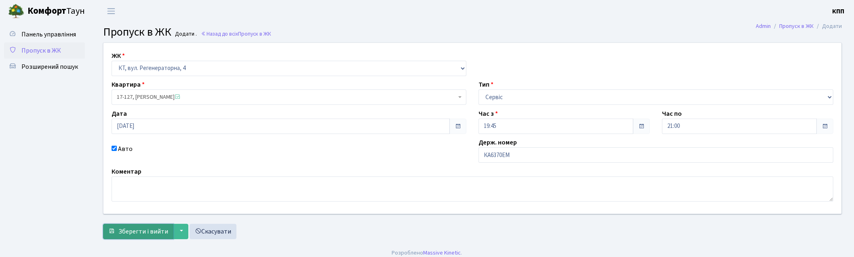
click at [148, 230] on span "Зберегти і вийти" at bounding box center [143, 231] width 50 height 9
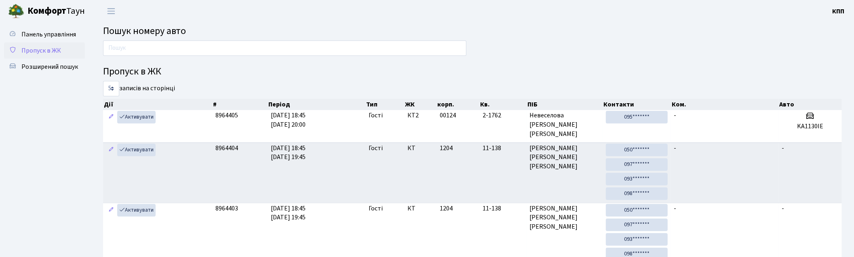
click at [46, 55] on link "Пропуск в ЖК" at bounding box center [44, 50] width 81 height 16
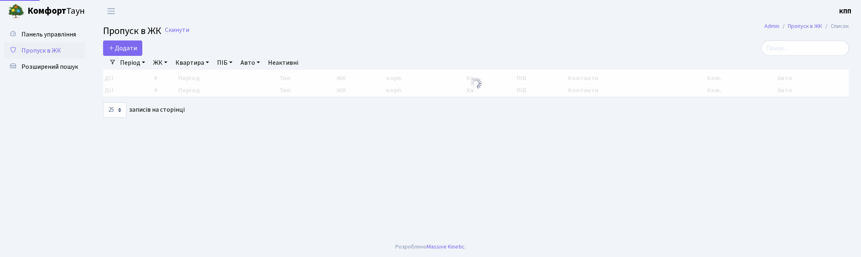
select select "25"
click at [777, 50] on input "search" at bounding box center [805, 47] width 88 height 15
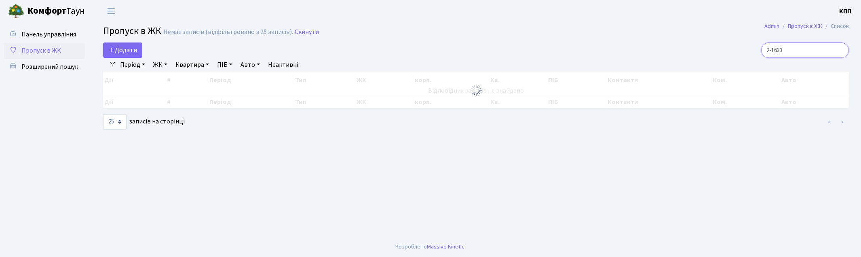
type input "2-1633"
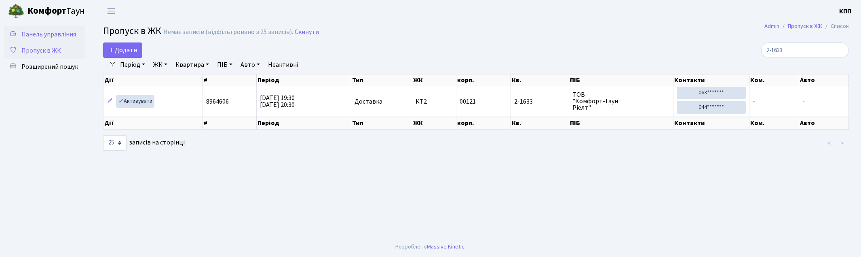
click at [31, 31] on span "Панель управління" at bounding box center [48, 34] width 55 height 9
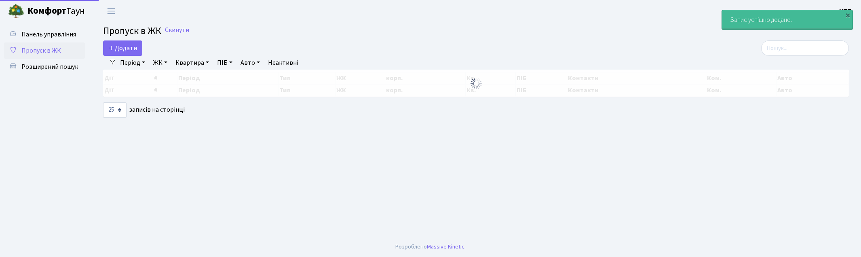
select select "25"
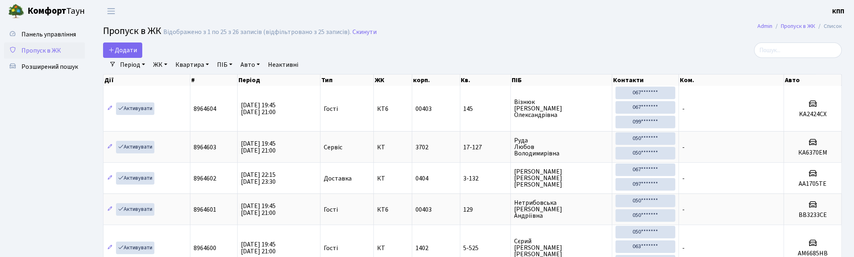
drag, startPoint x: 30, startPoint y: 50, endPoint x: 326, endPoint y: 71, distance: 296.6
click at [30, 49] on span "Пропуск в ЖК" at bounding box center [41, 50] width 40 height 9
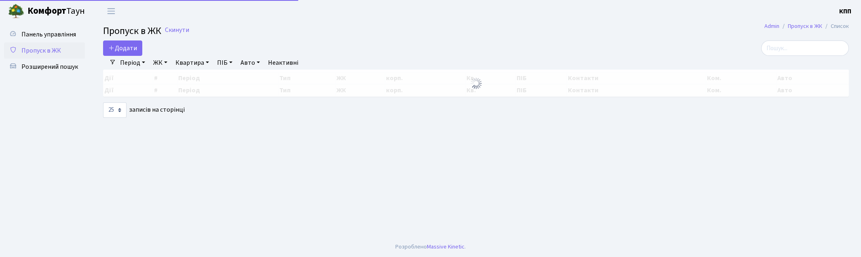
select select "25"
click at [800, 43] on input "search" at bounding box center [805, 47] width 88 height 15
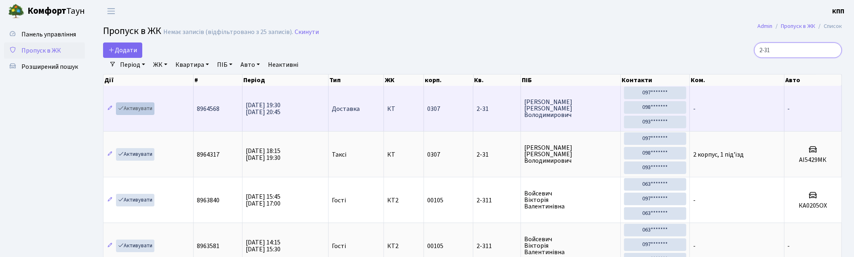
type input "2-31"
click at [140, 105] on link "Активувати" at bounding box center [135, 108] width 38 height 13
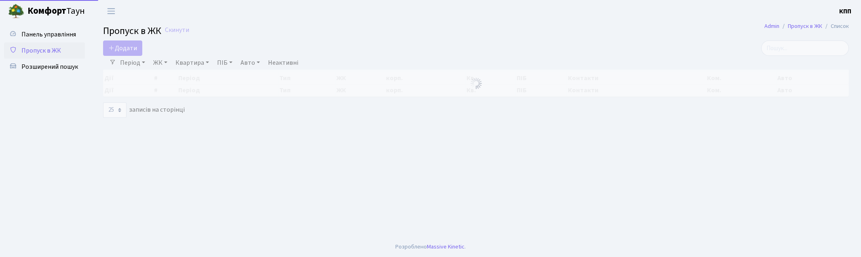
select select "25"
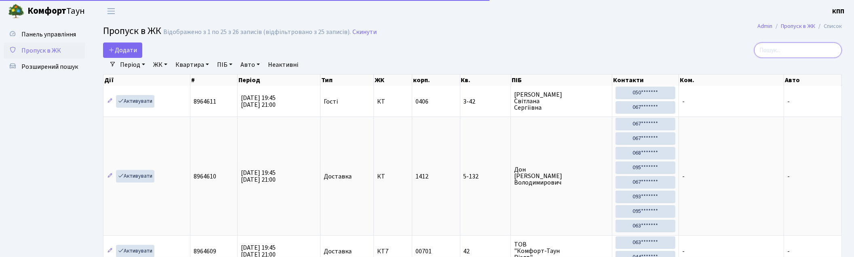
click at [785, 53] on input "search" at bounding box center [798, 49] width 88 height 15
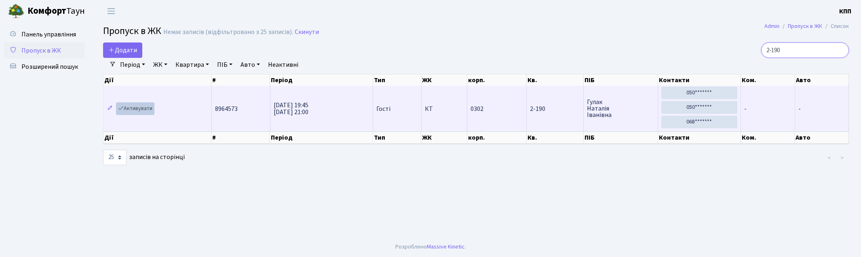
type input "2-190"
click at [132, 108] on link "Активувати" at bounding box center [135, 108] width 38 height 13
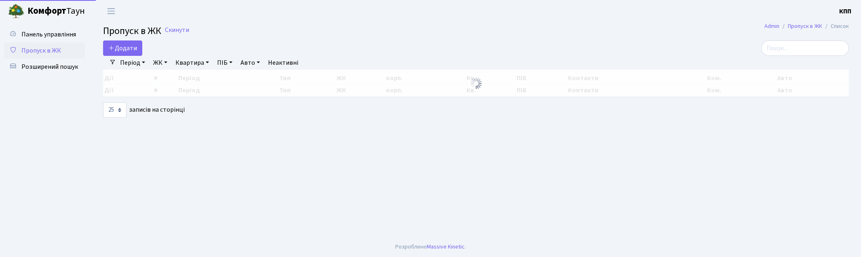
select select "25"
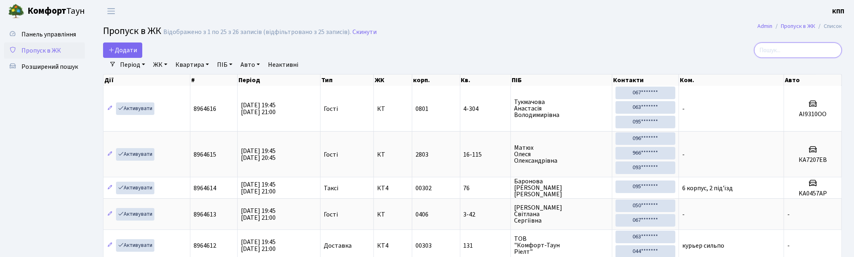
click at [810, 55] on input "search" at bounding box center [798, 49] width 88 height 15
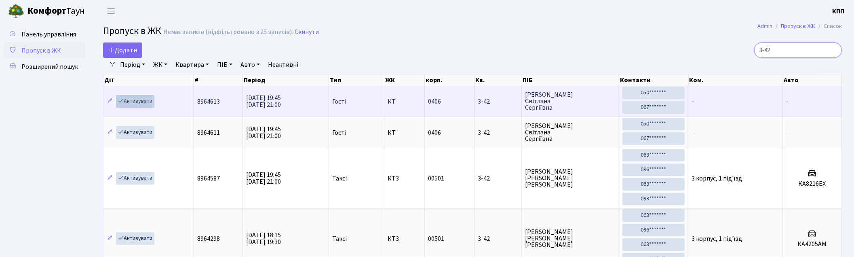
type input "3-42"
click at [143, 101] on link "Активувати" at bounding box center [135, 101] width 38 height 13
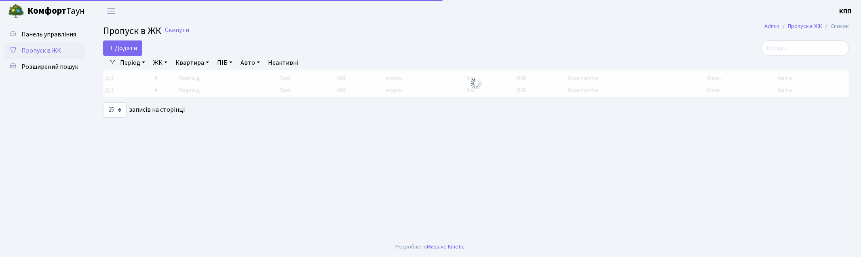
select select "25"
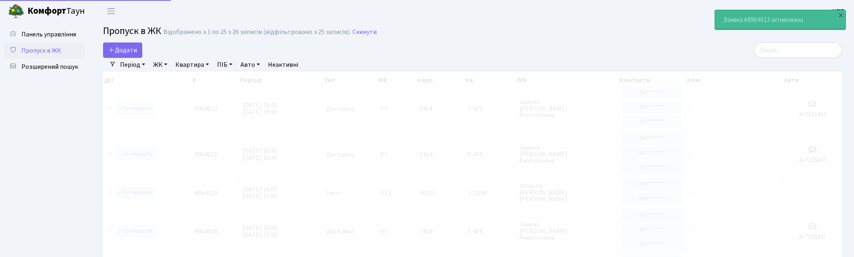
select select "25"
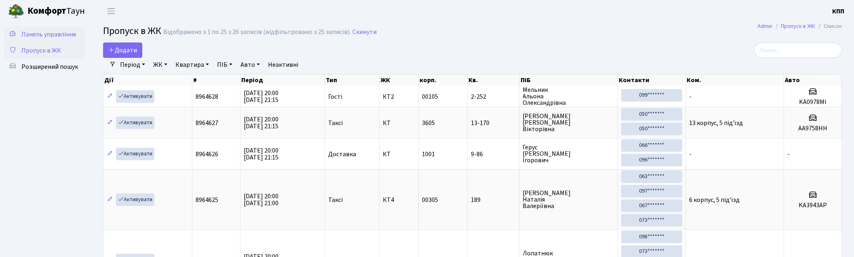
click at [53, 31] on span "Панель управління" at bounding box center [48, 34] width 55 height 9
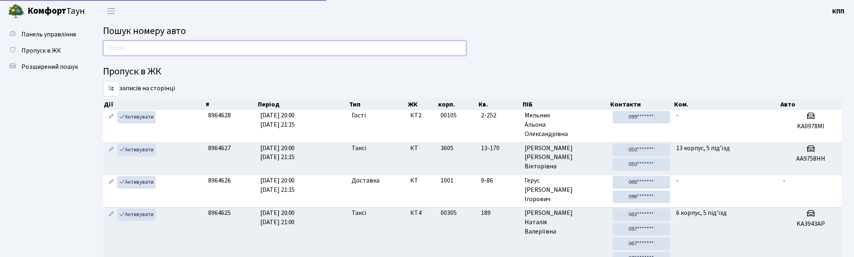
click at [211, 51] on input "text" at bounding box center [284, 47] width 363 height 15
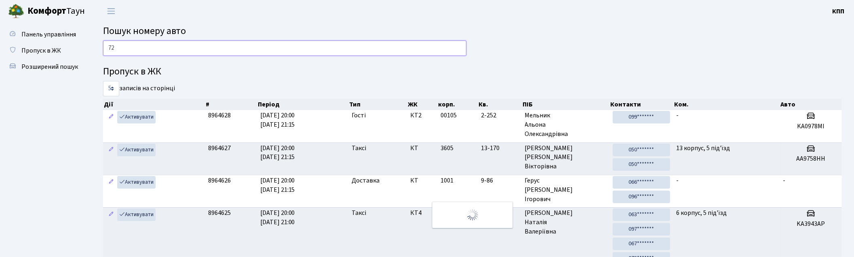
type input "7"
click at [65, 49] on link "Пропуск в ЖК" at bounding box center [44, 50] width 81 height 16
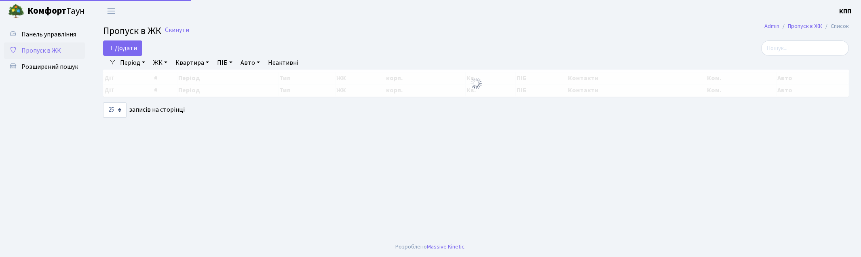
select select "25"
click at [778, 48] on input "search" at bounding box center [805, 47] width 88 height 15
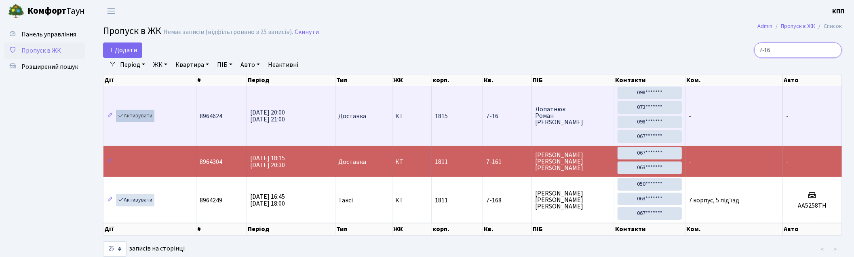
type input "7-16"
click at [142, 117] on link "Активувати" at bounding box center [135, 116] width 38 height 13
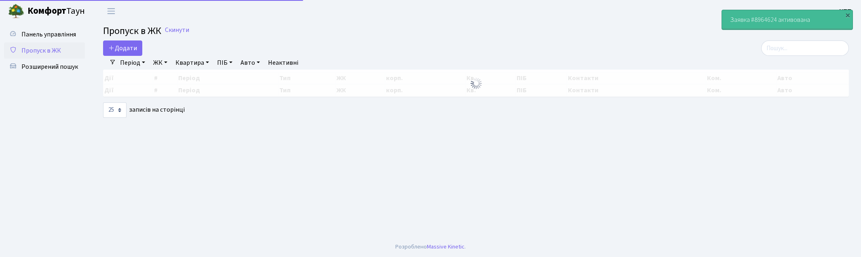
select select "25"
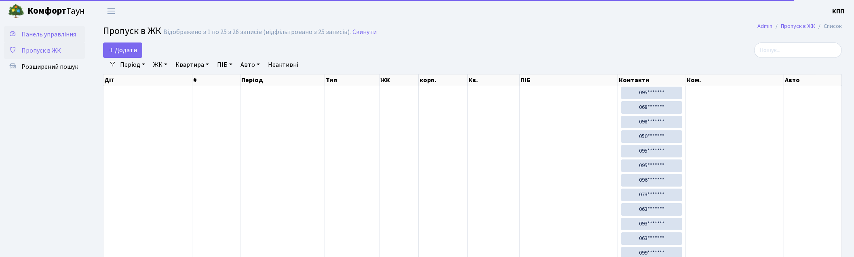
click at [47, 33] on span "Панель управління" at bounding box center [48, 34] width 55 height 9
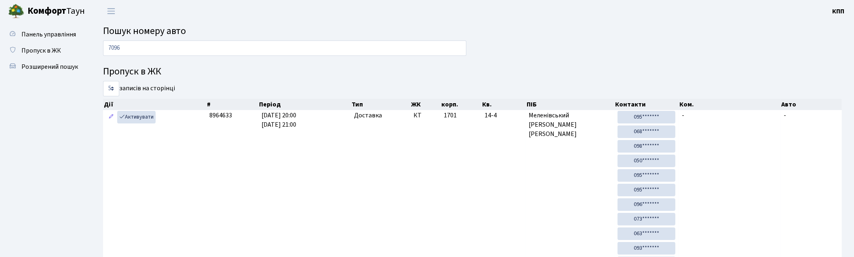
type input "7096"
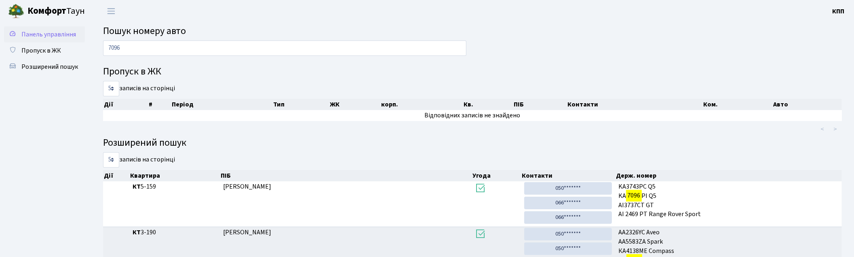
click at [53, 35] on span "Панель управління" at bounding box center [48, 34] width 55 height 9
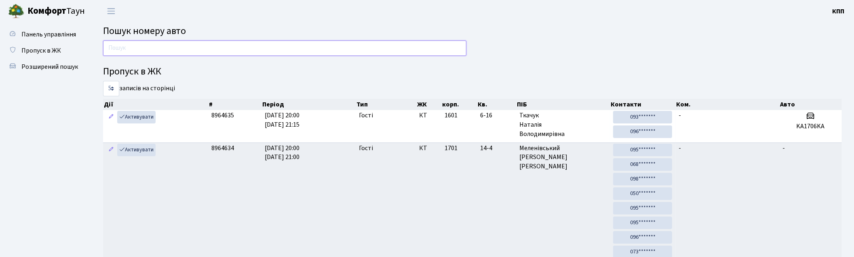
click at [236, 43] on input "text" at bounding box center [284, 47] width 363 height 15
type input "3-226"
click at [58, 50] on span "Пропуск в ЖК" at bounding box center [41, 50] width 40 height 9
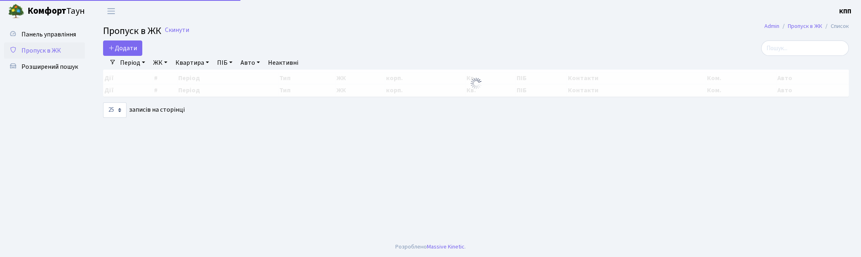
select select "25"
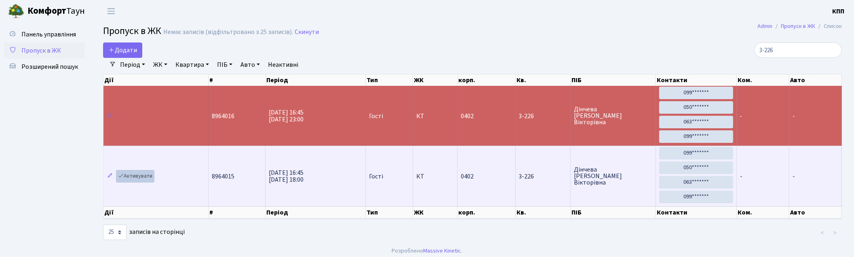
type input "3-226"
click at [139, 175] on link "Активувати" at bounding box center [135, 176] width 38 height 13
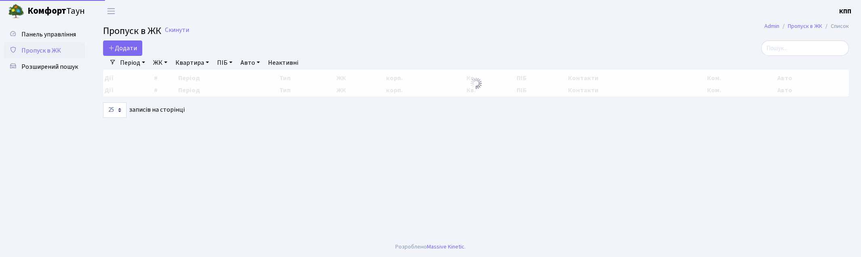
select select "25"
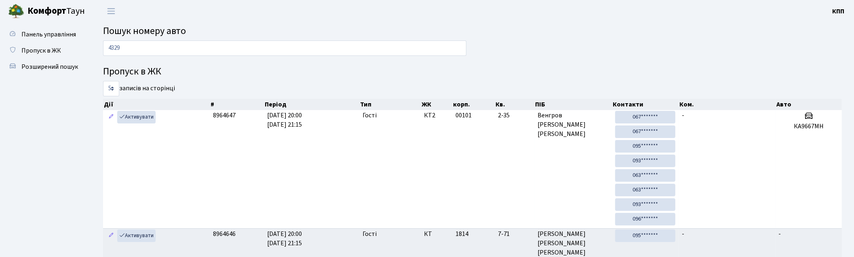
type input "4329"
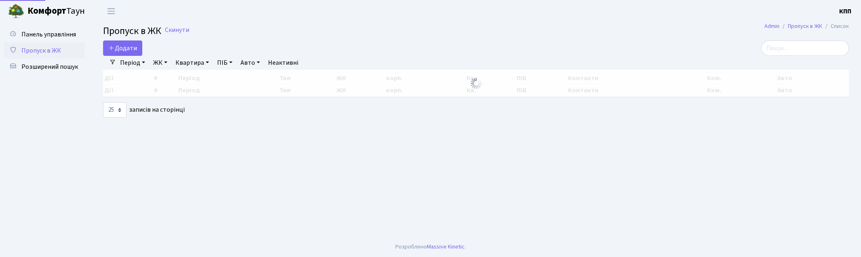
select select "25"
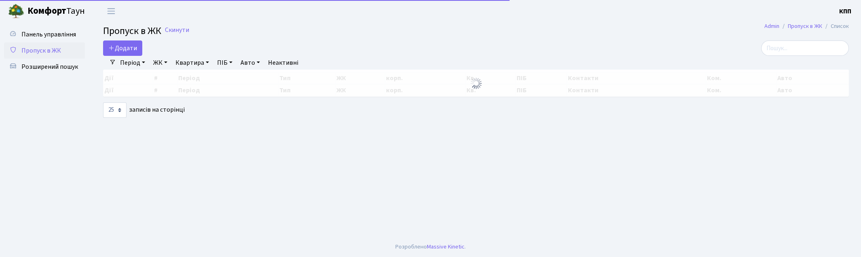
select select "25"
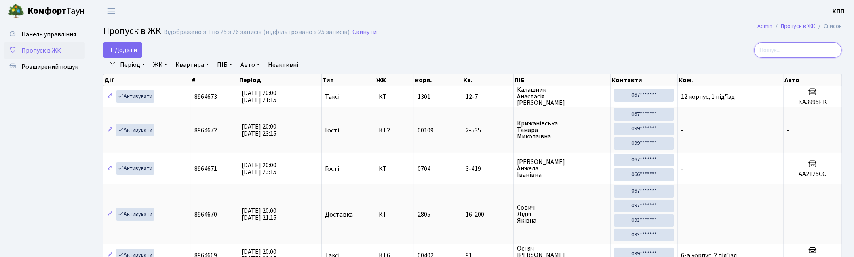
click at [794, 48] on input "search" at bounding box center [798, 49] width 88 height 15
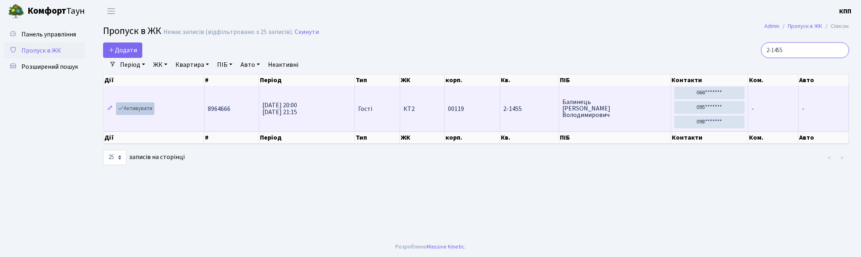
type input "2-1455"
click at [147, 108] on link "Активувати" at bounding box center [135, 108] width 38 height 13
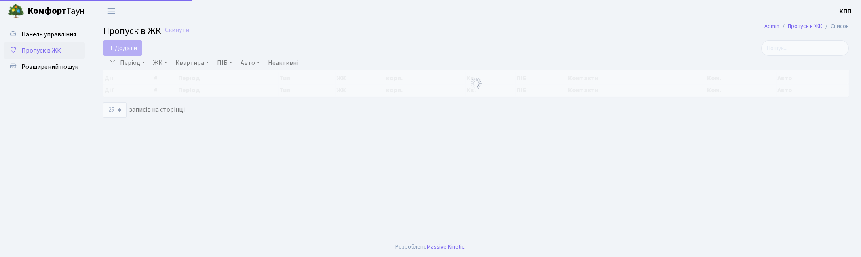
select select "25"
click at [820, 49] on input "search" at bounding box center [805, 47] width 88 height 15
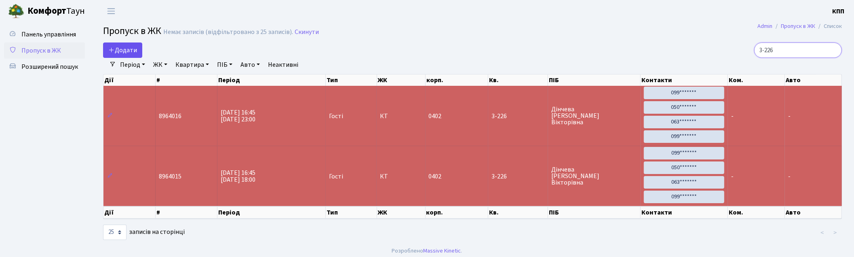
type input "3-226"
click at [127, 51] on span "Додати" at bounding box center [122, 50] width 29 height 9
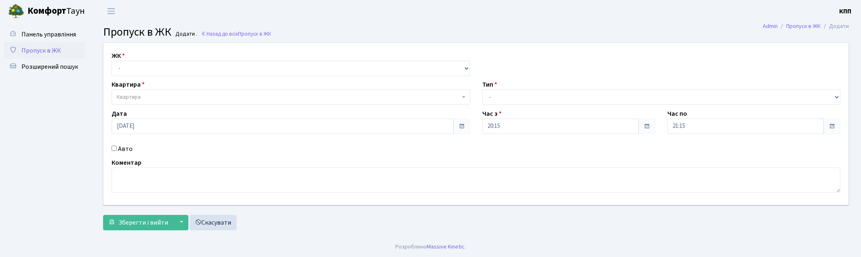
select select "271"
click at [112, 61] on select "- КТ, вул. Регенераторна, 4 КТ2, просп. Соборності, 17 КТ3, вул. Березнева, 16 …" at bounding box center [291, 68] width 359 height 15
select select
click at [157, 93] on span "Квартира" at bounding box center [288, 97] width 343 height 8
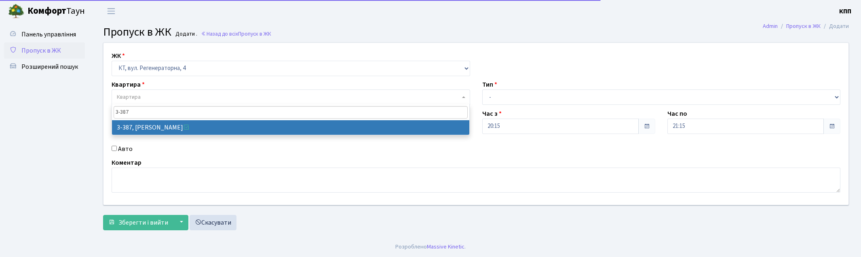
type input "3-387"
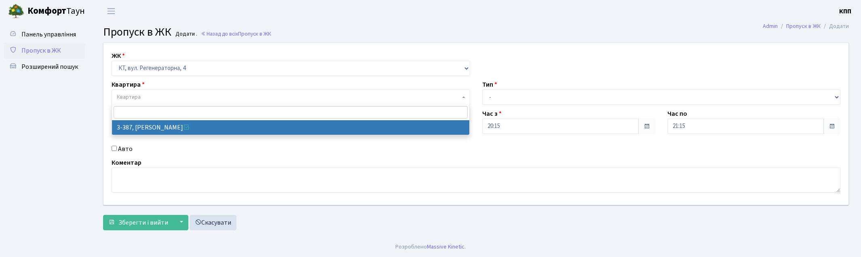
select select "1605"
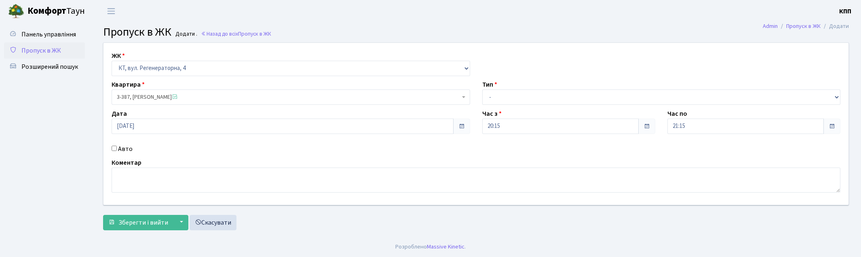
click at [124, 148] on label "Авто" at bounding box center [125, 149] width 15 height 10
click at [117, 148] on input "Авто" at bounding box center [114, 148] width 5 height 5
checkbox input "true"
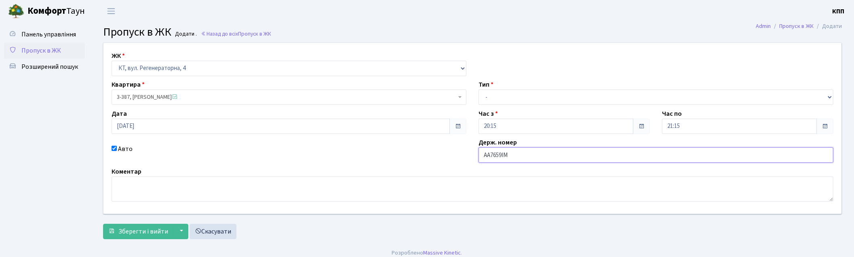
type input "АА7659ІМ"
click at [479, 98] on select "- Доставка Таксі Гості Сервіс" at bounding box center [656, 96] width 355 height 15
select select "2"
click at [479, 89] on select "- Доставка Таксі Гості Сервіс" at bounding box center [656, 96] width 355 height 15
click at [154, 232] on span "Зберегти і вийти" at bounding box center [143, 231] width 50 height 9
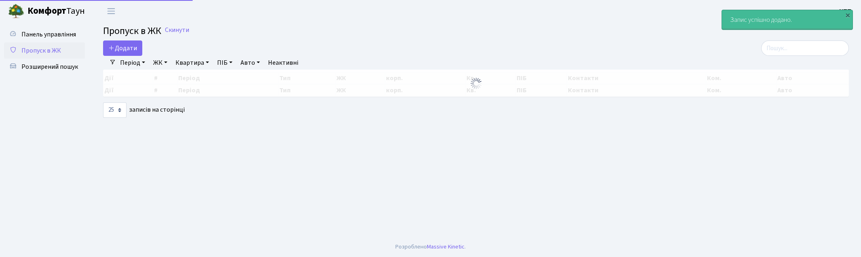
select select "25"
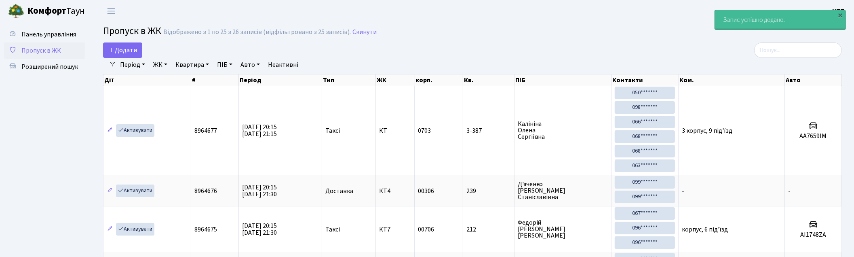
drag, startPoint x: 803, startPoint y: 18, endPoint x: 787, endPoint y: 52, distance: 37.4
click at [799, 30] on div "Запис успішно додано. ×" at bounding box center [780, 20] width 131 height 20
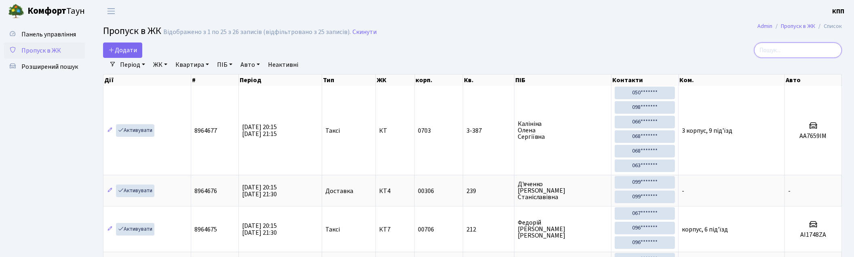
click at [787, 53] on input "search" at bounding box center [798, 49] width 88 height 15
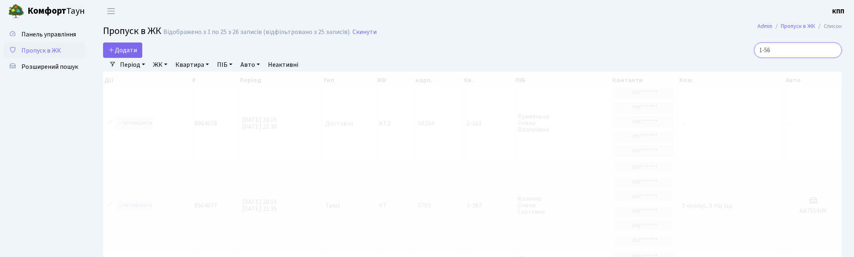
click at [773, 54] on input "1-56" at bounding box center [798, 49] width 88 height 15
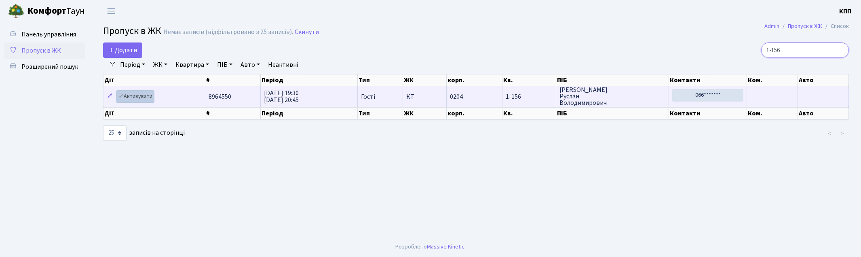
type input "1-156"
click at [126, 95] on link "Активувати" at bounding box center [135, 96] width 38 height 13
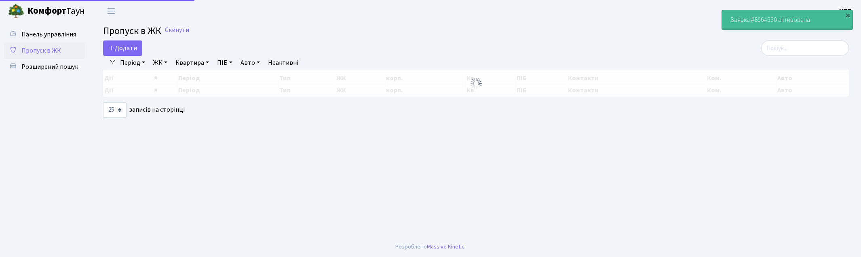
select select "25"
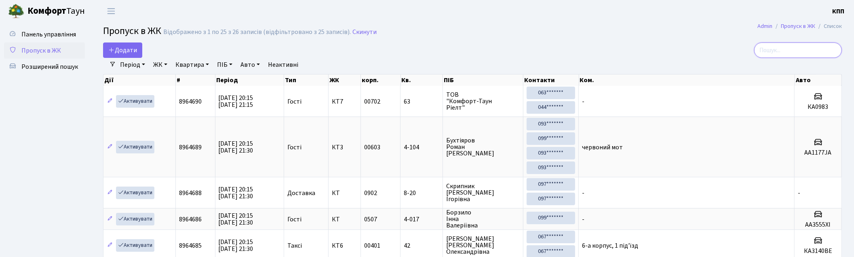
click at [800, 52] on input "search" at bounding box center [798, 49] width 88 height 15
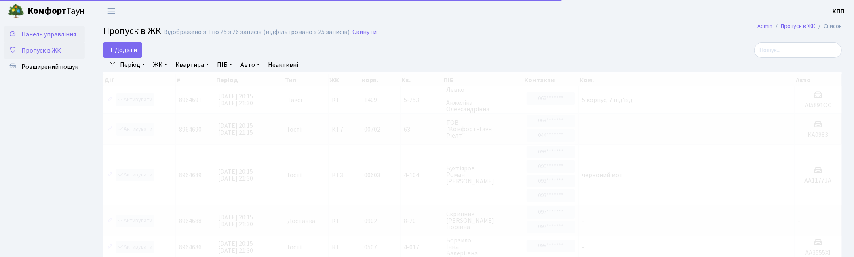
click at [49, 34] on span "Панель управління" at bounding box center [48, 34] width 55 height 9
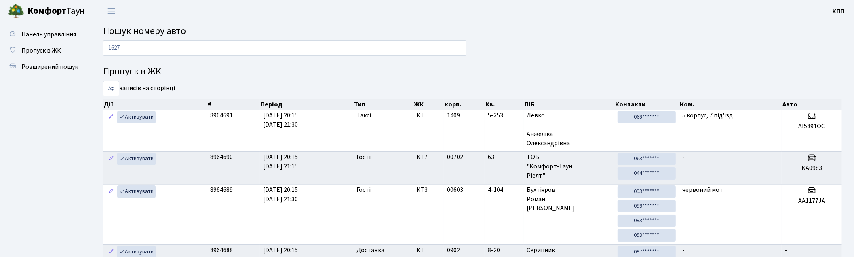
type input "1627"
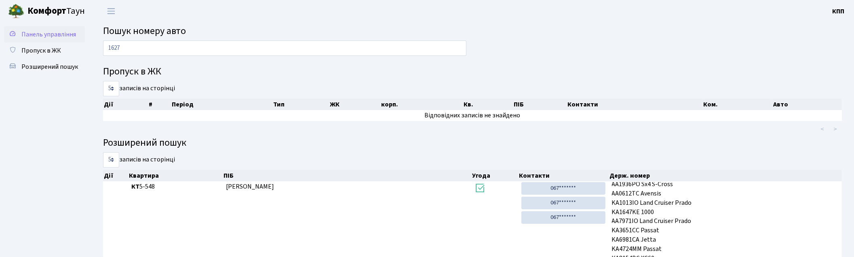
click at [39, 38] on span "Панель управління" at bounding box center [48, 34] width 55 height 9
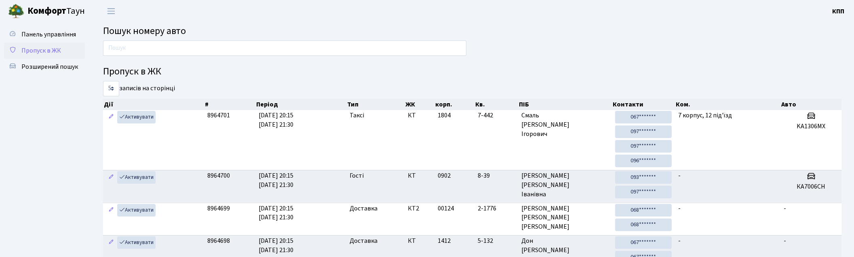
click at [61, 51] on link "Пропуск в ЖК" at bounding box center [44, 50] width 81 height 16
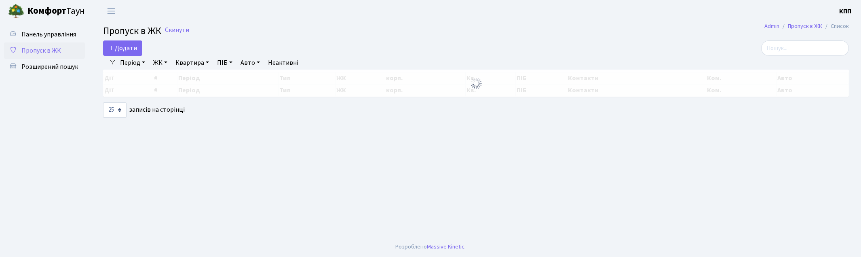
select select "25"
click at [793, 43] on input "search" at bounding box center [805, 47] width 88 height 15
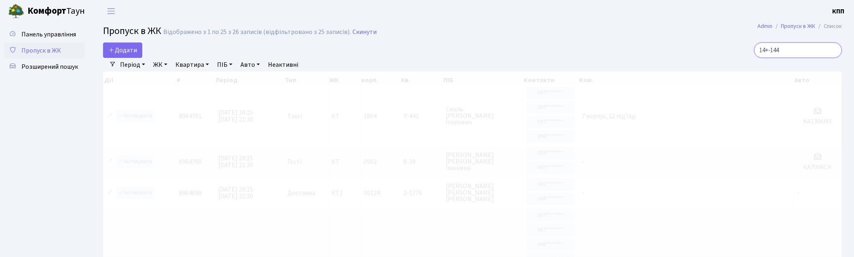
click at [779, 52] on input "14+-144" at bounding box center [798, 49] width 88 height 15
click at [776, 53] on input "14+-144" at bounding box center [798, 49] width 88 height 15
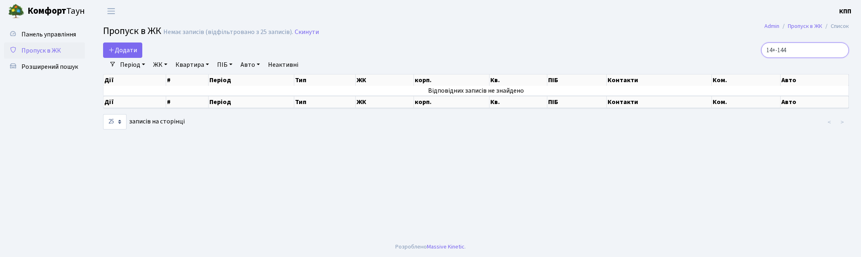
click at [778, 52] on input "14+-144" at bounding box center [805, 49] width 88 height 15
click at [781, 51] on input "14+-144" at bounding box center [805, 49] width 88 height 15
click at [786, 51] on input "14+-144" at bounding box center [805, 49] width 88 height 15
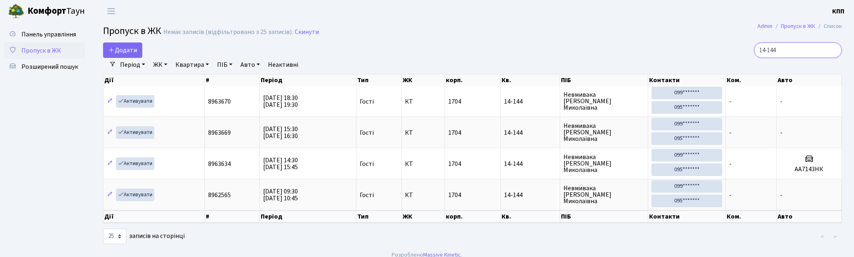
type input "14-144"
click at [44, 53] on span "Пропуск в ЖК" at bounding box center [41, 50] width 40 height 9
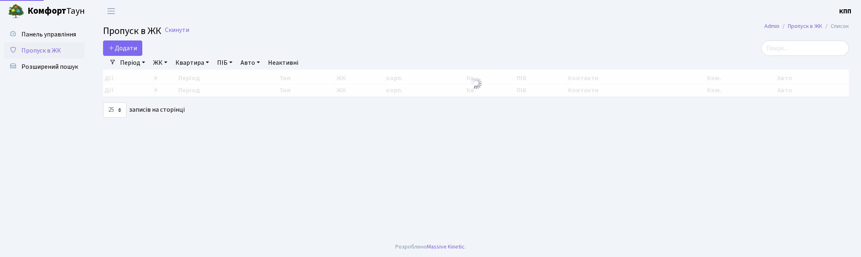
select select "25"
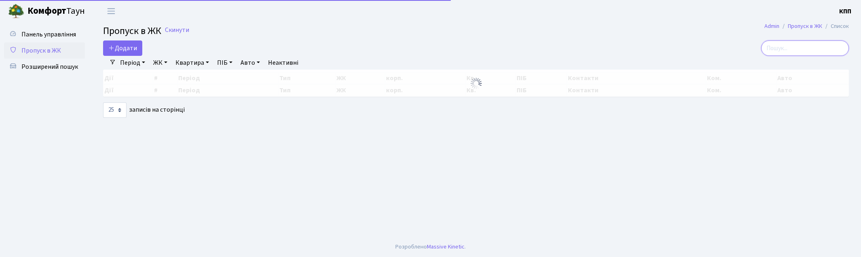
click at [807, 47] on input "search" at bounding box center [805, 47] width 88 height 15
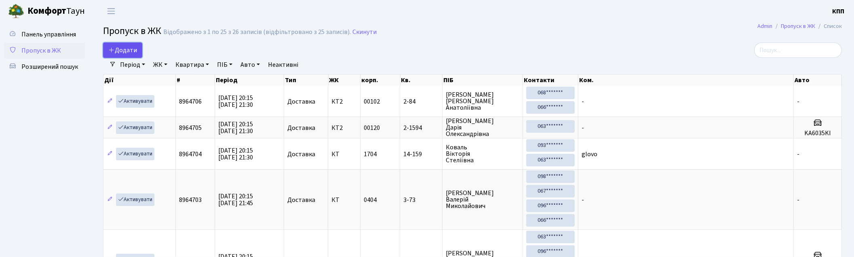
click at [115, 48] on span "Додати" at bounding box center [122, 50] width 29 height 9
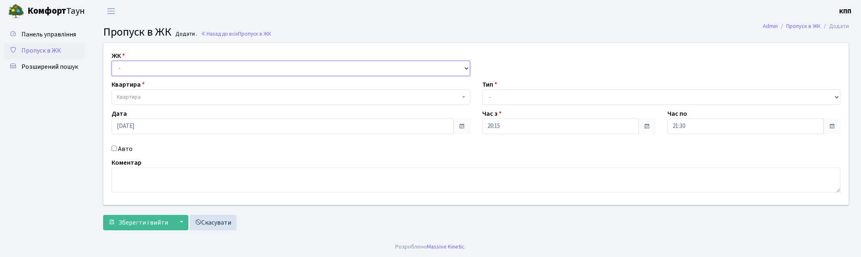
drag, startPoint x: 0, startPoint y: 0, endPoint x: 152, endPoint y: 69, distance: 167.2
click at [152, 69] on select "- КТ, вул. Регенераторна, 4 КТ2, просп. Соборності, 17 КТ3, вул. Березнева, 16 …" at bounding box center [291, 68] width 359 height 15
select select "271"
click at [112, 61] on select "- КТ, вул. Регенераторна, 4 КТ2, просп. Соборності, 17 КТ3, вул. Березнева, 16 …" at bounding box center [291, 68] width 359 height 15
select select
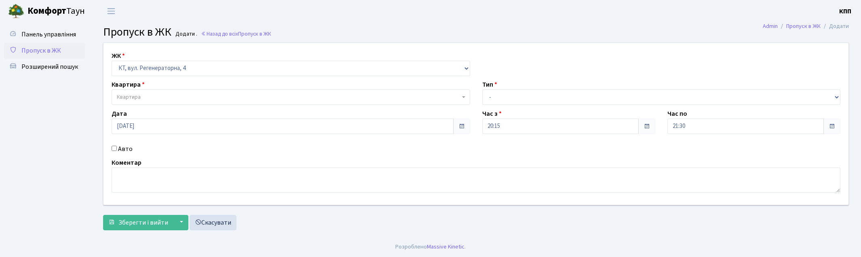
click at [149, 92] on span "Квартира" at bounding box center [291, 96] width 359 height 15
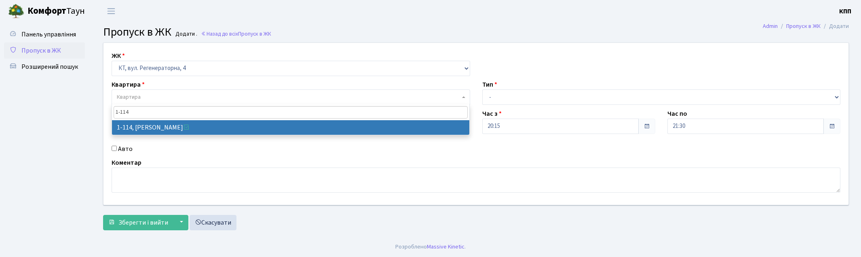
type input "1-114"
select select "114"
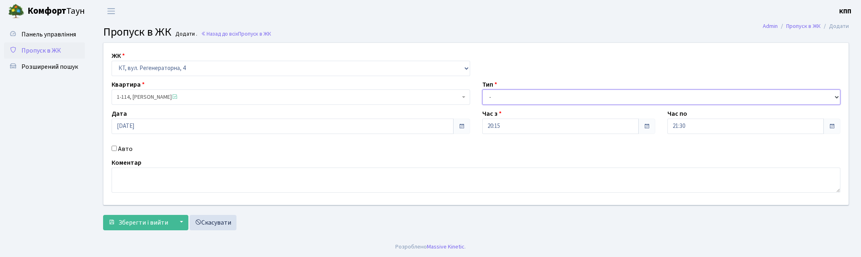
click at [511, 99] on select "- Доставка Таксі Гості Сервіс" at bounding box center [661, 96] width 359 height 15
select select "3"
click at [482, 89] on select "- Доставка Таксі Гості Сервіс" at bounding box center [661, 96] width 359 height 15
click at [124, 148] on label "Авто" at bounding box center [125, 149] width 15 height 10
click at [117, 148] on input "Авто" at bounding box center [114, 148] width 5 height 5
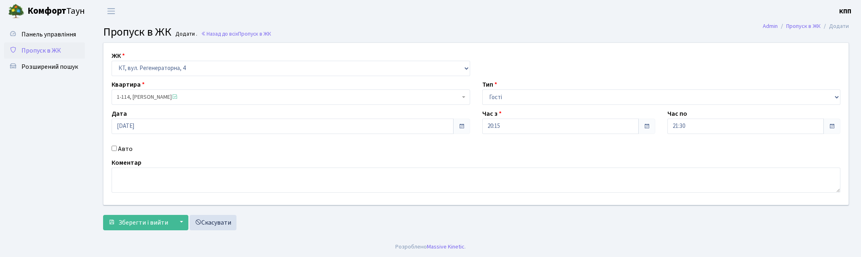
checkbox input "true"
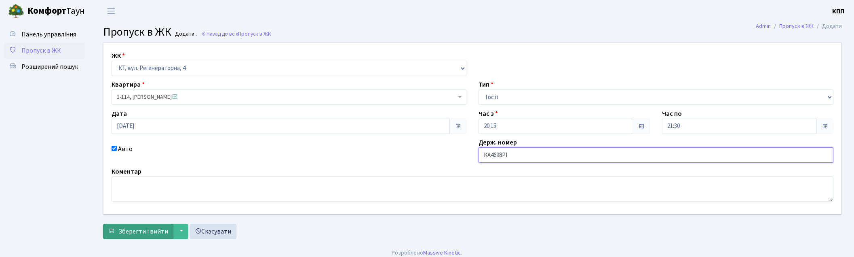
type input "КА4698РІ"
click at [140, 232] on span "Зберегти і вийти" at bounding box center [143, 231] width 50 height 9
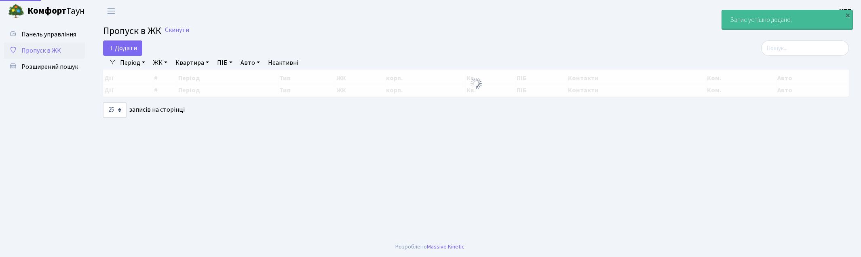
select select "25"
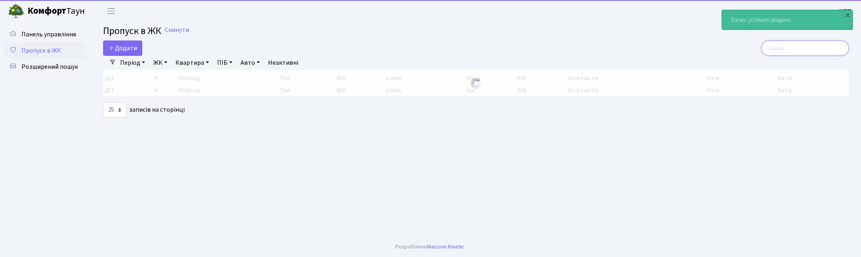
click at [782, 43] on input "search" at bounding box center [805, 47] width 88 height 15
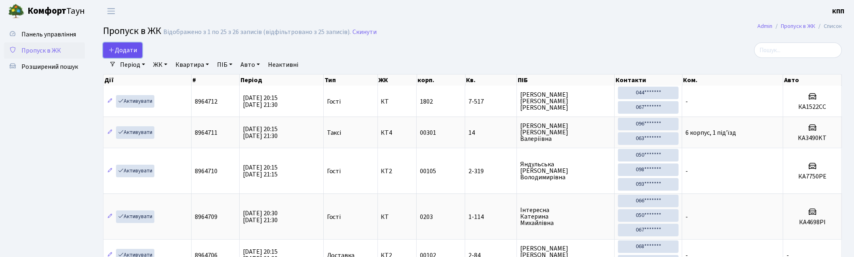
click at [136, 49] on span "Додати" at bounding box center [122, 50] width 29 height 9
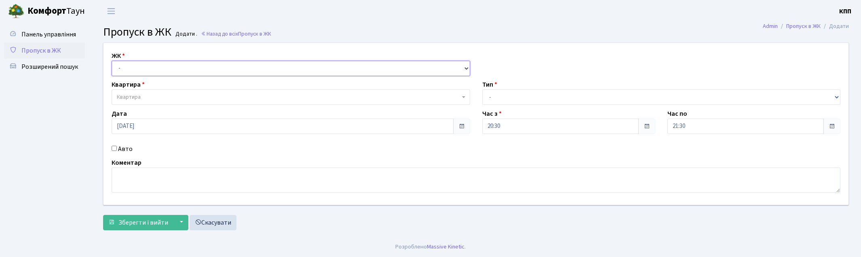
click at [147, 71] on select "- КТ, вул. Регенераторна, 4 КТ2, просп. Соборності, 17 КТ3, вул. Березнева, 16 …" at bounding box center [291, 68] width 359 height 15
select select "271"
click at [112, 61] on select "- КТ, вул. Регенераторна, 4 КТ2, просп. Соборності, 17 КТ3, вул. Березнева, 16 …" at bounding box center [291, 68] width 359 height 15
select select
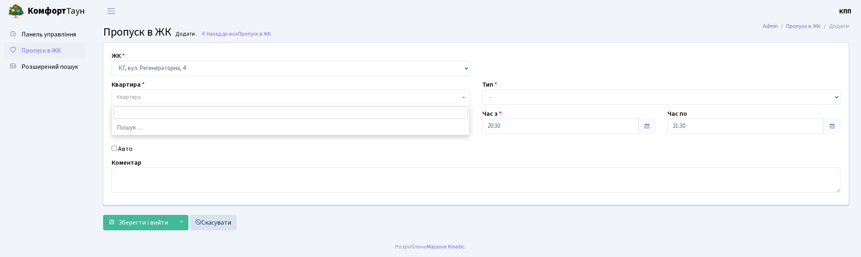
click at [147, 94] on span "Квартира" at bounding box center [288, 97] width 343 height 8
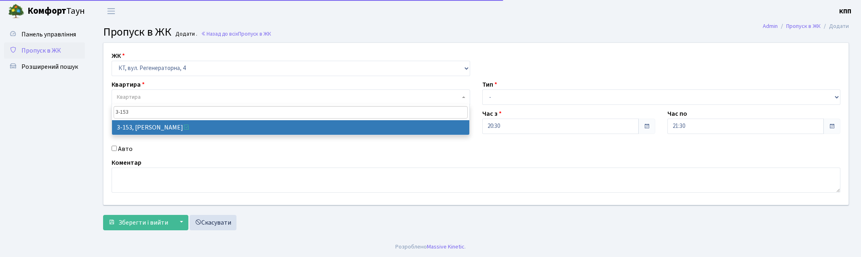
type input "3-153"
select select "820"
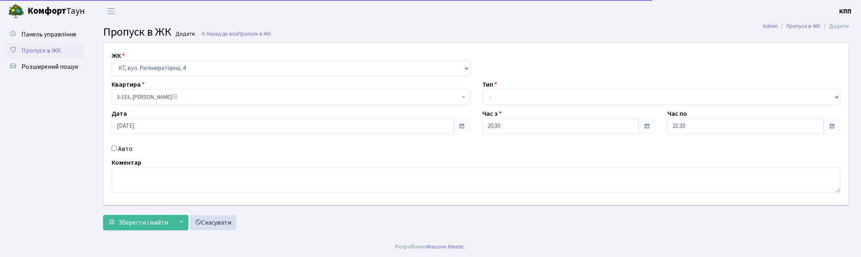
click at [123, 146] on label "Авто" at bounding box center [125, 149] width 15 height 10
click at [117, 146] on input "Авто" at bounding box center [114, 148] width 5 height 5
checkbox input "true"
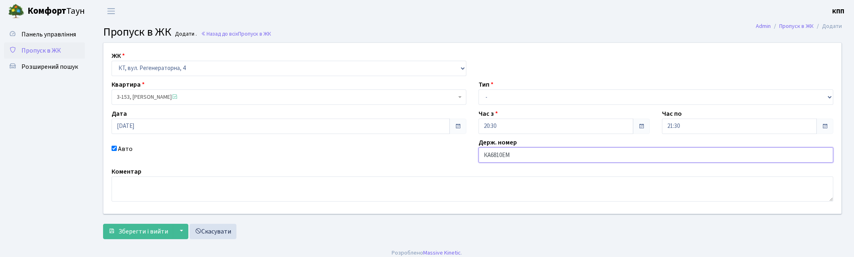
type input "КА6810ЕМ"
click at [507, 89] on select "- Доставка Таксі Гості Сервіс" at bounding box center [656, 96] width 355 height 15
select select "2"
click at [479, 89] on select "- Доставка Таксі Гості Сервіс" at bounding box center [656, 96] width 355 height 15
click at [131, 229] on span "Зберегти і вийти" at bounding box center [143, 231] width 50 height 9
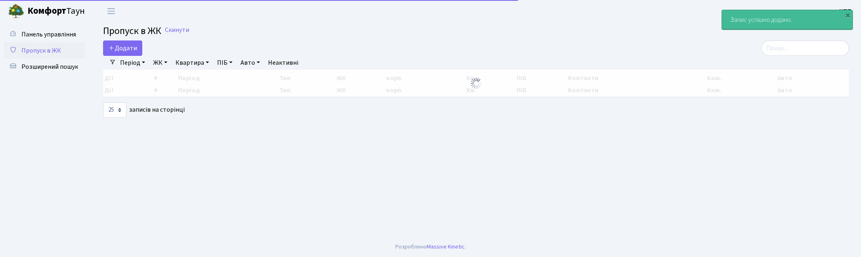
select select "25"
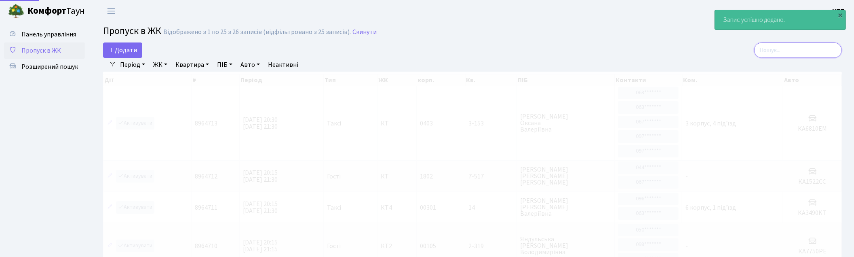
click at [786, 54] on input "search" at bounding box center [798, 49] width 88 height 15
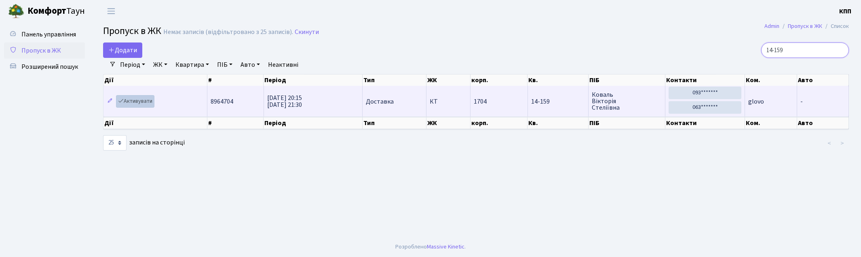
type input "14-159"
click at [146, 106] on link "Активувати" at bounding box center [135, 101] width 38 height 13
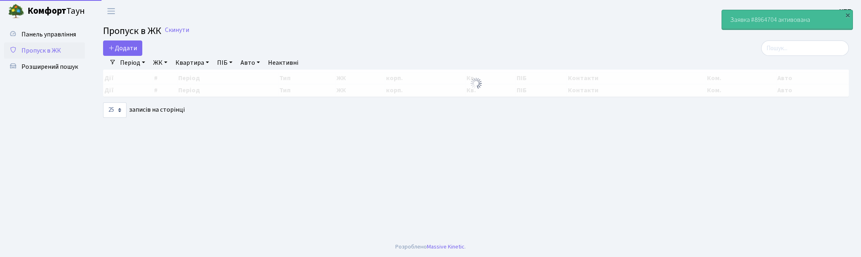
select select "25"
click at [813, 49] on input "search" at bounding box center [805, 47] width 88 height 15
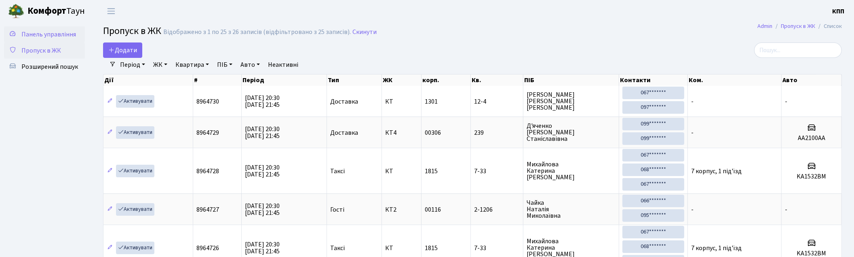
click at [58, 33] on span "Панель управління" at bounding box center [48, 34] width 55 height 9
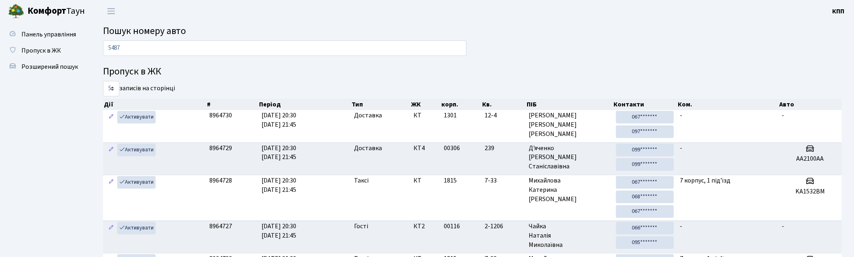
type input "5487"
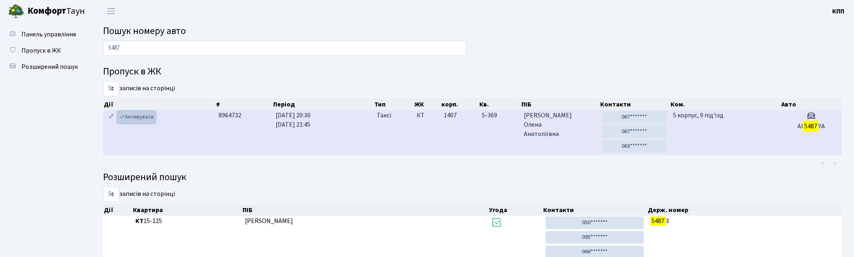
click at [135, 117] on link "Активувати" at bounding box center [136, 117] width 38 height 13
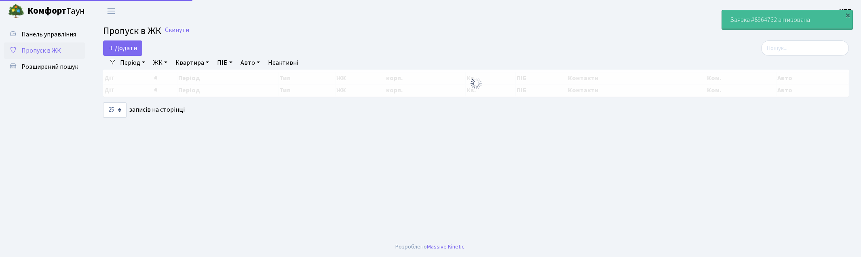
select select "25"
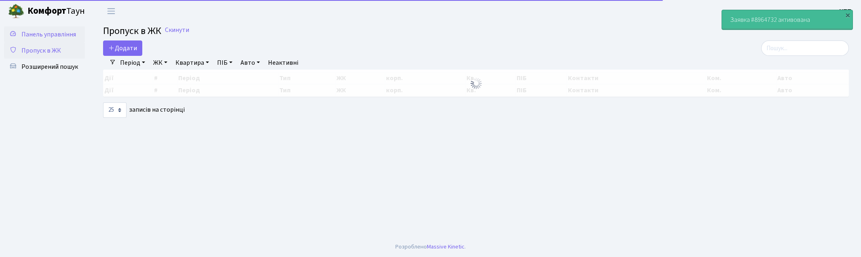
click at [38, 31] on span "Панель управління" at bounding box center [48, 34] width 55 height 9
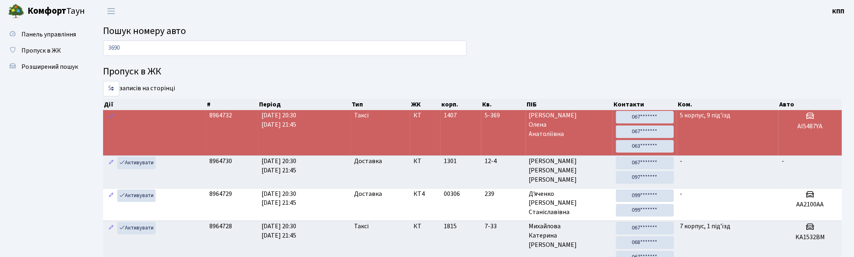
type input "3690"
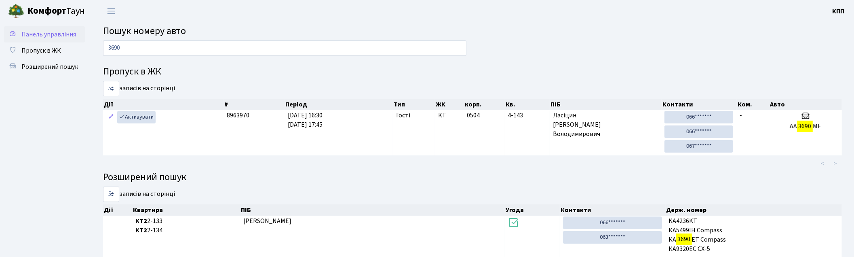
click at [47, 30] on span "Панель управління" at bounding box center [48, 34] width 55 height 9
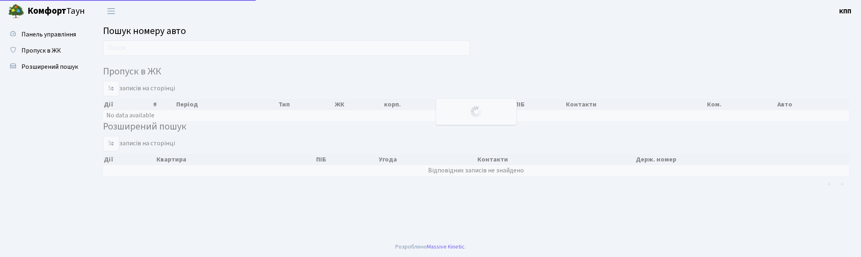
click at [166, 51] on input "text" at bounding box center [286, 47] width 367 height 15
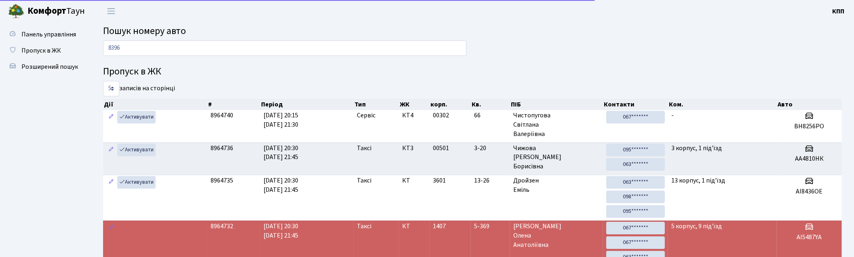
type input "8396"
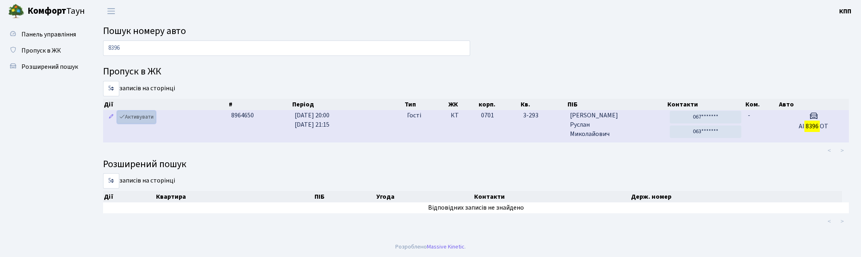
click at [142, 116] on link "Активувати" at bounding box center [136, 117] width 38 height 13
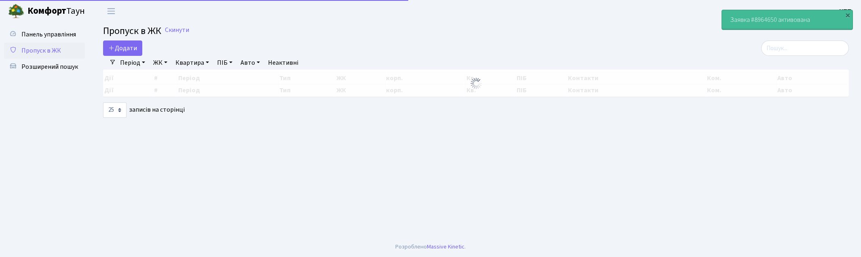
select select "25"
click at [46, 31] on span "Панель управління" at bounding box center [48, 34] width 55 height 9
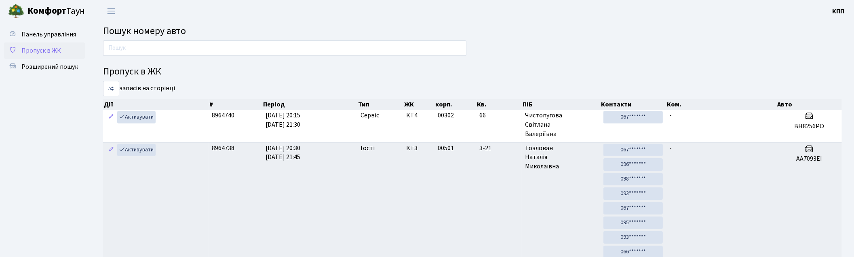
click at [49, 43] on link "Пропуск в ЖК" at bounding box center [44, 50] width 81 height 16
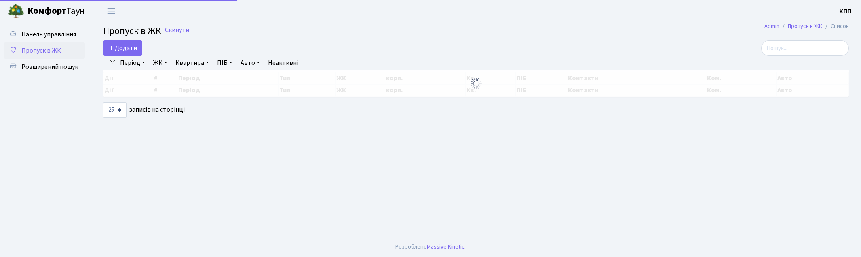
select select "25"
click at [800, 51] on input "search" at bounding box center [805, 47] width 88 height 15
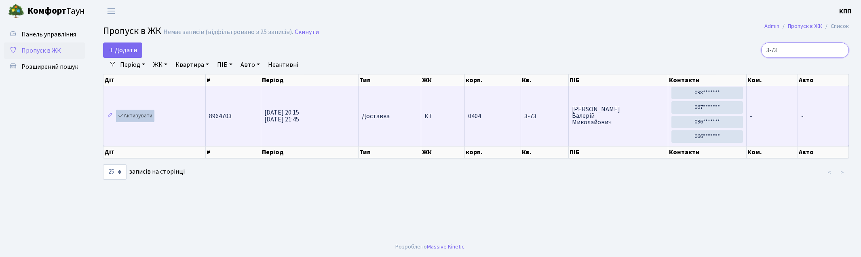
type input "3-73"
click at [138, 114] on link "Активувати" at bounding box center [135, 116] width 38 height 13
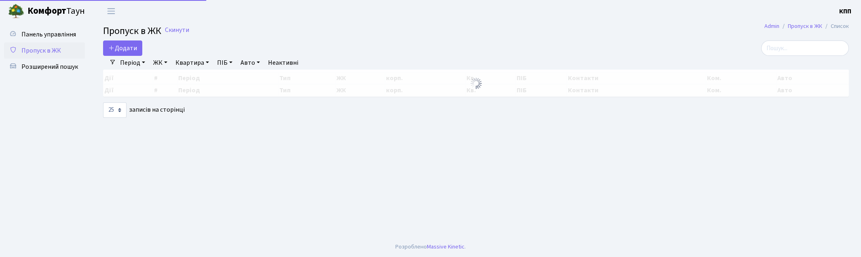
select select "25"
click at [814, 47] on input "search" at bounding box center [805, 47] width 88 height 15
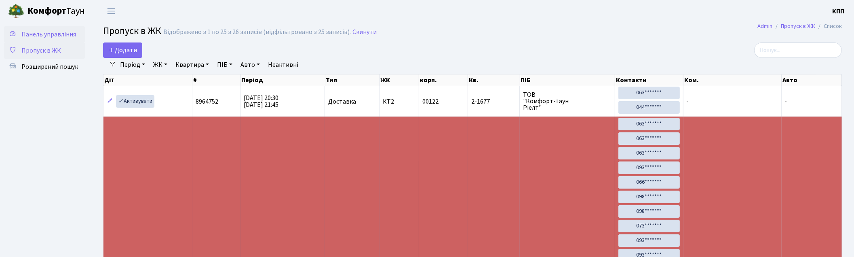
click at [30, 35] on span "Панель управління" at bounding box center [48, 34] width 55 height 9
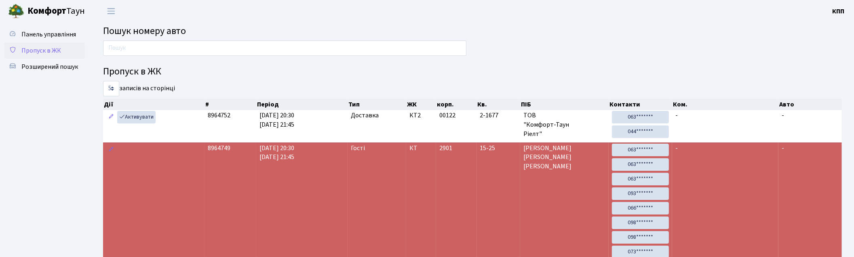
click at [59, 47] on span "Пропуск в ЖК" at bounding box center [41, 50] width 40 height 9
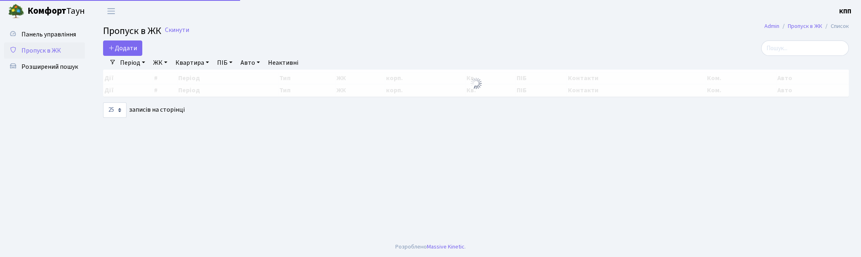
select select "25"
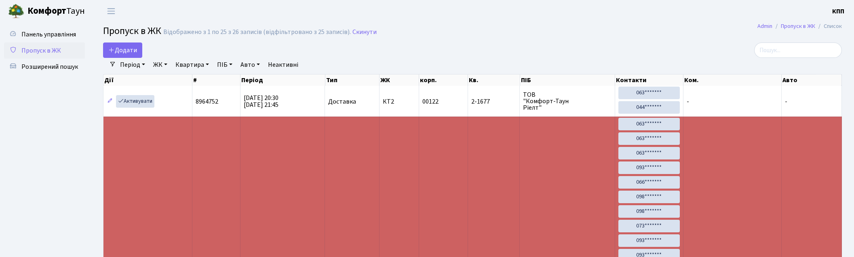
select select "25"
click at [49, 30] on span "Панель управління" at bounding box center [48, 34] width 55 height 9
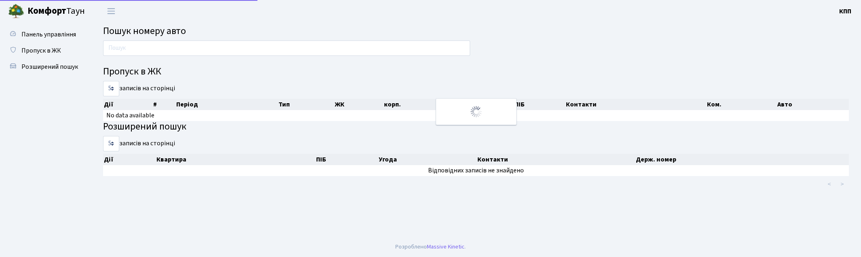
click at [142, 38] on main "Пошук номеру авто Пропуск в ЖК 5 10 25 50 записів на сторінці Дії # Період Тип …" at bounding box center [476, 129] width 770 height 214
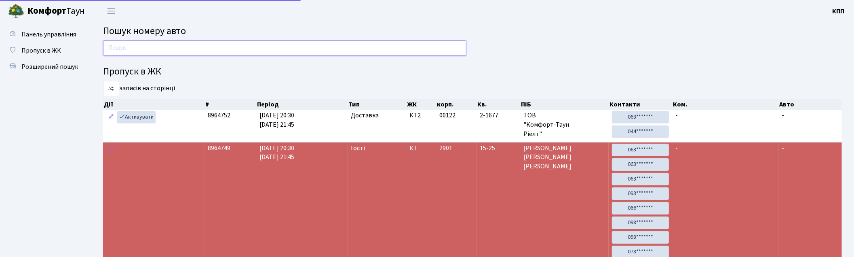
click at [146, 49] on input "text" at bounding box center [284, 47] width 363 height 15
drag, startPoint x: 57, startPoint y: 49, endPoint x: 162, endPoint y: 55, distance: 104.5
click at [57, 49] on span "Пропуск в ЖК" at bounding box center [41, 50] width 40 height 9
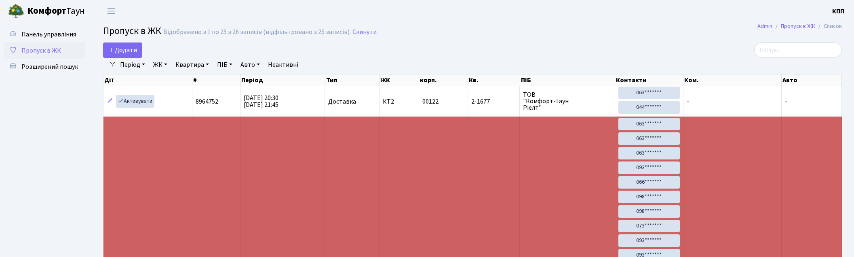
select select "25"
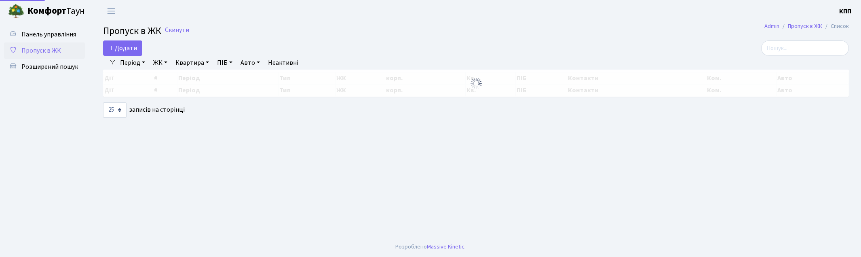
select select "25"
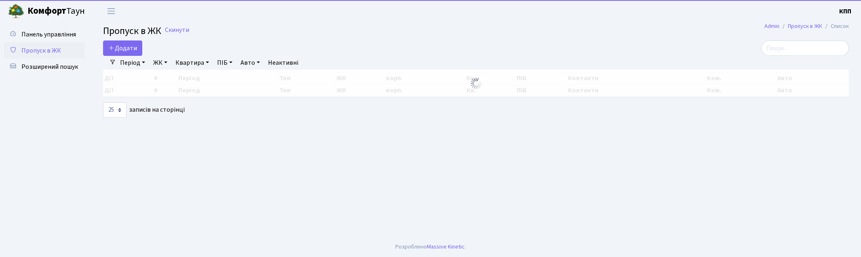
click at [797, 56] on div "Період 09.09.2025 - 09.09.2025 ЖК - КТ, вул. Регенераторна, 4 КТ2, просп. Собор…" at bounding box center [479, 63] width 726 height 14
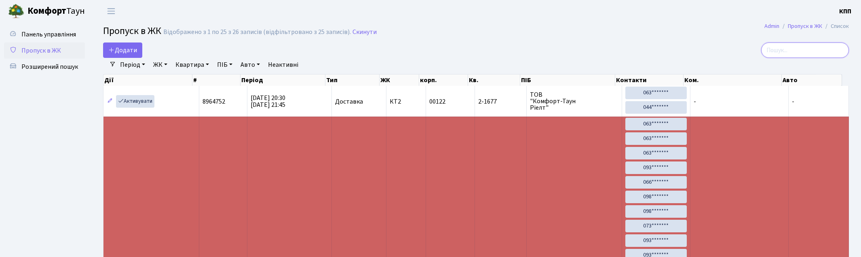
click at [795, 54] on input "search" at bounding box center [805, 49] width 88 height 15
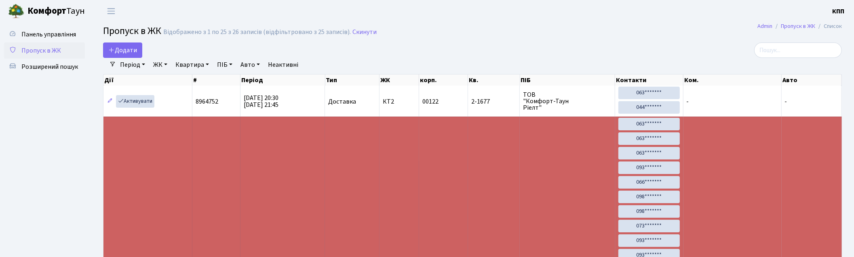
click at [39, 47] on span "Пропуск в ЖК" at bounding box center [41, 50] width 40 height 9
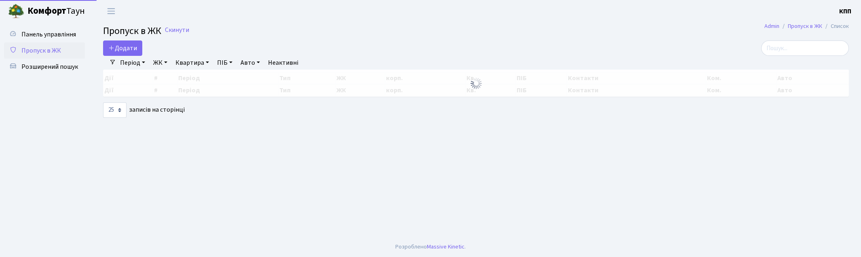
select select "25"
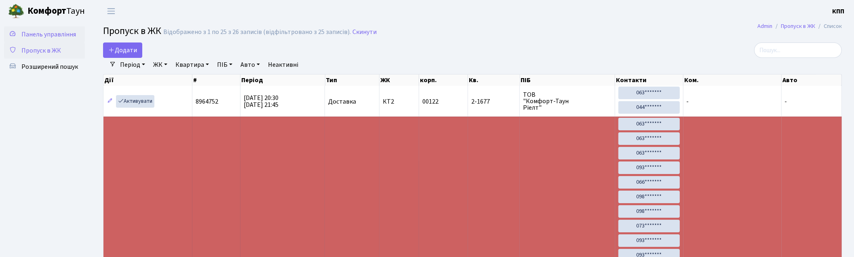
click at [60, 30] on span "Панель управління" at bounding box center [48, 34] width 55 height 9
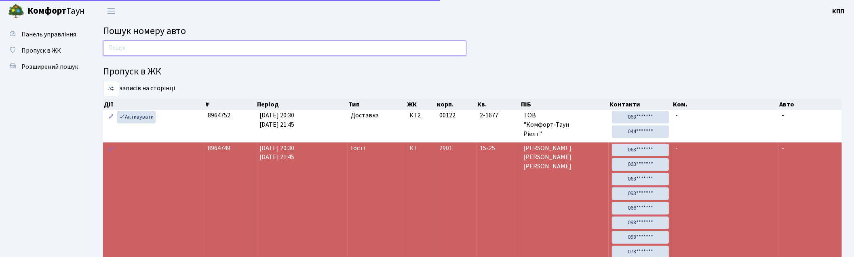
click at [167, 47] on input "text" at bounding box center [284, 47] width 363 height 15
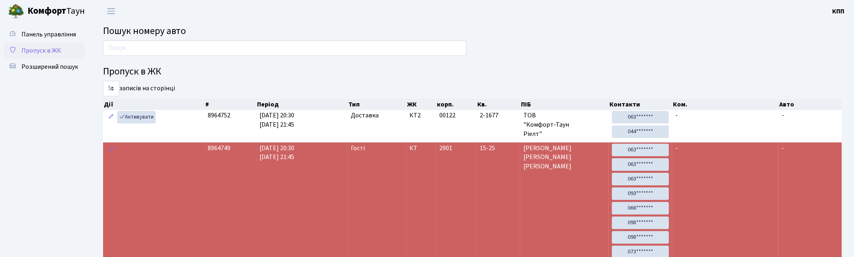
click at [37, 49] on span "Пропуск в ЖК" at bounding box center [41, 50] width 40 height 9
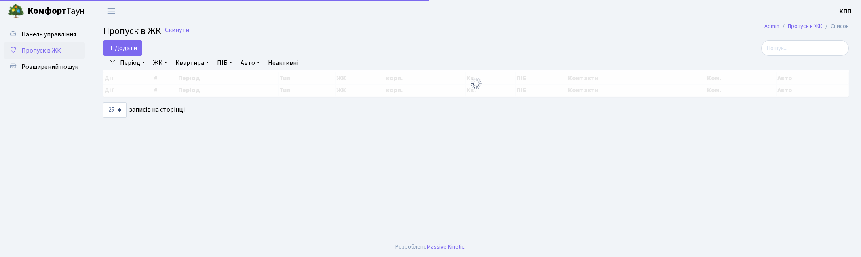
select select "25"
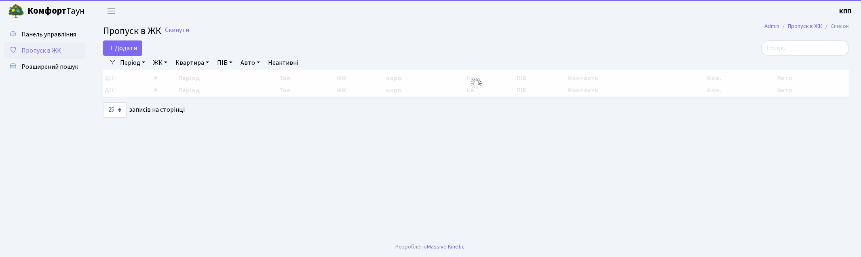
click at [793, 57] on div "Період 09.09.2025 - 09.09.2025 ЖК - КТ, вул. Регенераторна, 4 КТ2, просп. Собор…" at bounding box center [479, 63] width 726 height 14
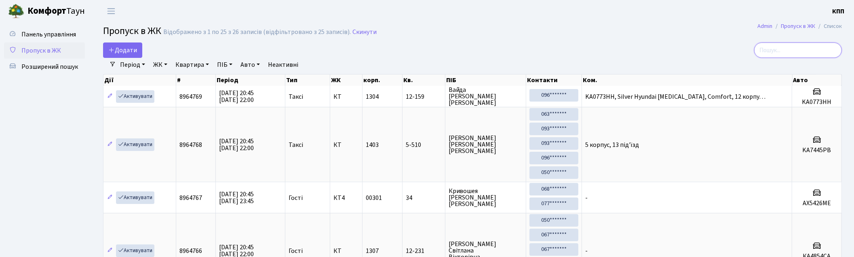
click at [793, 51] on input "search" at bounding box center [798, 49] width 88 height 15
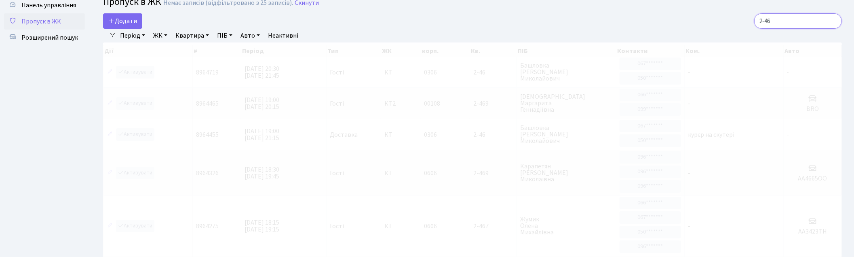
scroll to position [45, 0]
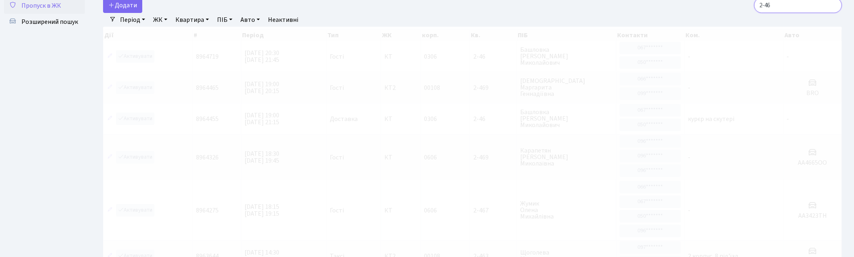
type input "2-46"
click at [45, 6] on span "Пропуск в ЖК" at bounding box center [41, 5] width 40 height 9
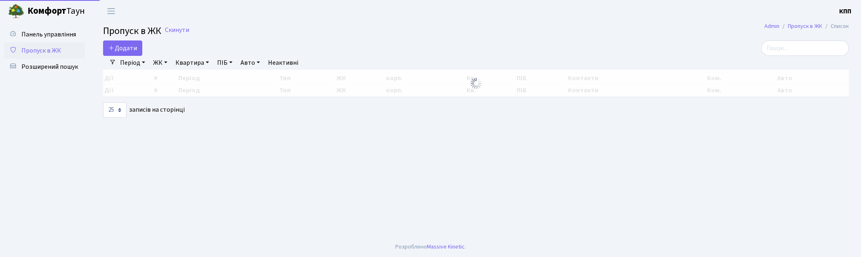
select select "25"
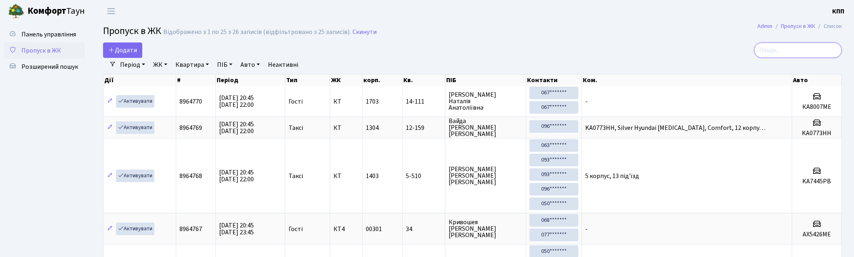
click at [832, 53] on input "search" at bounding box center [798, 49] width 88 height 15
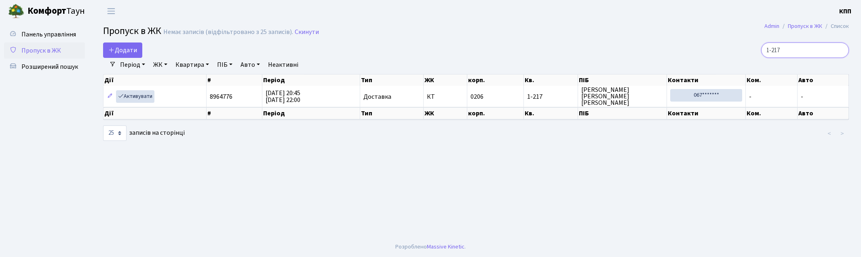
type input "1-217"
click at [140, 97] on link "Активувати" at bounding box center [135, 96] width 38 height 13
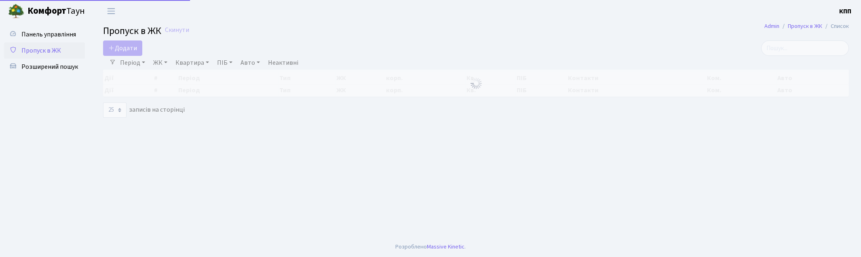
select select "25"
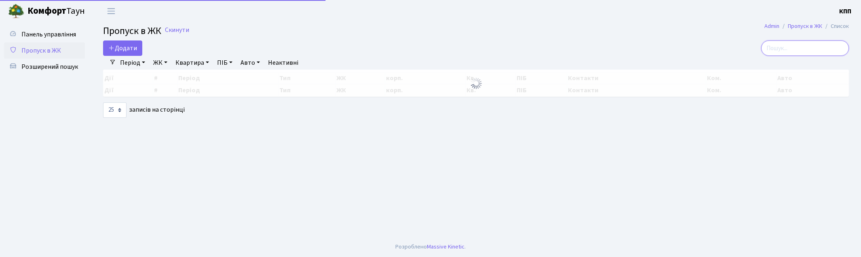
click at [823, 50] on input "search" at bounding box center [805, 47] width 88 height 15
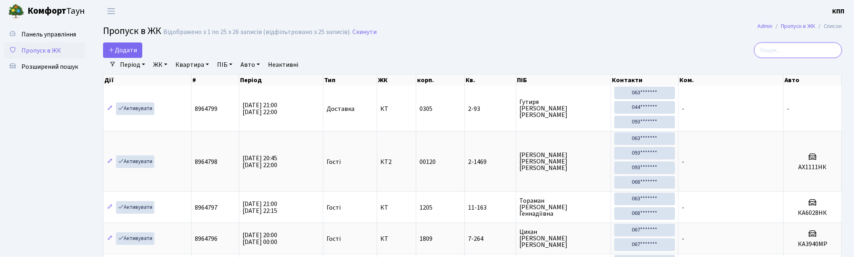
click at [802, 52] on input "search" at bounding box center [798, 49] width 88 height 15
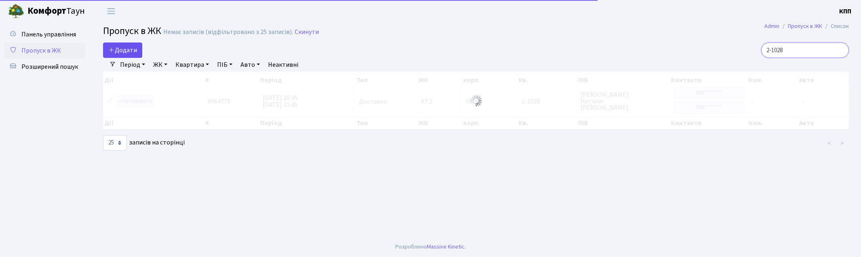
type input "2-1028"
click at [114, 52] on icon at bounding box center [111, 49] width 6 height 6
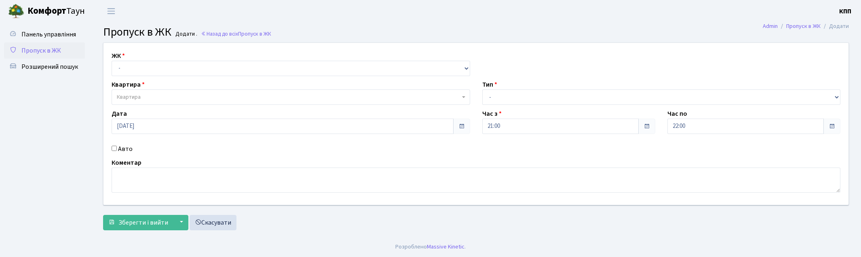
select select "271"
click at [112, 61] on select "- КТ, вул. Регенераторна, 4 КТ2, просп. [STREET_ADDRESS] [STREET_ADDRESS] [PERS…" at bounding box center [291, 68] width 359 height 15
select select
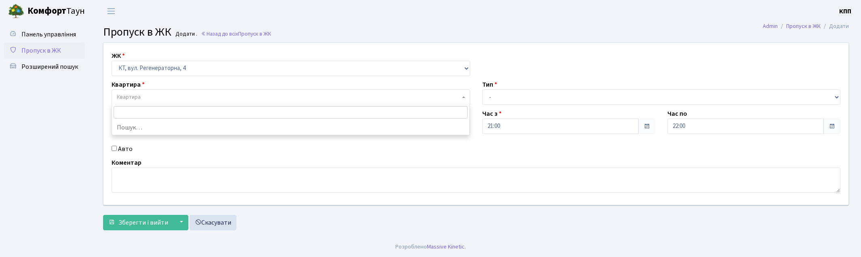
click at [149, 95] on span "Квартира" at bounding box center [288, 97] width 343 height 8
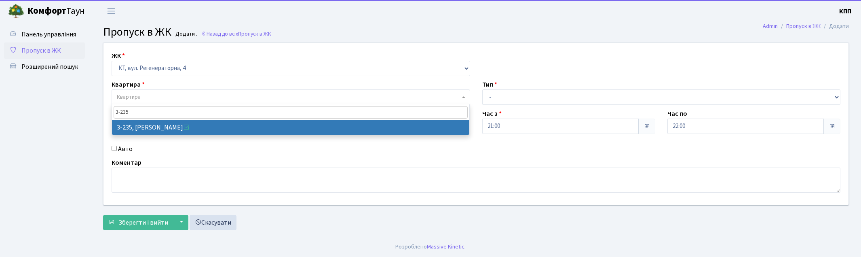
type input "3-235"
select select "803"
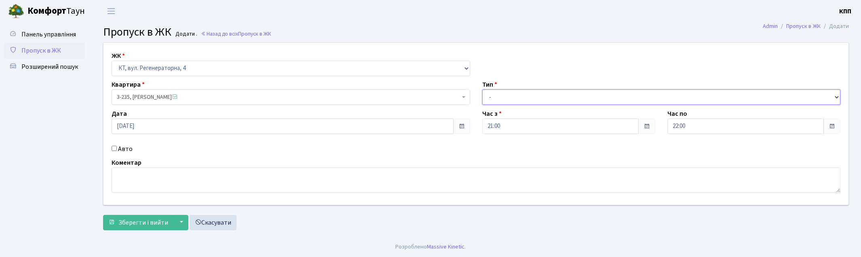
click at [500, 99] on select "- Доставка Таксі Гості Сервіс" at bounding box center [661, 96] width 359 height 15
select select "3"
click at [482, 89] on select "- Доставка Таксі Гості Сервіс" at bounding box center [661, 96] width 359 height 15
click at [134, 220] on span "Зберегти і вийти" at bounding box center [143, 222] width 50 height 9
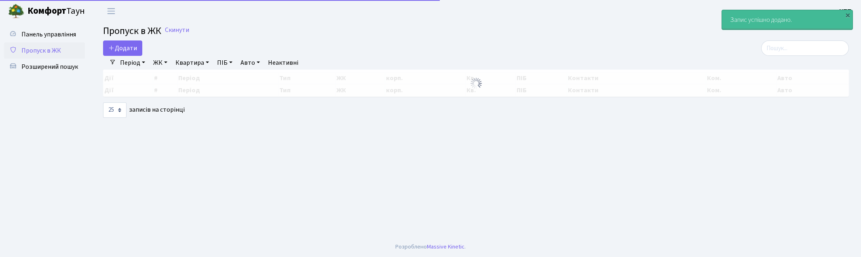
select select "25"
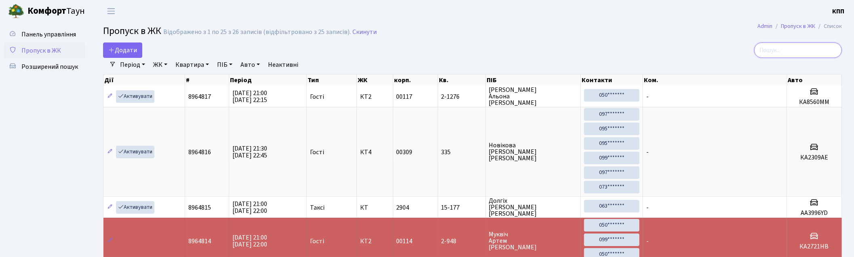
click at [795, 50] on input "search" at bounding box center [798, 49] width 88 height 15
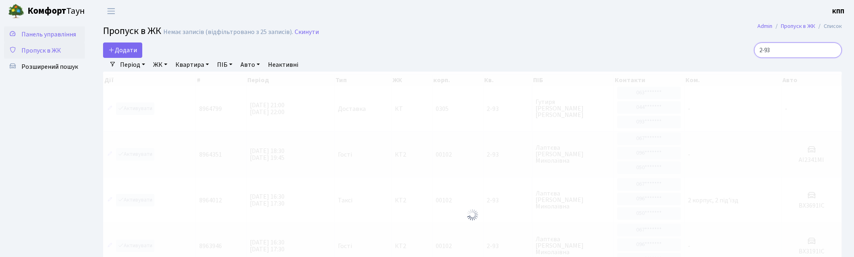
type input "2-93"
click at [47, 31] on span "Панель управління" at bounding box center [48, 34] width 55 height 9
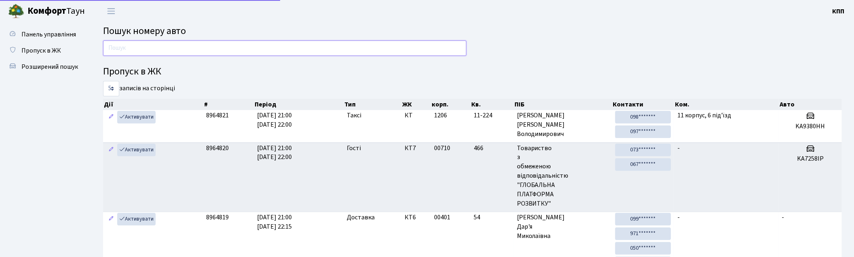
drag, startPoint x: 0, startPoint y: 0, endPoint x: 120, endPoint y: 47, distance: 129.3
click at [120, 47] on input "text" at bounding box center [284, 47] width 363 height 15
type input "9919"
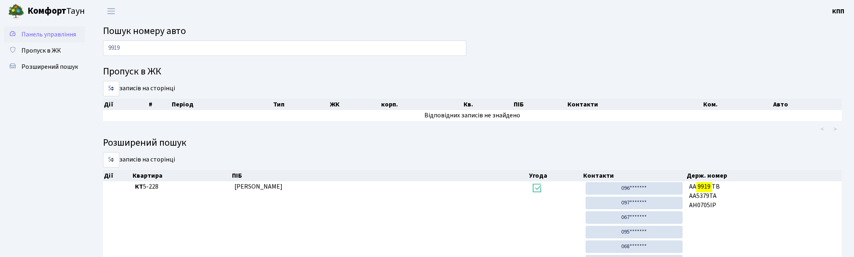
click at [46, 34] on span "Панель управління" at bounding box center [48, 34] width 55 height 9
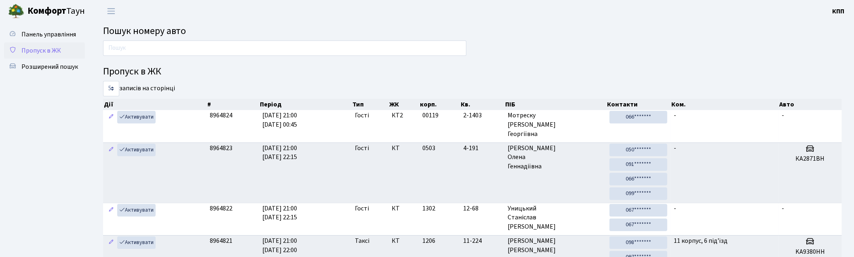
click at [52, 49] on span "Пропуск в ЖК" at bounding box center [41, 50] width 40 height 9
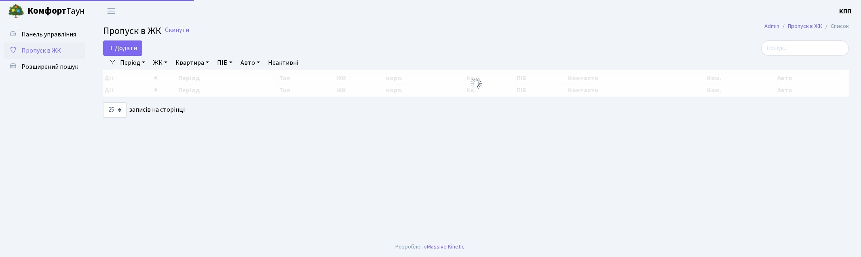
select select "25"
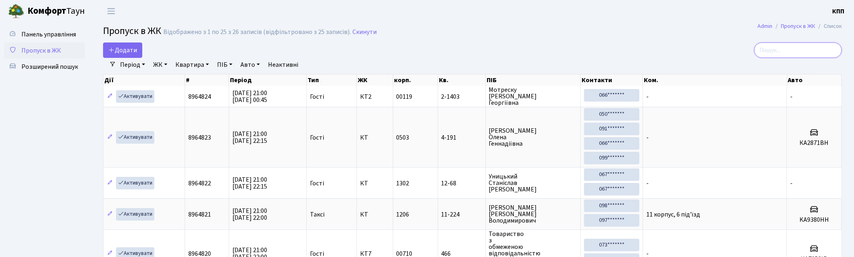
click at [789, 51] on input "search" at bounding box center [798, 49] width 88 height 15
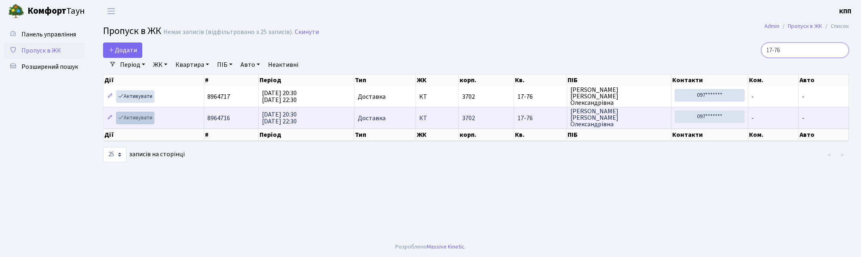
type input "17-76"
click at [135, 120] on link "Активувати" at bounding box center [135, 118] width 38 height 13
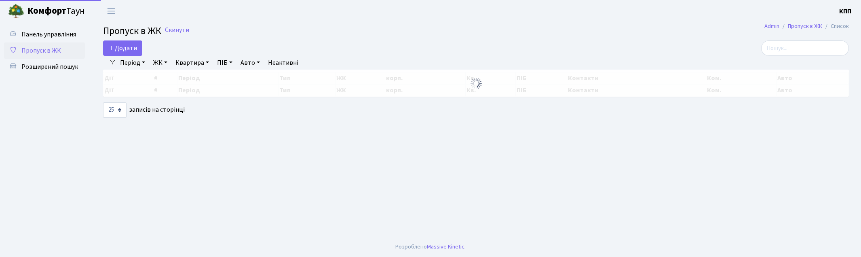
select select "25"
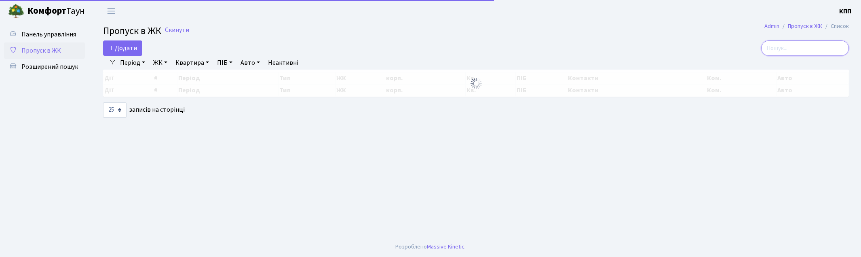
click at [801, 42] on input "search" at bounding box center [805, 47] width 88 height 15
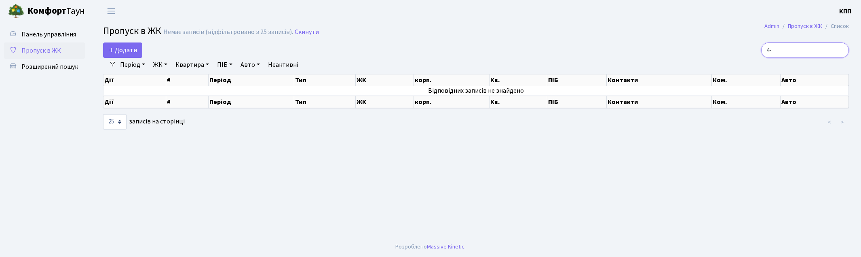
type input "4"
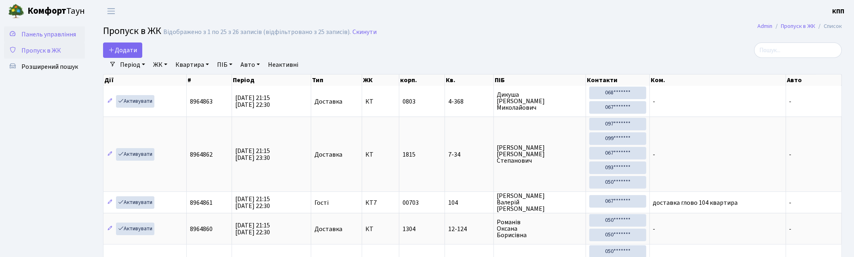
click at [49, 34] on span "Панель управління" at bounding box center [48, 34] width 55 height 9
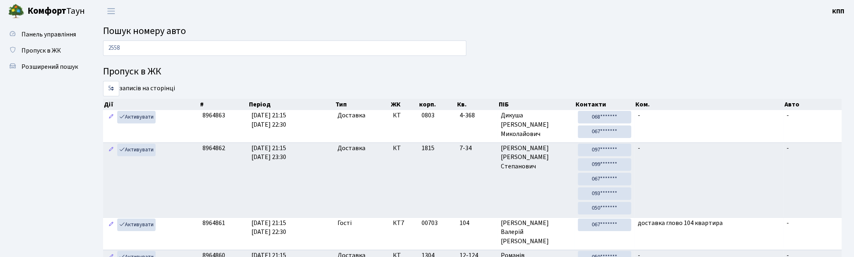
type input "2558"
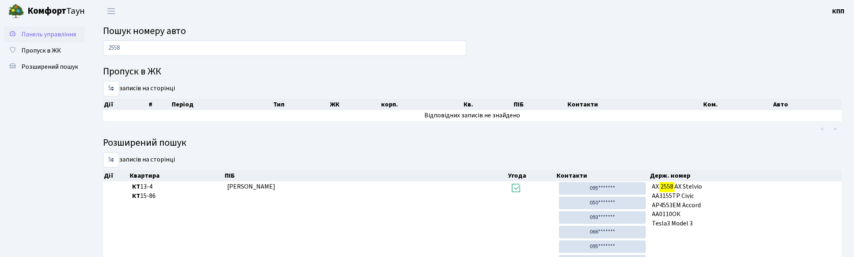
click at [29, 31] on span "Панель управління" at bounding box center [48, 34] width 55 height 9
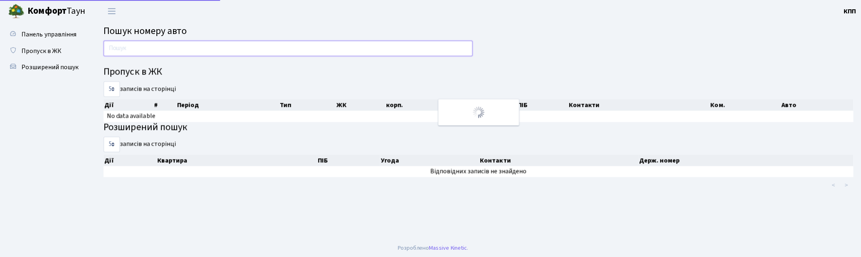
drag, startPoint x: 0, startPoint y: 0, endPoint x: 139, endPoint y: 43, distance: 145.9
click at [139, 43] on input "text" at bounding box center [286, 47] width 367 height 15
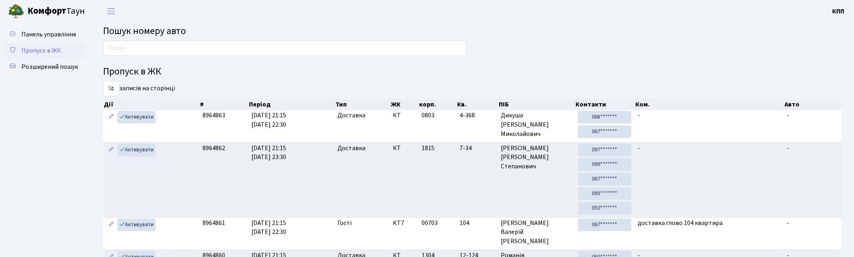
click at [39, 44] on link "Пропуск в ЖК" at bounding box center [44, 50] width 81 height 16
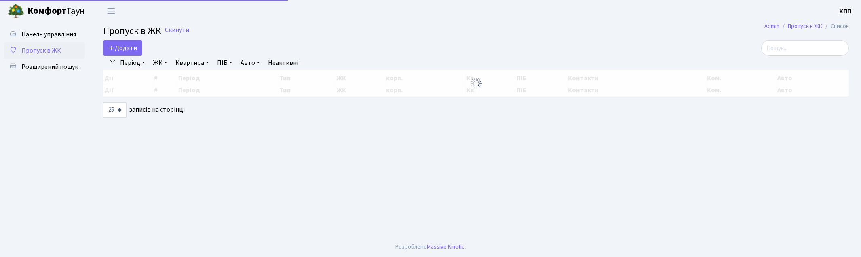
select select "25"
click at [812, 50] on input "search" at bounding box center [805, 47] width 88 height 15
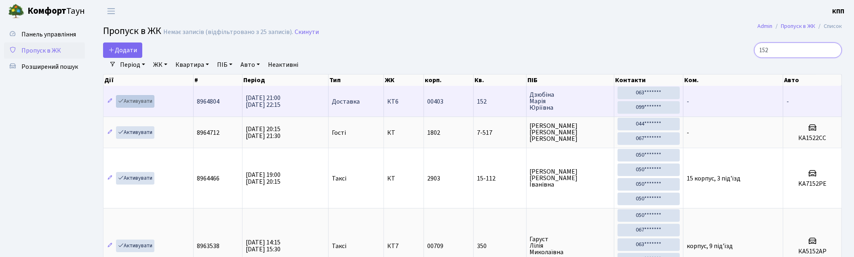
type input "152"
click at [130, 102] on link "Активувати" at bounding box center [135, 101] width 38 height 13
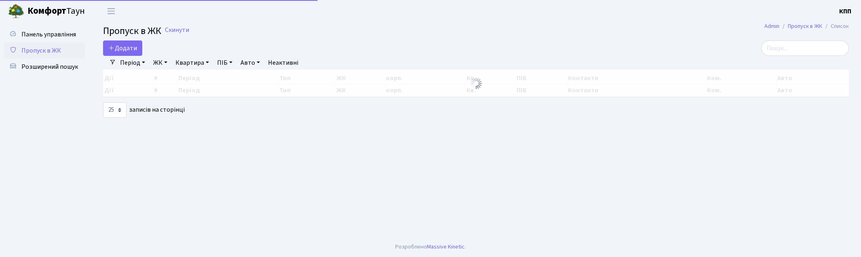
select select "25"
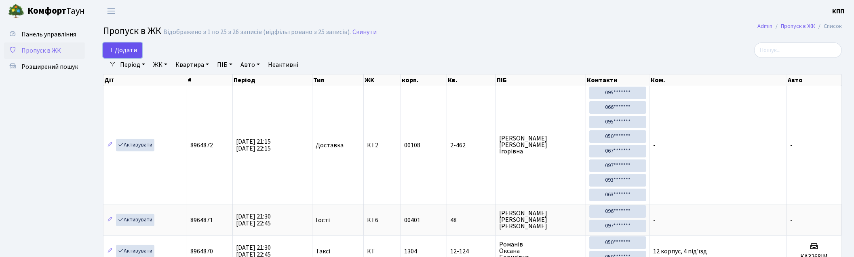
click at [134, 51] on span "Додати" at bounding box center [122, 50] width 29 height 9
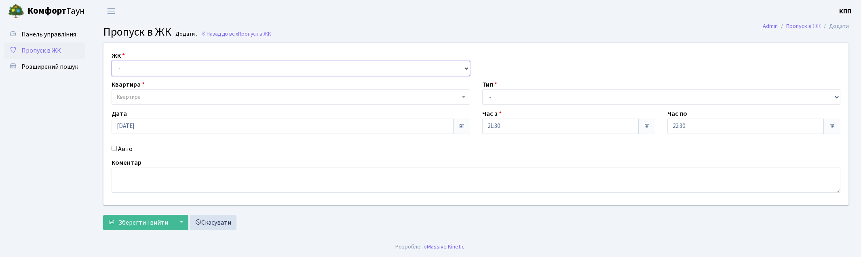
drag, startPoint x: 0, startPoint y: 0, endPoint x: 141, endPoint y: 68, distance: 156.8
click at [144, 67] on select "- КТ, вул. Регенераторна, 4 КТ2, просп. [STREET_ADDRESS] [STREET_ADDRESS] [PERS…" at bounding box center [291, 68] width 359 height 15
select select "271"
click at [112, 61] on select "- КТ, вул. Регенераторна, 4 КТ2, просп. [STREET_ADDRESS] [STREET_ADDRESS] [PERS…" at bounding box center [291, 68] width 359 height 15
select select
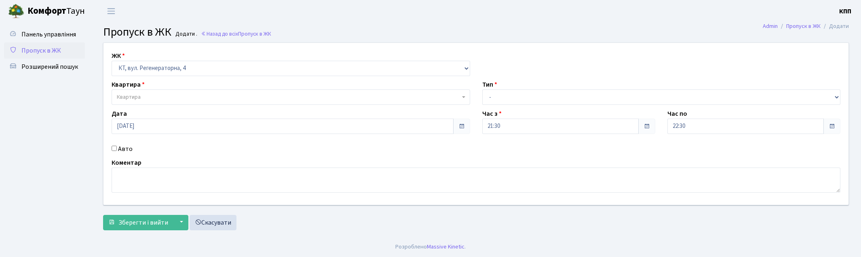
click at [145, 96] on span "Квартира" at bounding box center [288, 97] width 343 height 8
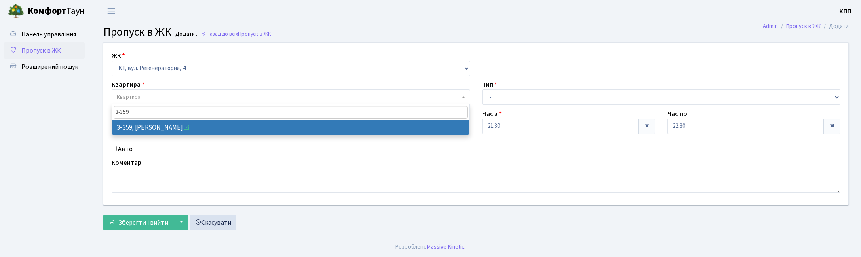
type input "3-359"
select select "1577"
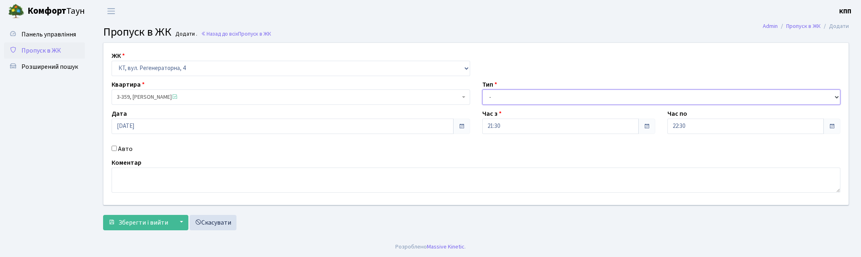
click at [496, 102] on select "- Доставка Таксі Гості Сервіс" at bounding box center [661, 96] width 359 height 15
select select "1"
click at [482, 89] on select "- Доставка Таксі Гості Сервіс" at bounding box center [661, 96] width 359 height 15
click at [122, 219] on span "Зберегти і вийти" at bounding box center [143, 222] width 50 height 9
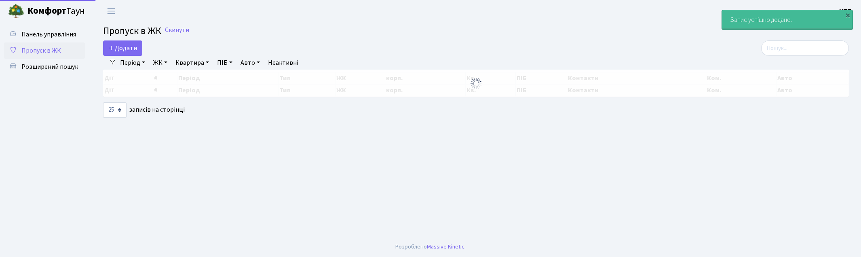
select select "25"
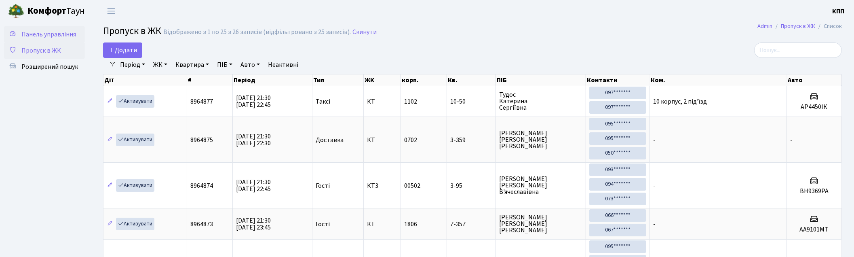
click at [65, 40] on link "Панель управління" at bounding box center [44, 34] width 81 height 16
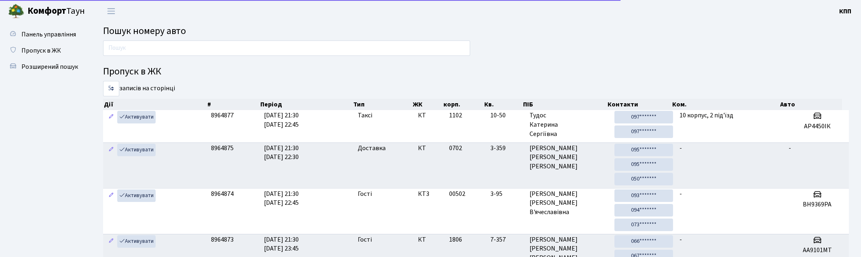
click at [150, 49] on input "text" at bounding box center [286, 47] width 367 height 15
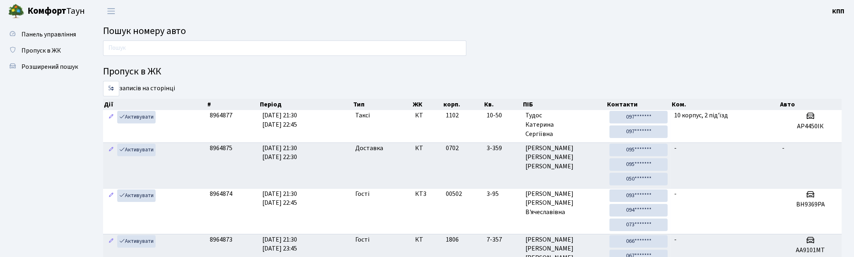
click at [266, 46] on input "text" at bounding box center [284, 47] width 363 height 15
type input "4270"
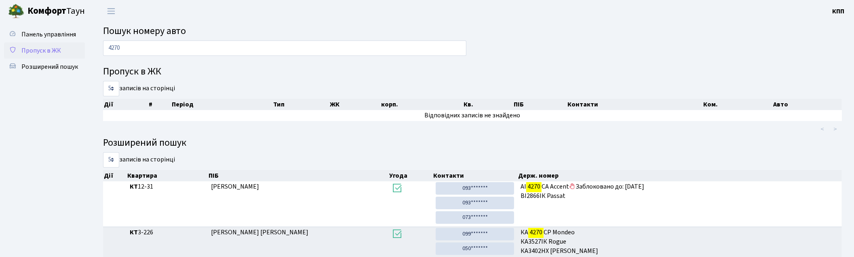
click at [51, 49] on span "Пропуск в ЖК" at bounding box center [41, 50] width 40 height 9
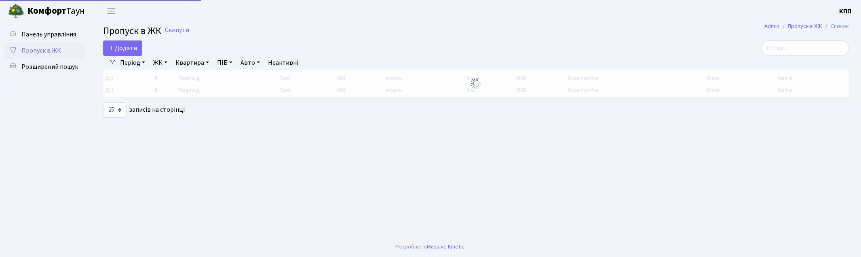
select select "25"
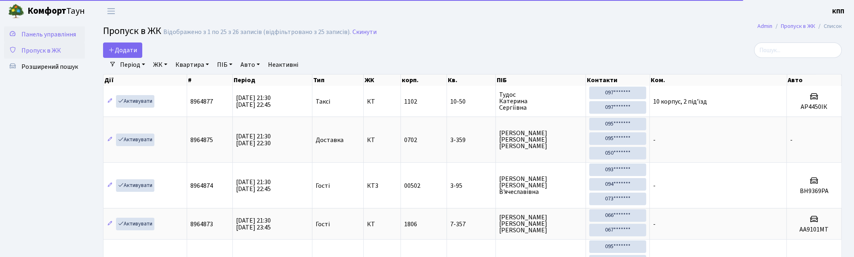
click at [57, 35] on span "Панель управління" at bounding box center [48, 34] width 55 height 9
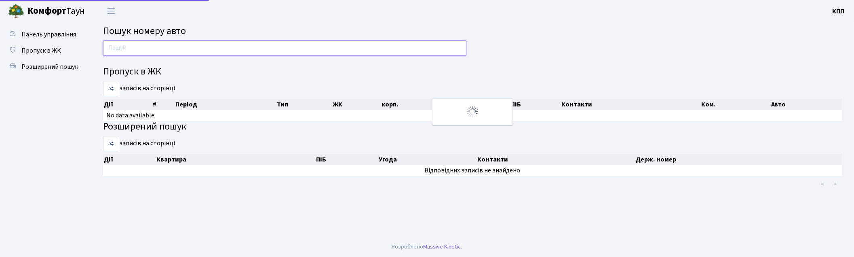
drag, startPoint x: 0, startPoint y: 0, endPoint x: 160, endPoint y: 53, distance: 168.9
click at [160, 53] on input "text" at bounding box center [284, 47] width 363 height 15
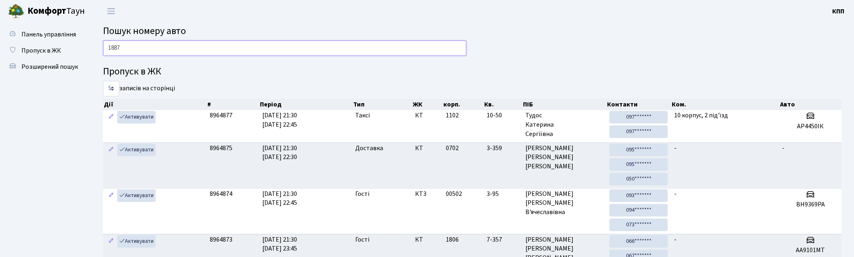
type input "1887"
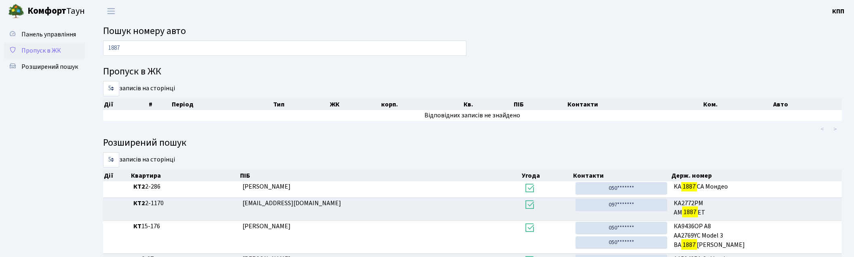
click at [40, 53] on span "Пропуск в ЖК" at bounding box center [41, 50] width 40 height 9
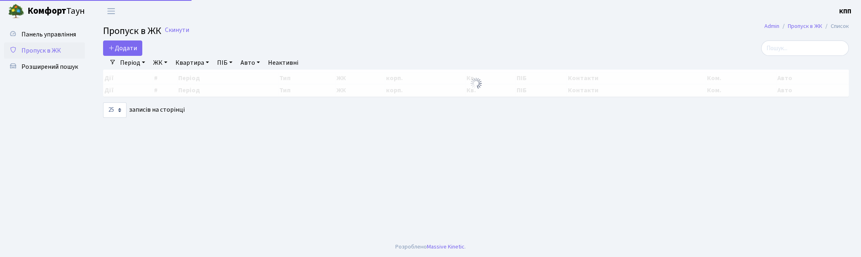
select select "25"
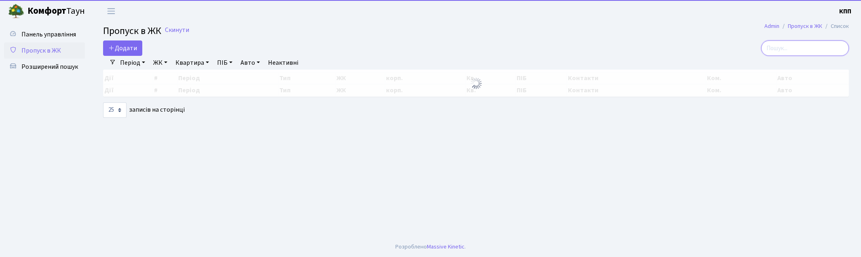
click at [807, 55] on input "search" at bounding box center [805, 47] width 88 height 15
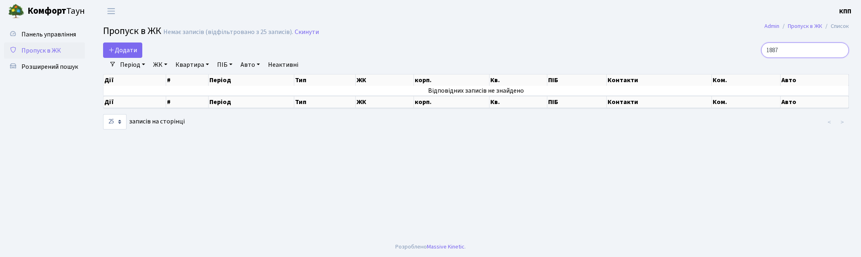
drag, startPoint x: 810, startPoint y: 48, endPoint x: 662, endPoint y: 37, distance: 149.2
click at [654, 40] on main "Admin Пропуск в ЖК Список Пропуск в ЖК Немає записів (відфільтровано з 25 запис…" at bounding box center [476, 129] width 770 height 214
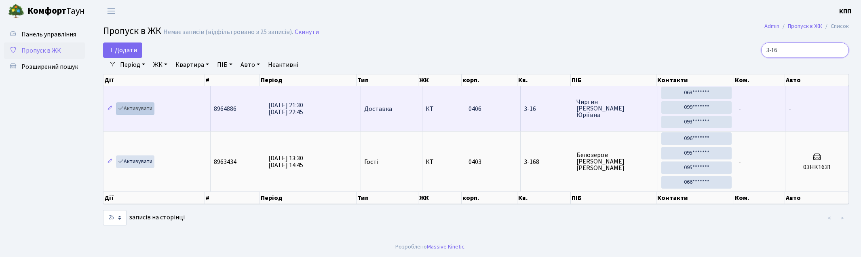
type input "3-16"
click at [136, 104] on link "Активувати" at bounding box center [135, 108] width 38 height 13
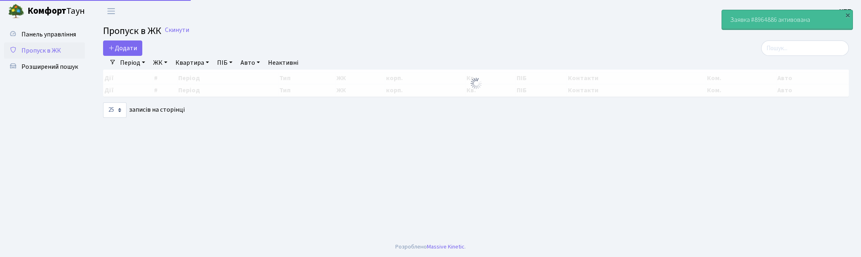
select select "25"
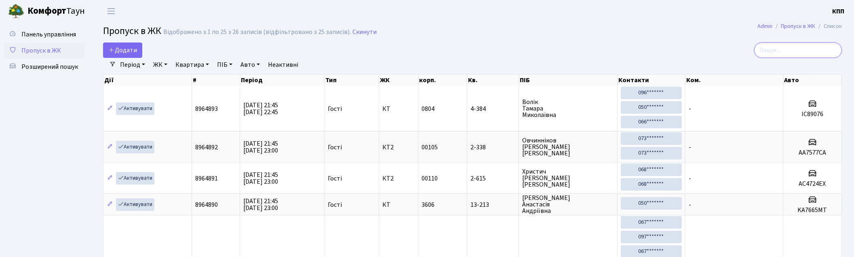
click at [801, 49] on input "search" at bounding box center [798, 49] width 88 height 15
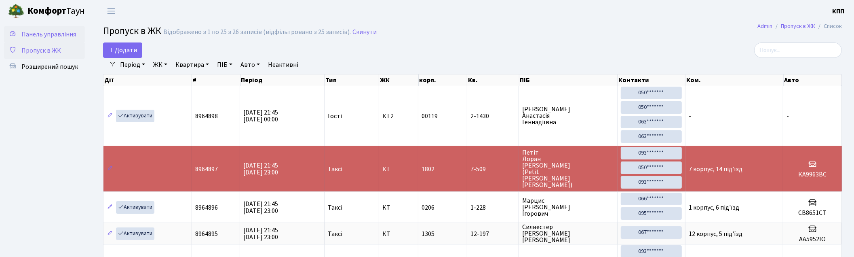
click at [31, 33] on span "Панель управління" at bounding box center [48, 34] width 55 height 9
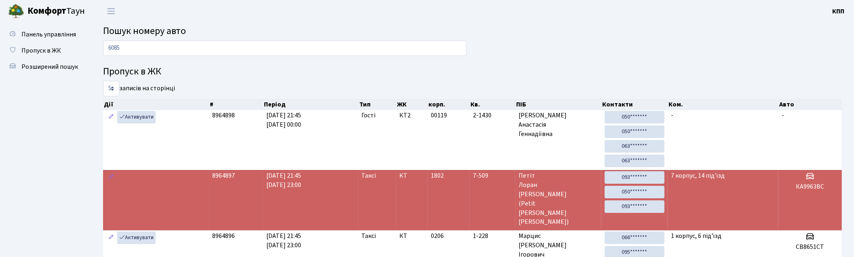
type input "6085"
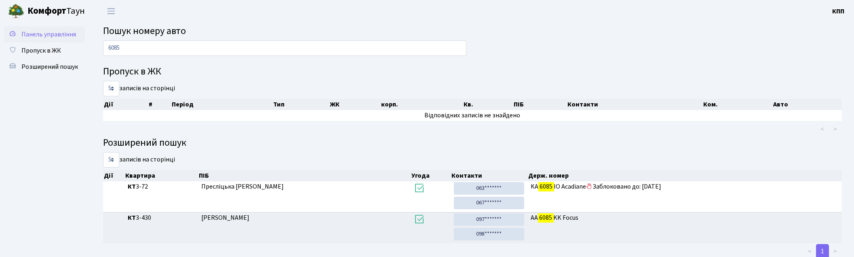
click at [47, 35] on span "Панель управління" at bounding box center [48, 34] width 55 height 9
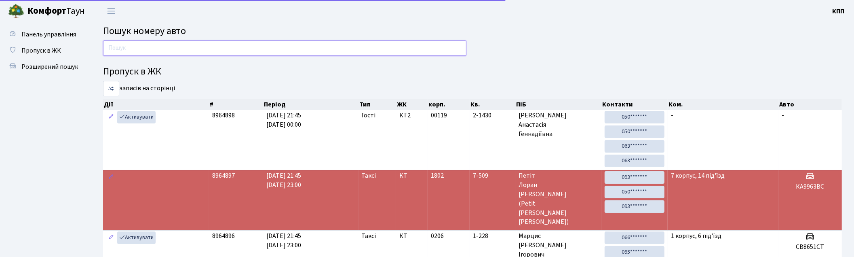
click at [142, 49] on input "text" at bounding box center [284, 47] width 363 height 15
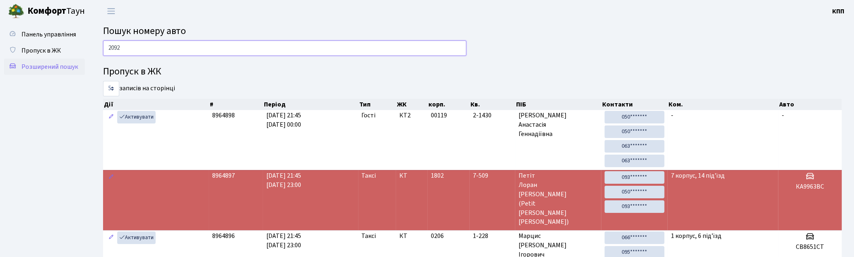
type input "2092"
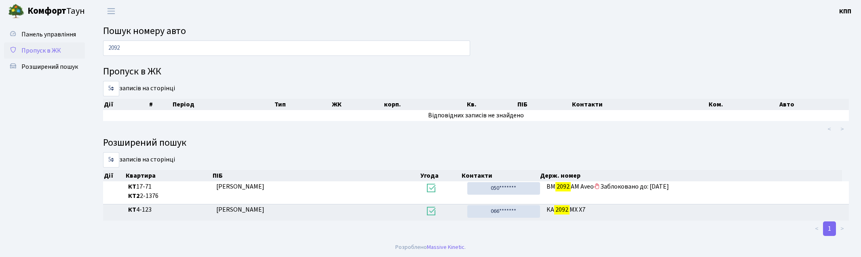
click at [63, 48] on link "Пропуск в ЖК" at bounding box center [44, 50] width 81 height 16
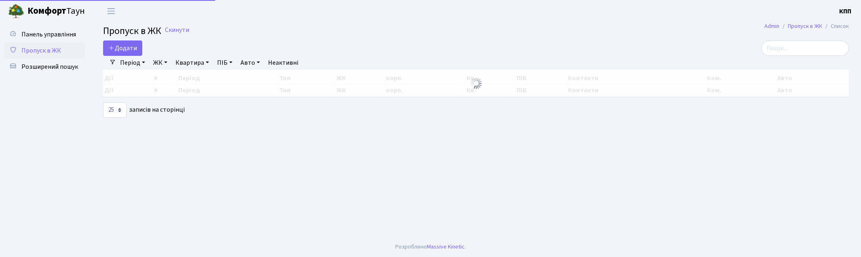
select select "25"
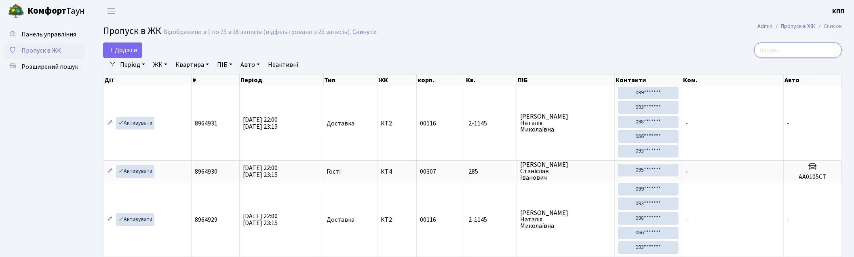
click at [778, 44] on input "search" at bounding box center [798, 49] width 88 height 15
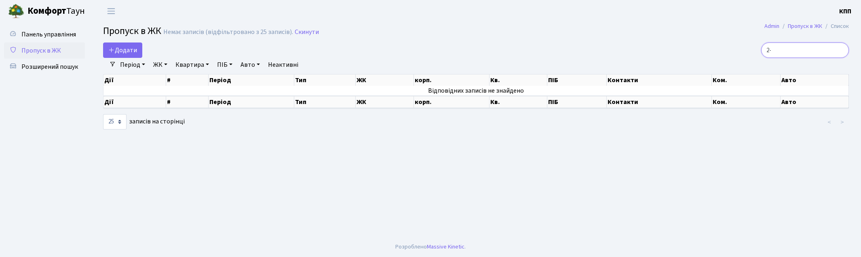
type input "2"
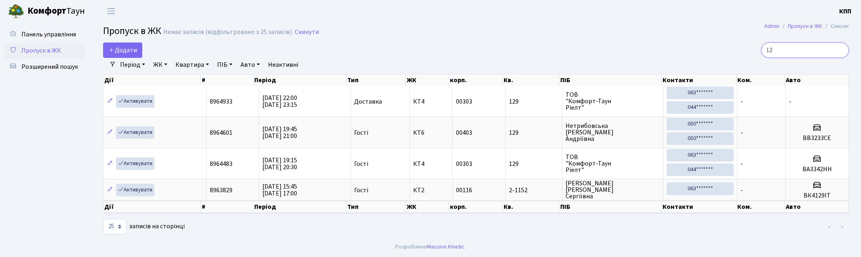
type input "1"
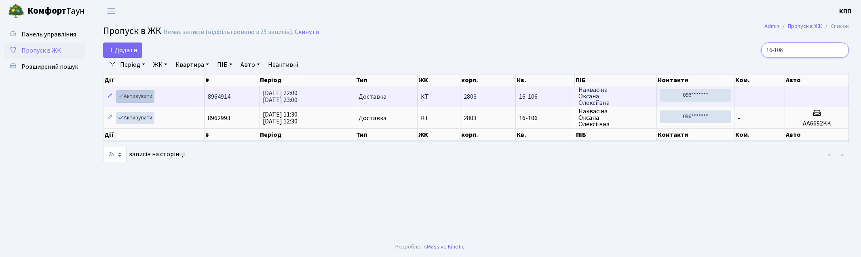
type input "16-106"
click at [128, 95] on link "Активувати" at bounding box center [135, 96] width 38 height 13
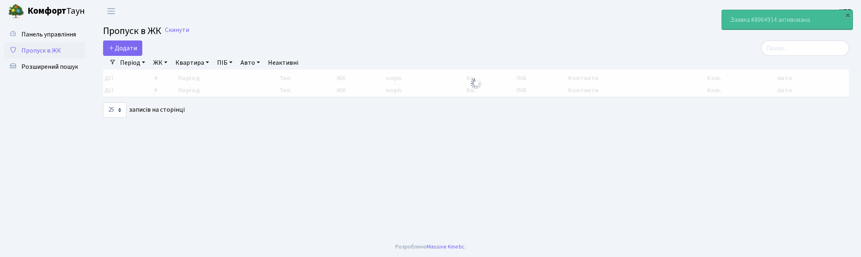
select select "25"
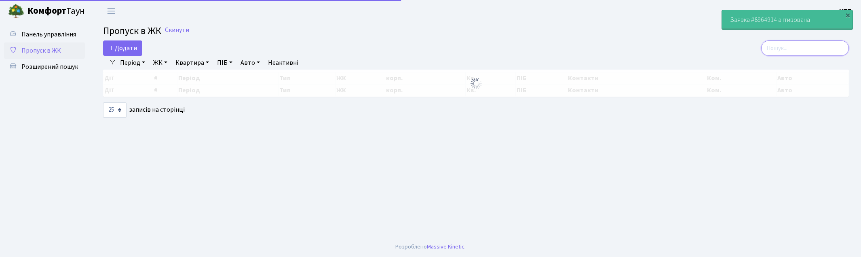
click at [817, 45] on input "search" at bounding box center [805, 47] width 88 height 15
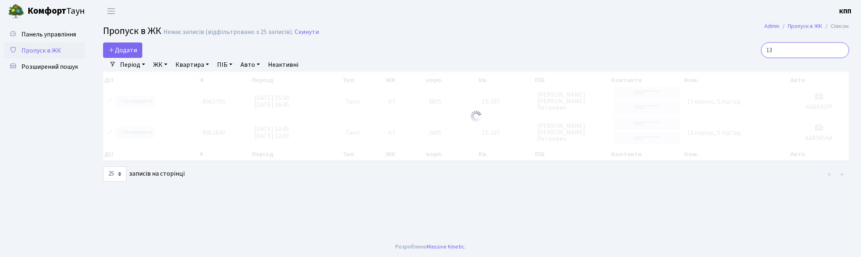
type input "1"
